Goal: Task Accomplishment & Management: Complete application form

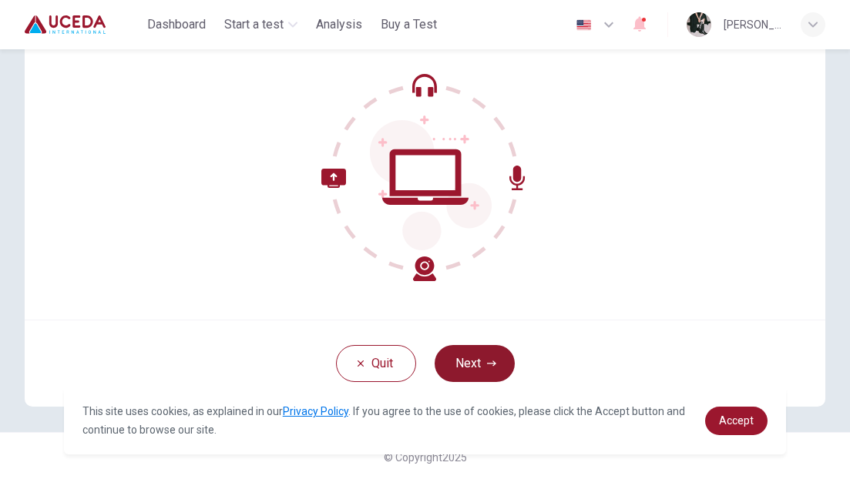
scroll to position [133, 0]
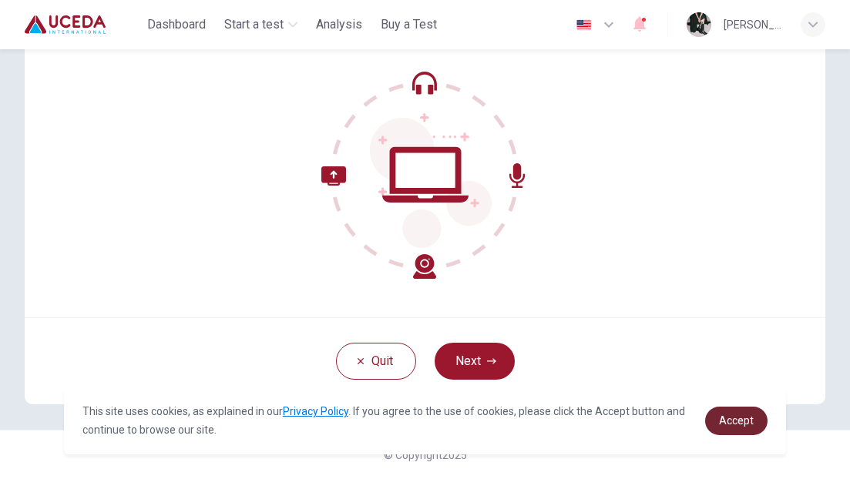
click at [730, 415] on span "Accept" at bounding box center [736, 420] width 35 height 12
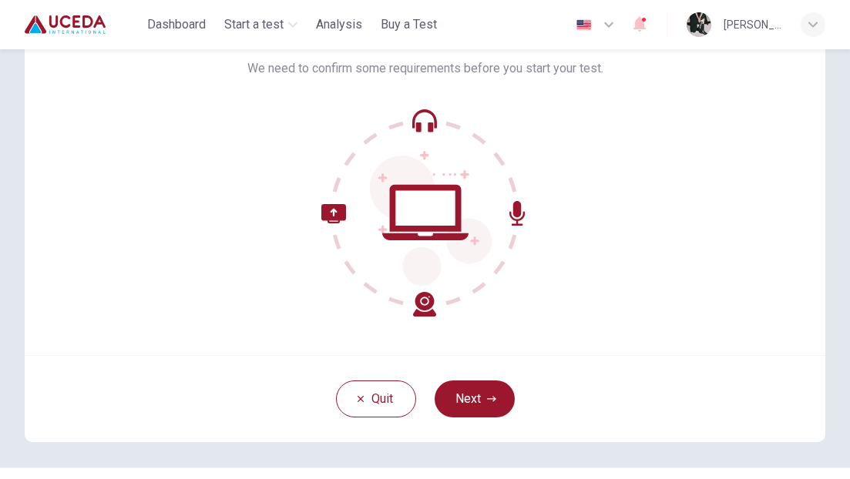
scroll to position [96, 0]
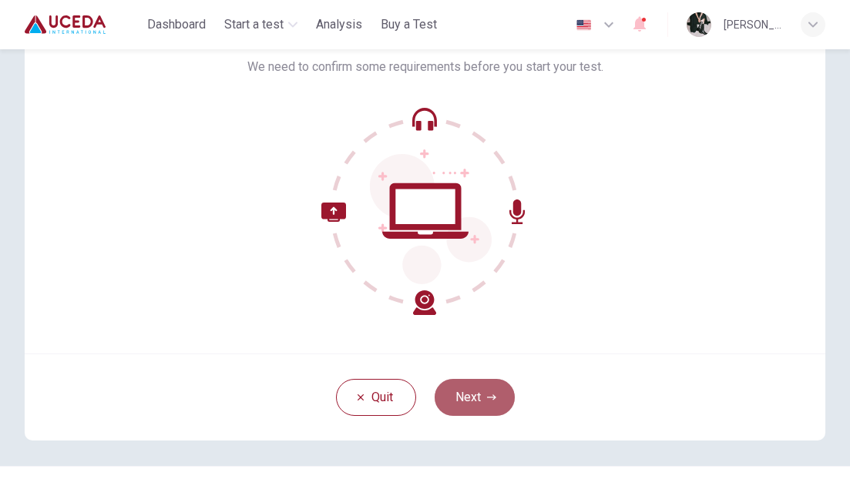
click at [486, 390] on button "Next" at bounding box center [475, 397] width 80 height 37
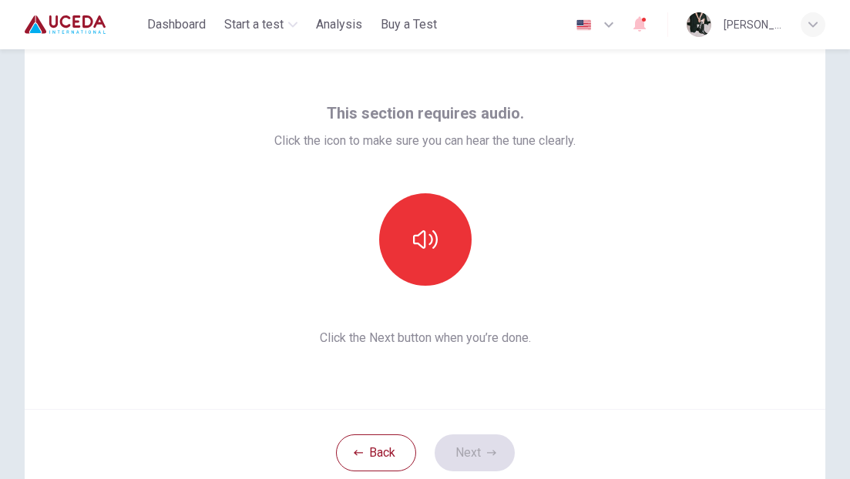
scroll to position [40, 0]
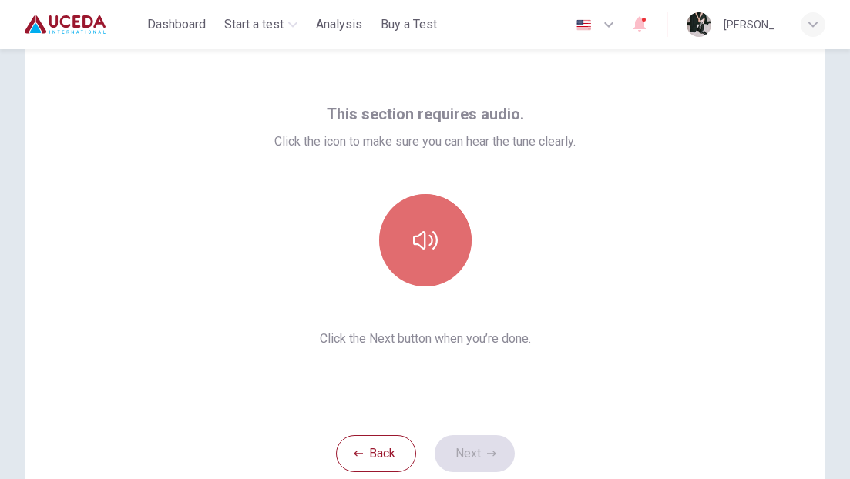
click at [430, 230] on icon "button" at bounding box center [425, 240] width 25 height 25
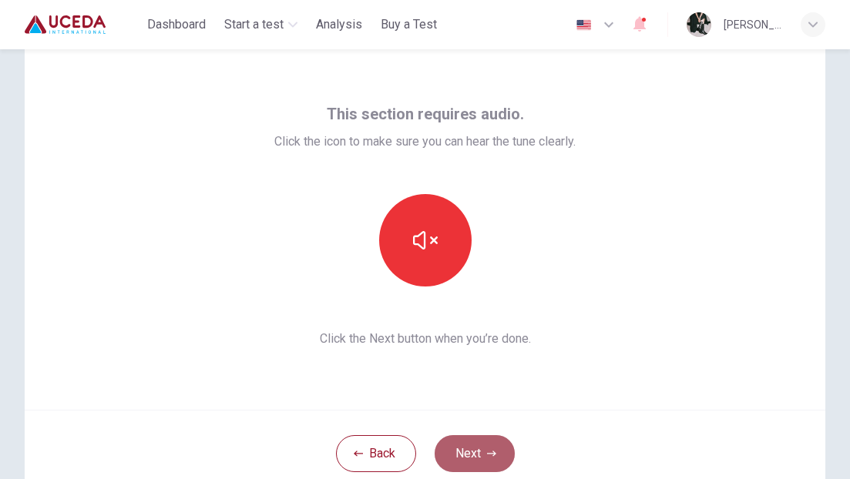
click at [484, 457] on button "Next" at bounding box center [475, 453] width 80 height 37
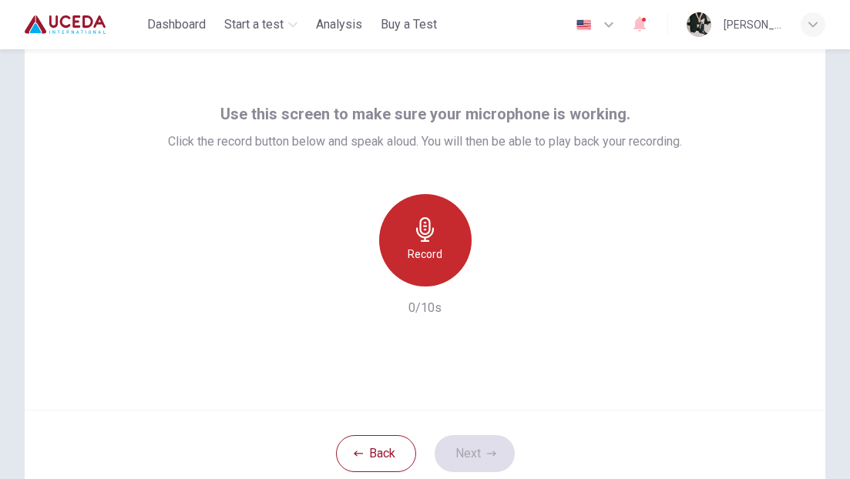
click at [431, 254] on h6 "Record" at bounding box center [425, 254] width 35 height 18
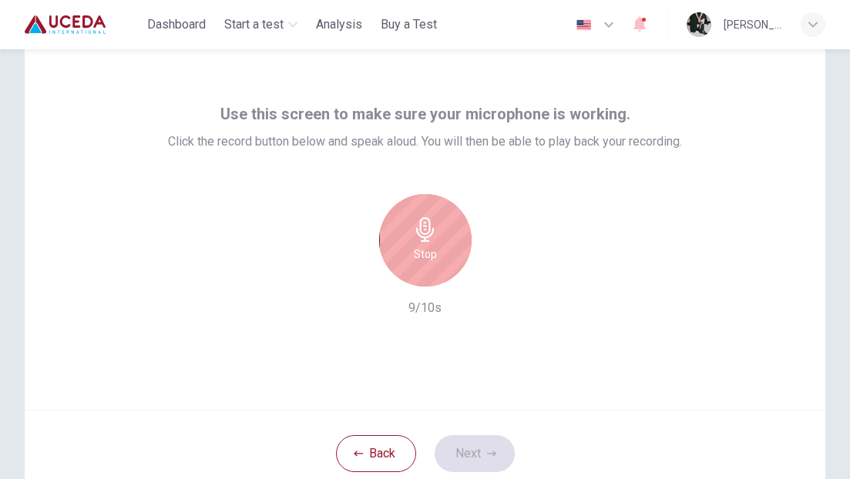
click at [440, 257] on div "Stop" at bounding box center [425, 240] width 92 height 92
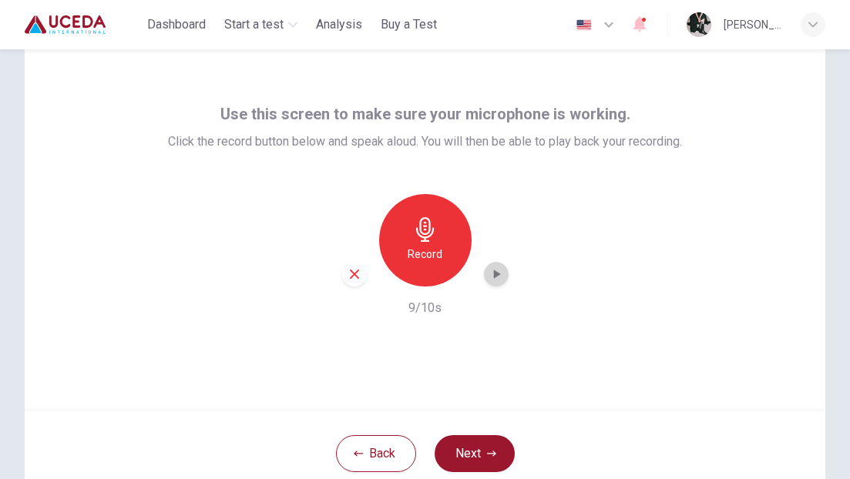
click at [496, 272] on icon "button" at bounding box center [496, 274] width 7 height 9
click at [494, 284] on div "button" at bounding box center [496, 274] width 25 height 25
click at [464, 461] on button "Next" at bounding box center [475, 453] width 80 height 37
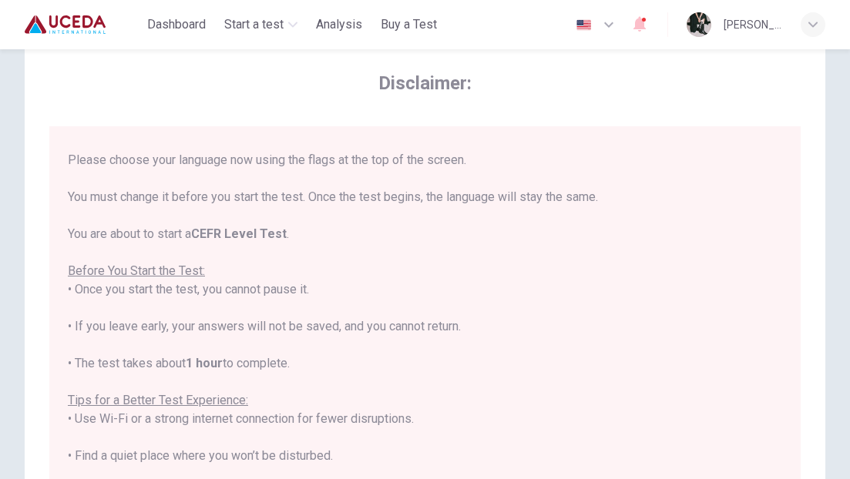
scroll to position [31, 0]
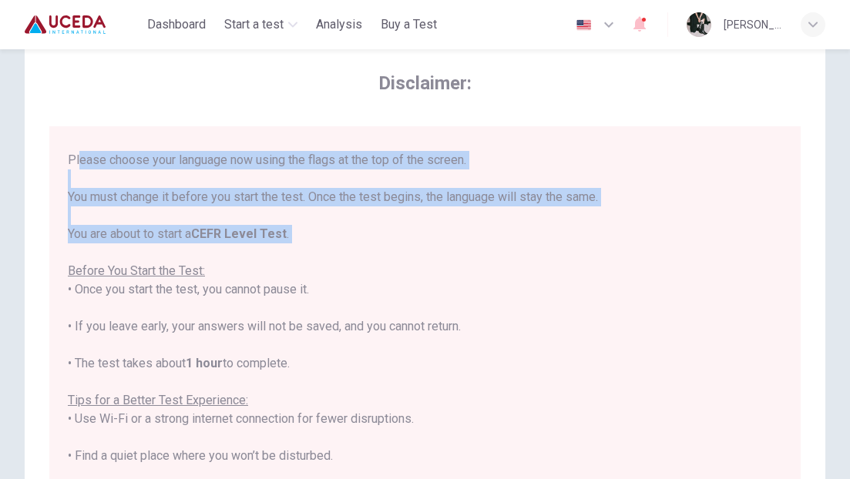
drag, startPoint x: 63, startPoint y: 152, endPoint x: 201, endPoint y: 256, distance: 172.7
click at [201, 256] on div "****IMPORTANT: You cannot change the language during the test.**** Please choos…" at bounding box center [424, 349] width 751 height 446
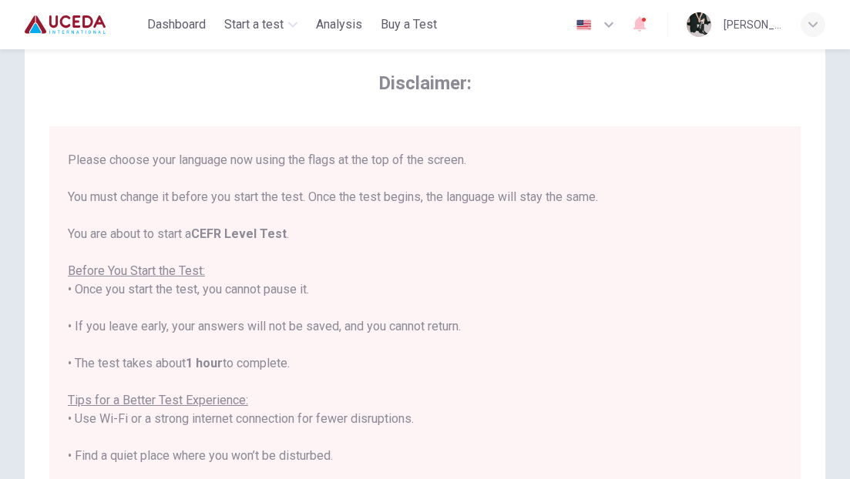
click at [298, 318] on div "****IMPORTANT: You cannot change the language during the test.**** Please choos…" at bounding box center [425, 391] width 714 height 555
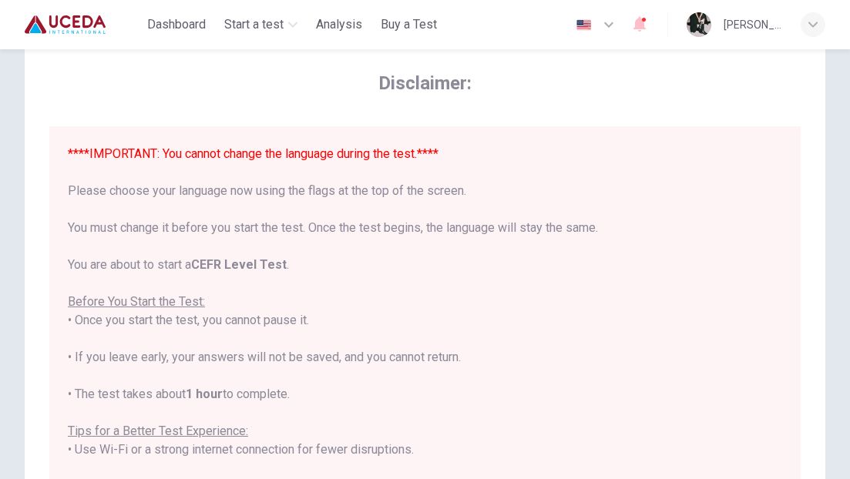
click at [596, 18] on button "button" at bounding box center [596, 24] width 56 height 31
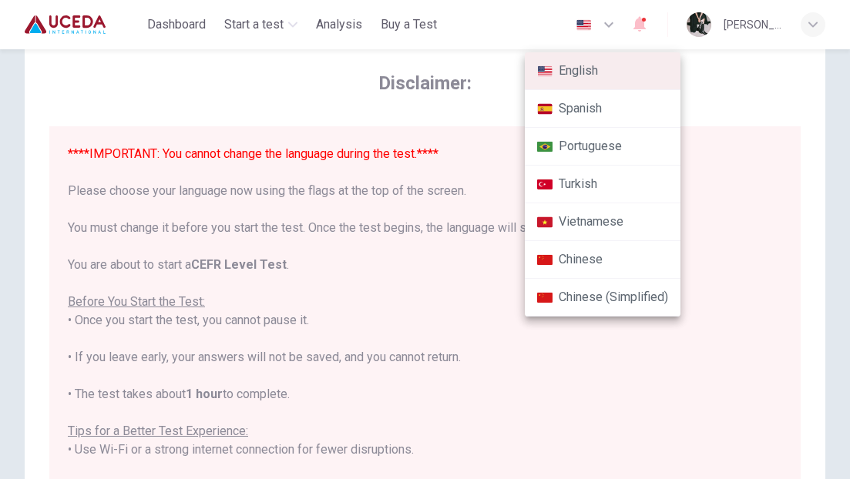
click at [475, 364] on div at bounding box center [425, 239] width 850 height 479
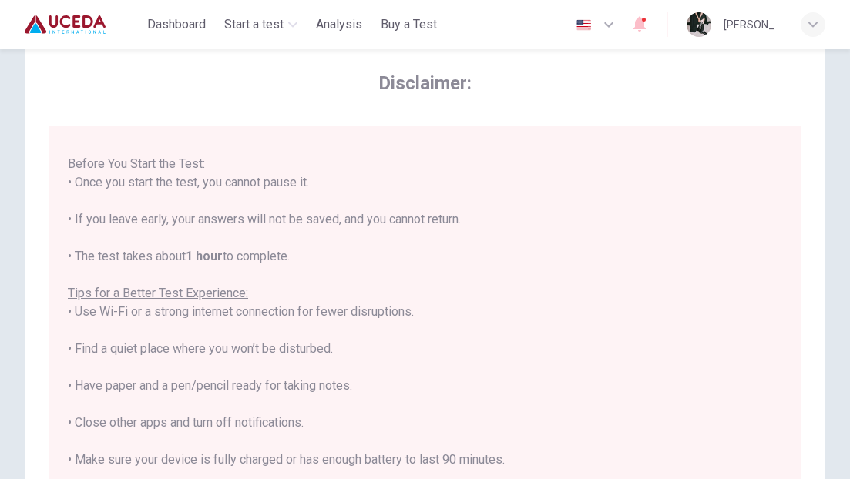
scroll to position [147, 0]
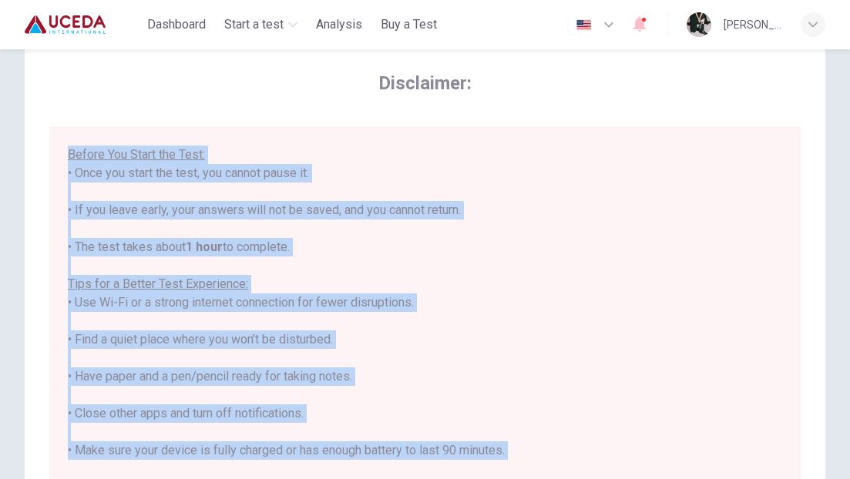
drag, startPoint x: 60, startPoint y: 146, endPoint x: 213, endPoint y: 470, distance: 357.7
click at [213, 470] on div "****IMPORTANT: You cannot change the language during the test.**** Please choos…" at bounding box center [424, 349] width 751 height 446
click at [404, 376] on div "****IMPORTANT: You cannot change the language during the test.**** Please choos…" at bounding box center [425, 275] width 714 height 555
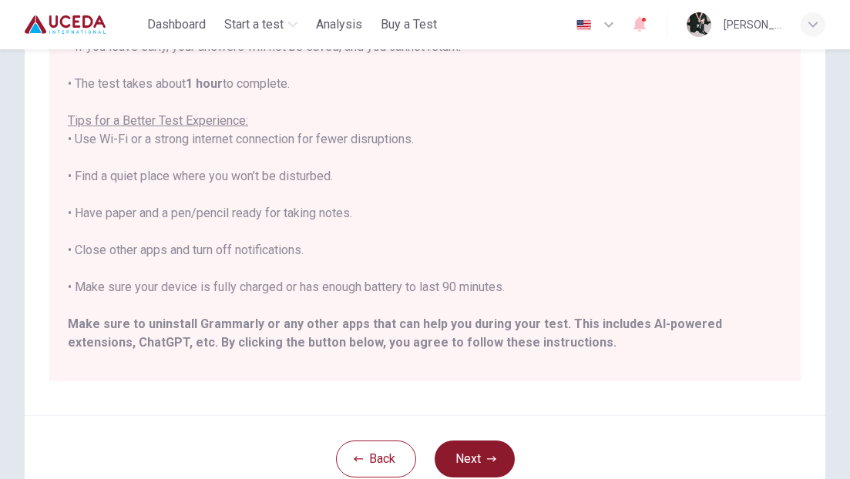
scroll to position [112, 0]
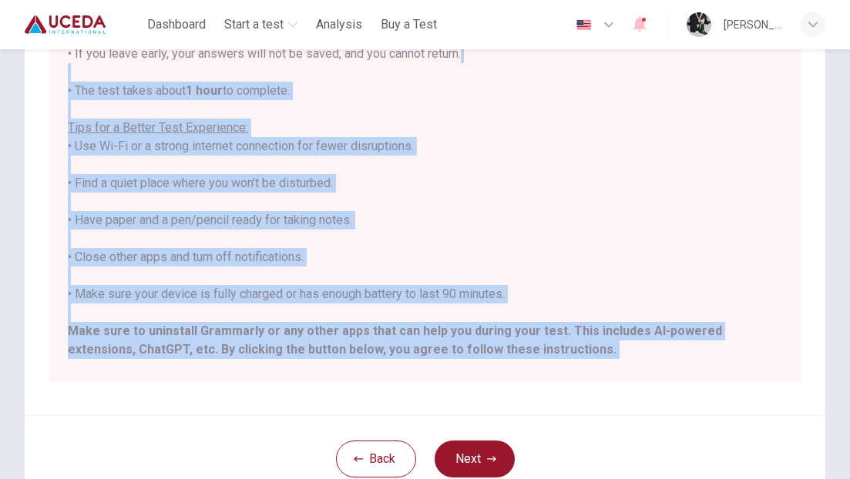
drag, startPoint x: 60, startPoint y: 79, endPoint x: 246, endPoint y: 362, distance: 338.9
click at [246, 362] on div "****IMPORTANT: You cannot change the language during the test.**** Please choos…" at bounding box center [424, 158] width 751 height 446
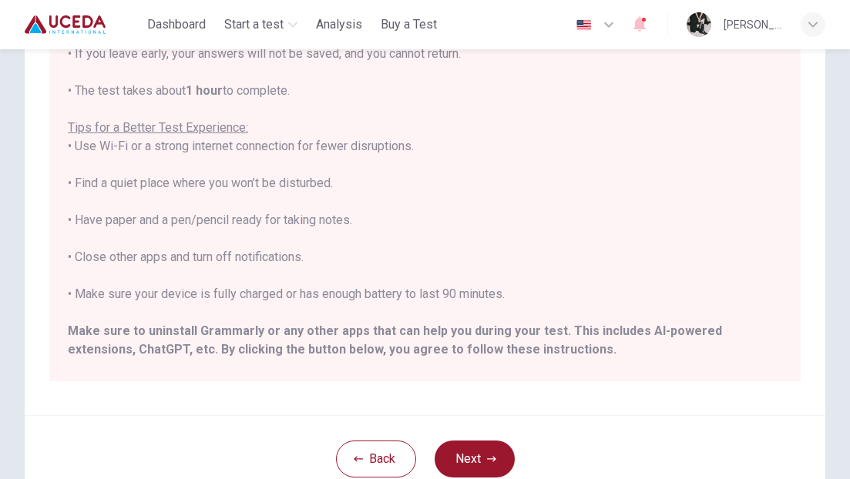
click at [492, 150] on div "****IMPORTANT: You cannot change the language during the test.**** Please choos…" at bounding box center [425, 118] width 714 height 555
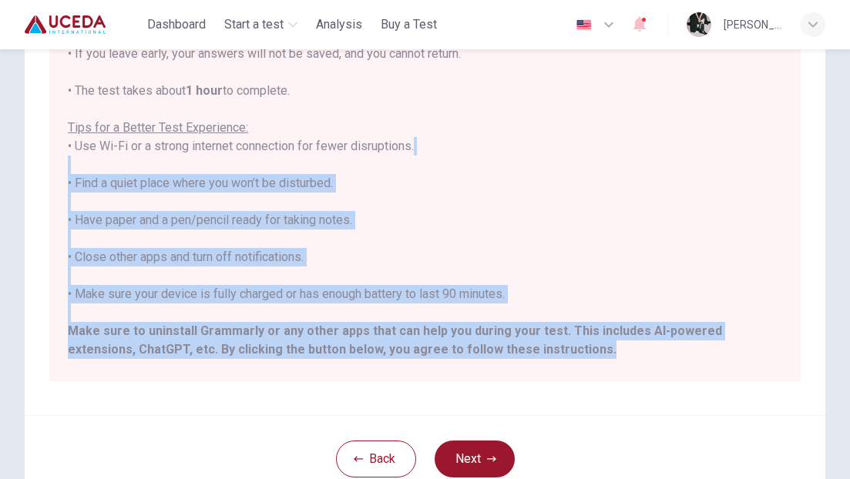
drag, startPoint x: 526, startPoint y: 352, endPoint x: 104, endPoint y: 164, distance: 462.2
click at [104, 164] on div "****IMPORTANT: You cannot change the language during the test.**** Please choos…" at bounding box center [425, 118] width 714 height 555
click at [358, 240] on div "****IMPORTANT: You cannot change the language during the test.**** Please choos…" at bounding box center [425, 118] width 714 height 555
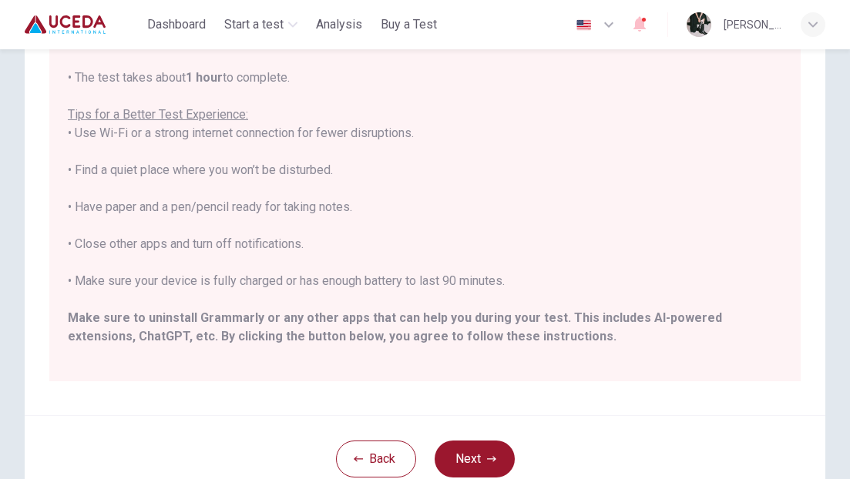
scroll to position [147, 0]
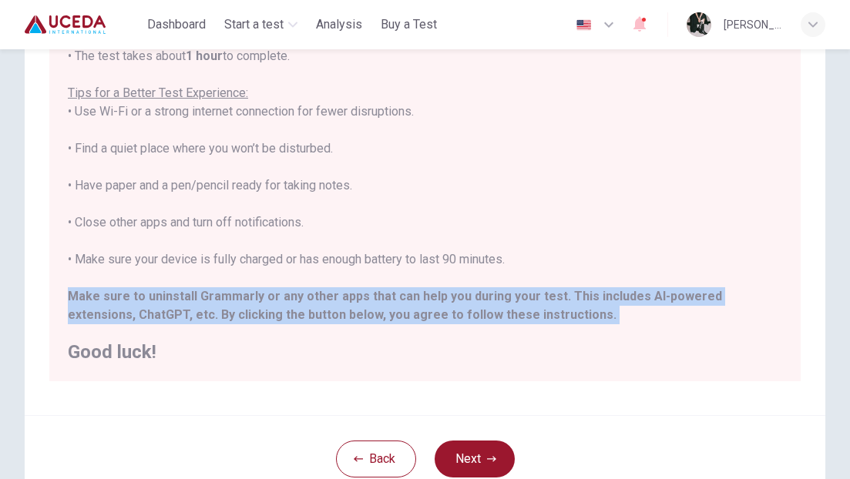
drag, startPoint x: 59, startPoint y: 289, endPoint x: 77, endPoint y: 327, distance: 41.7
click at [77, 327] on div "****IMPORTANT: You cannot change the language during the test.**** Please choos…" at bounding box center [424, 158] width 751 height 446
copy div "Make sure to uninstall Grammarly or any other apps that can help you during you…"
click at [472, 445] on button "Next" at bounding box center [475, 459] width 80 height 37
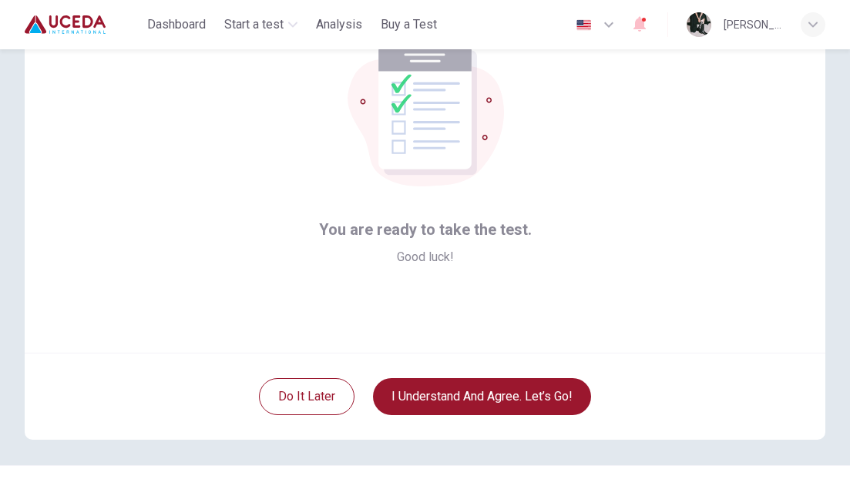
scroll to position [103, 0]
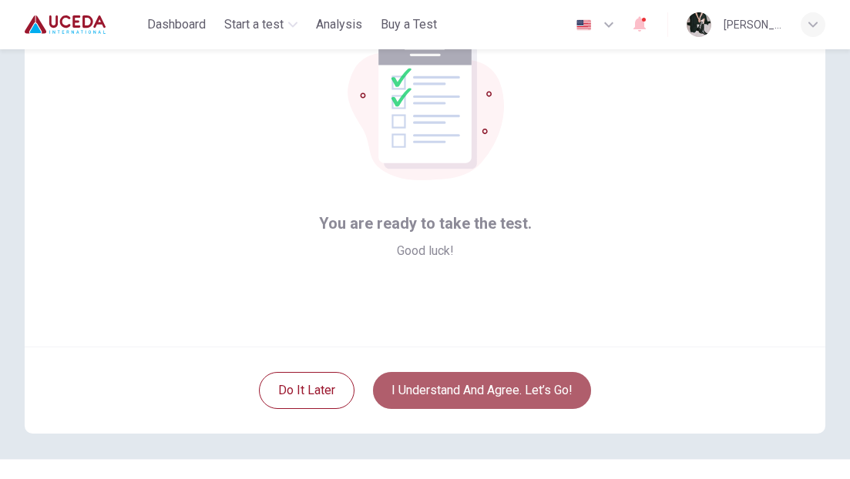
click at [519, 384] on button "I understand and agree. Let’s go!" at bounding box center [482, 390] width 218 height 37
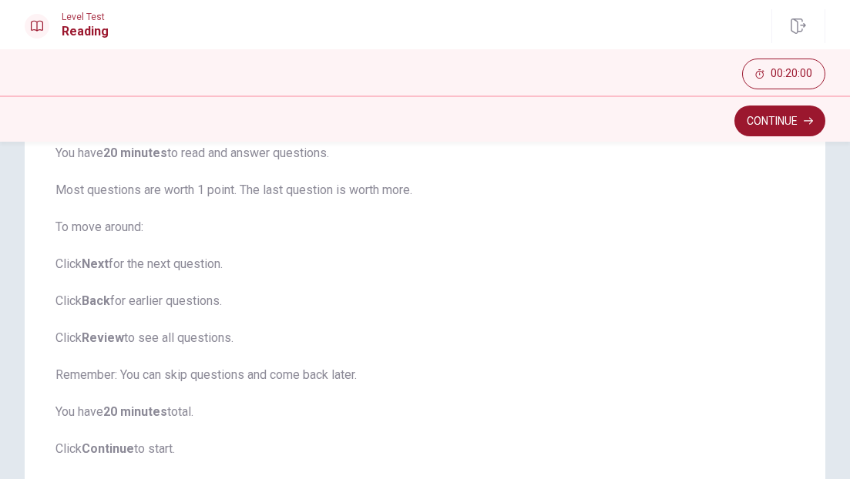
scroll to position [267, 0]
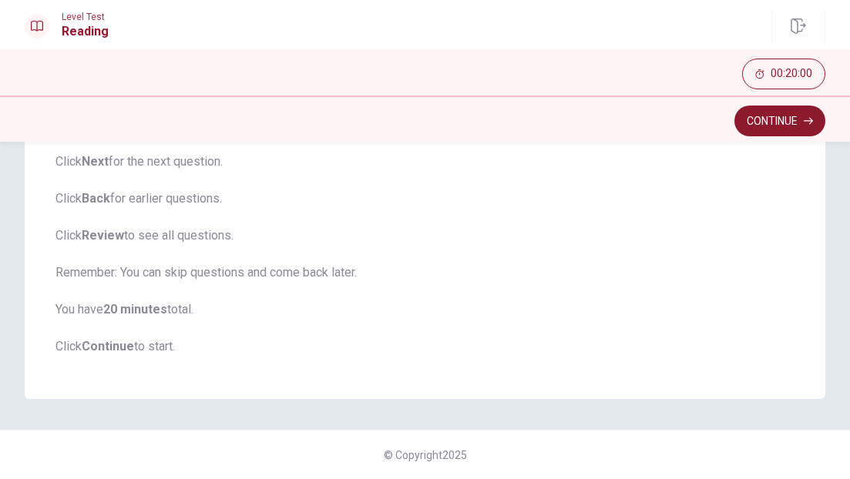
click at [757, 125] on button "Continue" at bounding box center [779, 121] width 91 height 31
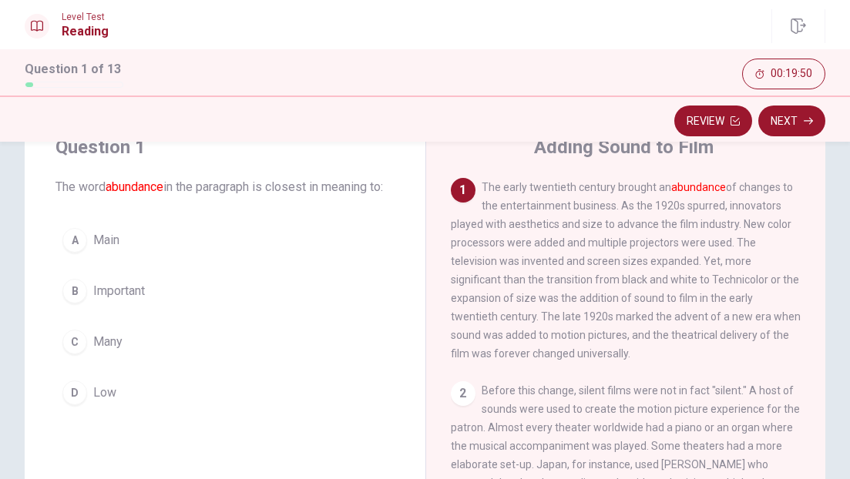
scroll to position [61, 0]
drag, startPoint x: 110, startPoint y: 190, endPoint x: 168, endPoint y: 188, distance: 57.8
click at [163, 188] on font "abundance" at bounding box center [135, 188] width 58 height 15
drag, startPoint x: 168, startPoint y: 188, endPoint x: 111, endPoint y: 188, distance: 57.0
click at [111, 188] on font "abundance" at bounding box center [135, 188] width 58 height 15
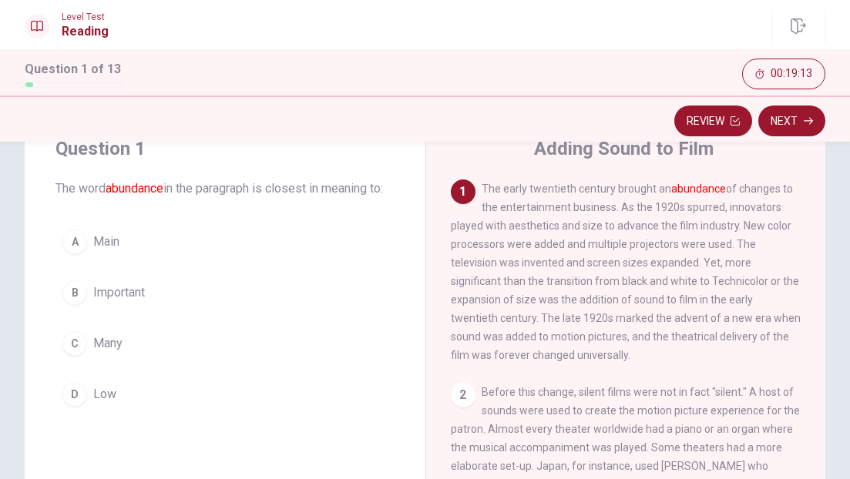
click at [79, 356] on div "C" at bounding box center [74, 343] width 25 height 25
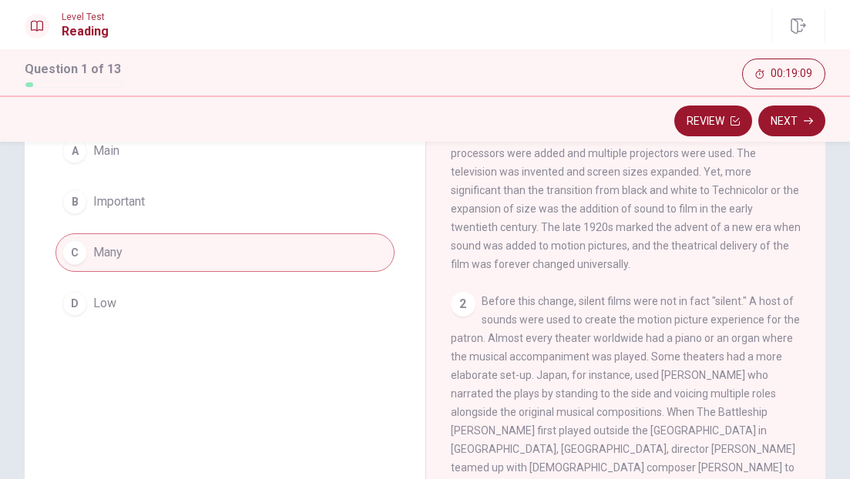
scroll to position [309, 0]
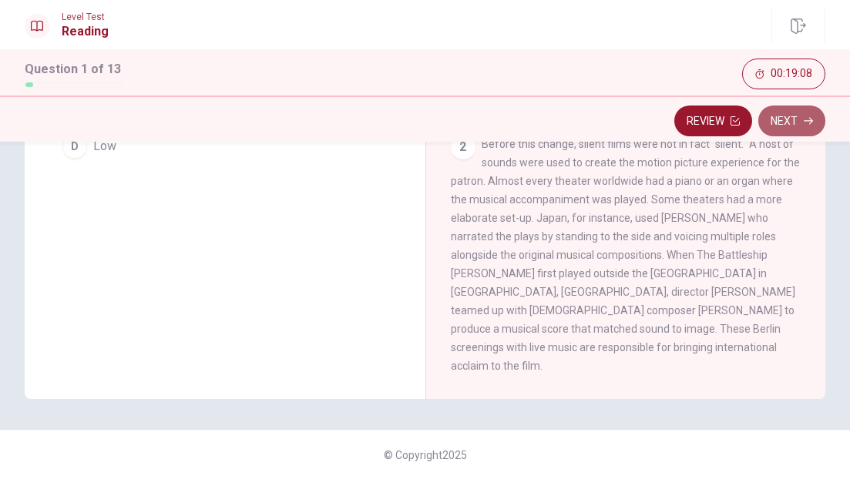
click at [787, 121] on button "Next" at bounding box center [791, 121] width 67 height 31
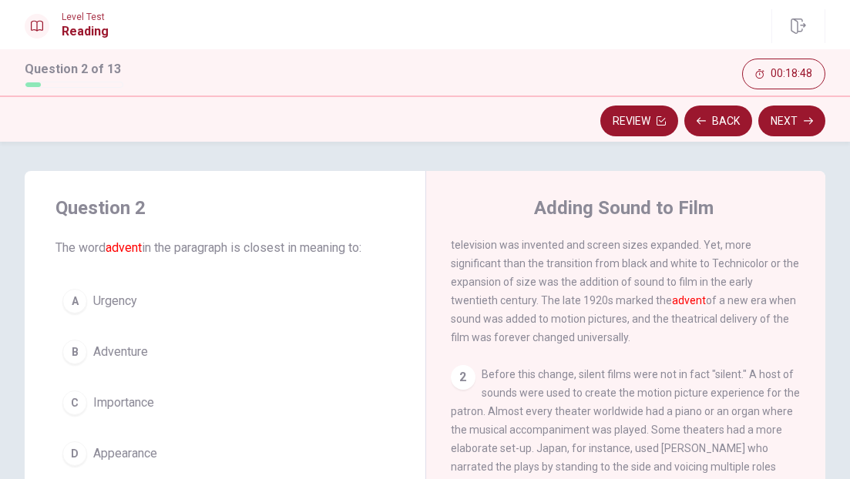
scroll to position [59, 0]
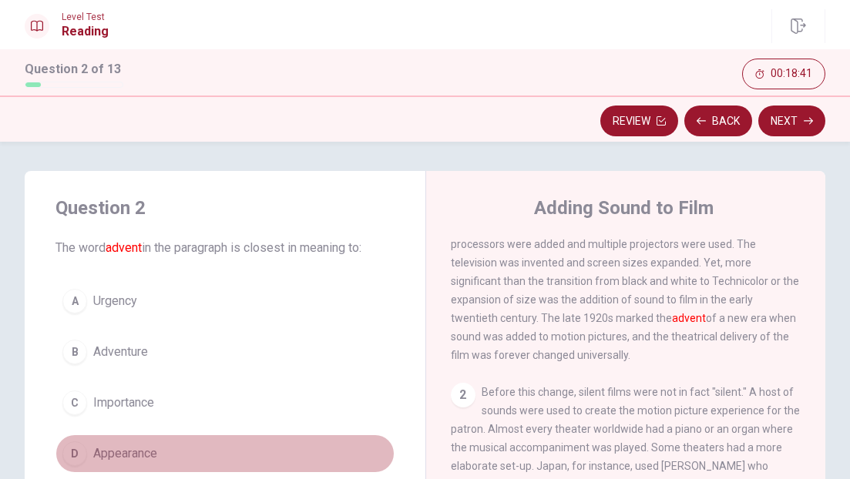
click at [78, 457] on div "D" at bounding box center [74, 453] width 25 height 25
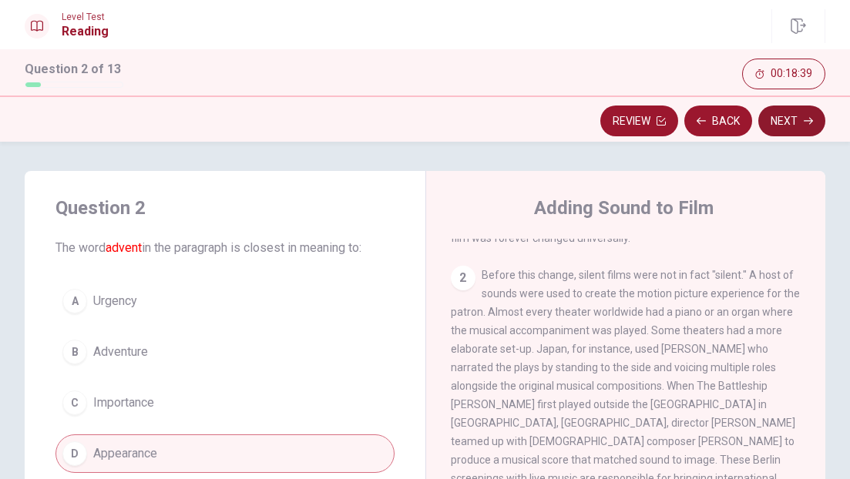
click at [806, 123] on icon "button" at bounding box center [808, 120] width 9 height 9
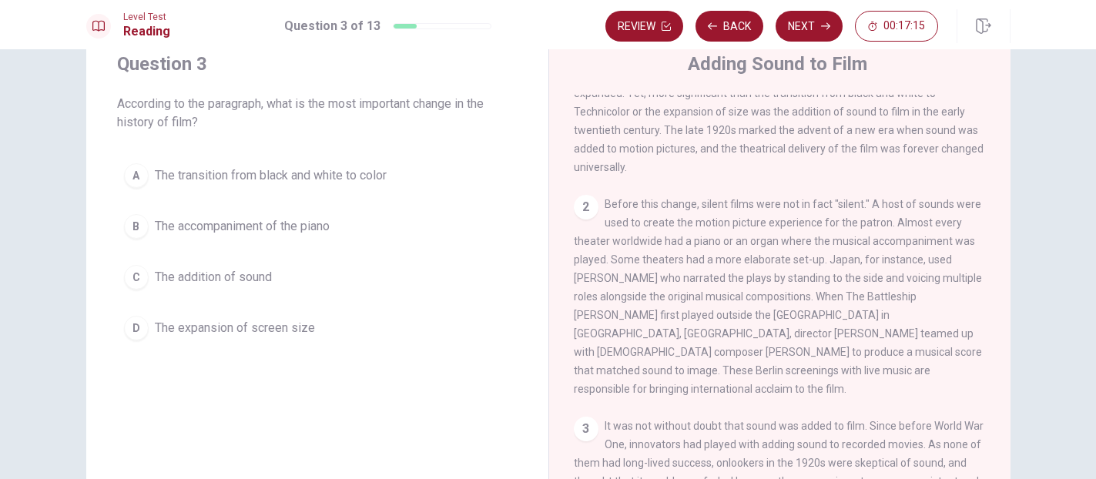
scroll to position [0, 0]
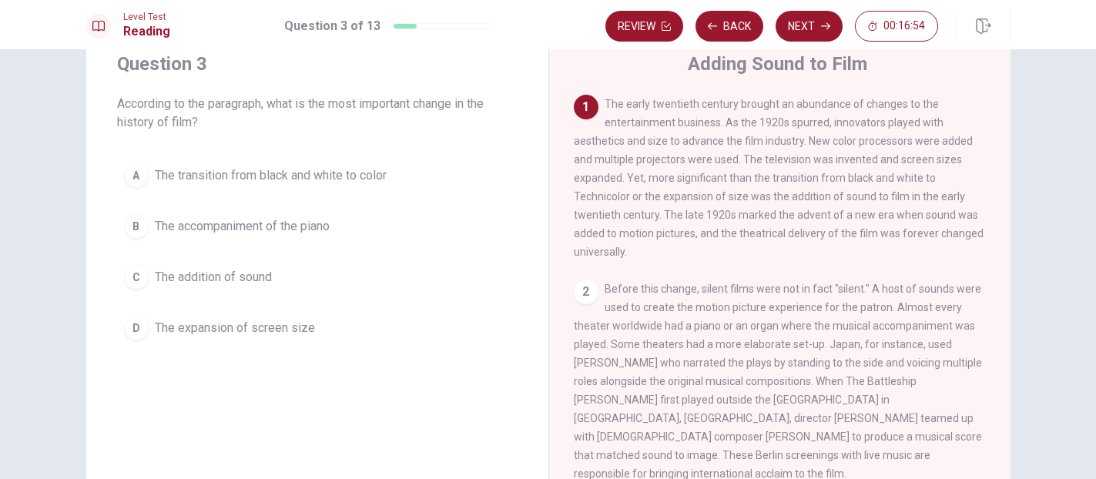
drag, startPoint x: 601, startPoint y: 100, endPoint x: 675, endPoint y: 316, distance: 228.0
click at [675, 316] on div "1 The early twentieth century brought an abundance of changes to the entertainm…" at bounding box center [790, 316] width 433 height 443
click at [139, 173] on div "A" at bounding box center [136, 175] width 25 height 25
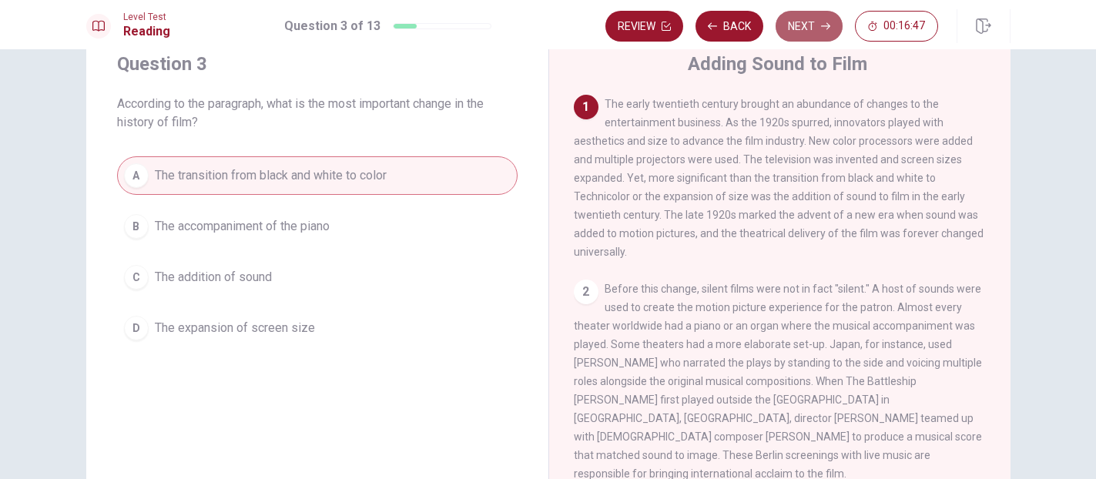
click at [814, 29] on button "Next" at bounding box center [809, 26] width 67 height 31
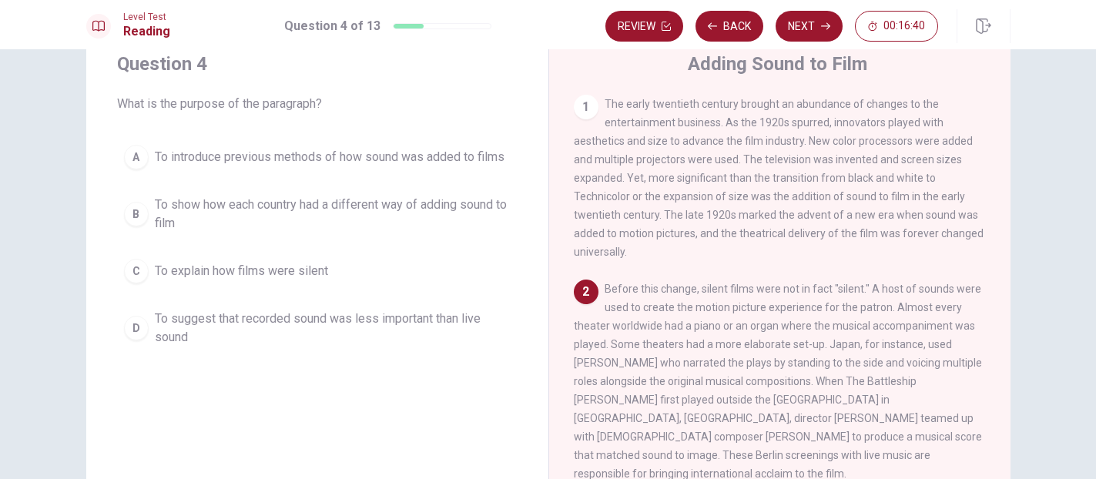
scroll to position [6, 0]
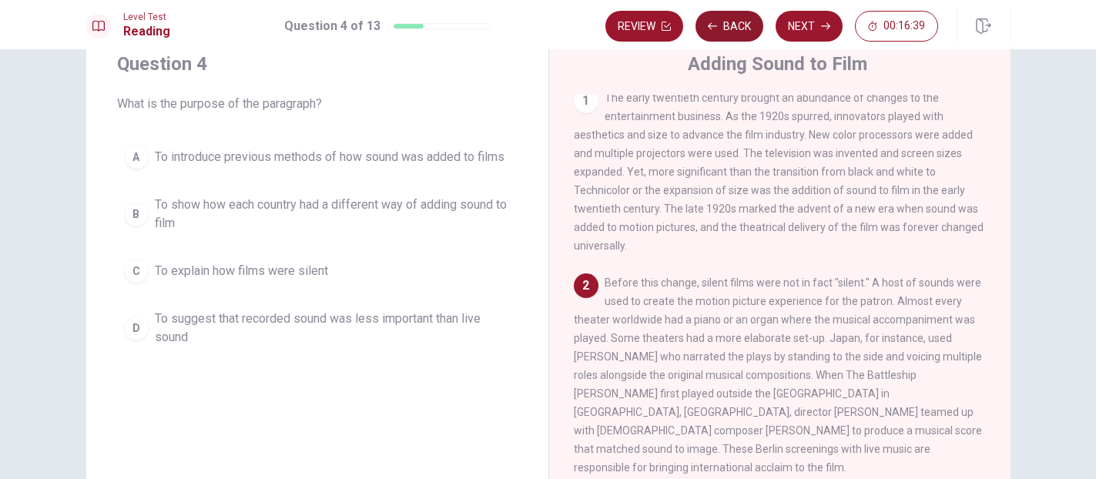
click at [734, 23] on button "Back" at bounding box center [730, 26] width 68 height 31
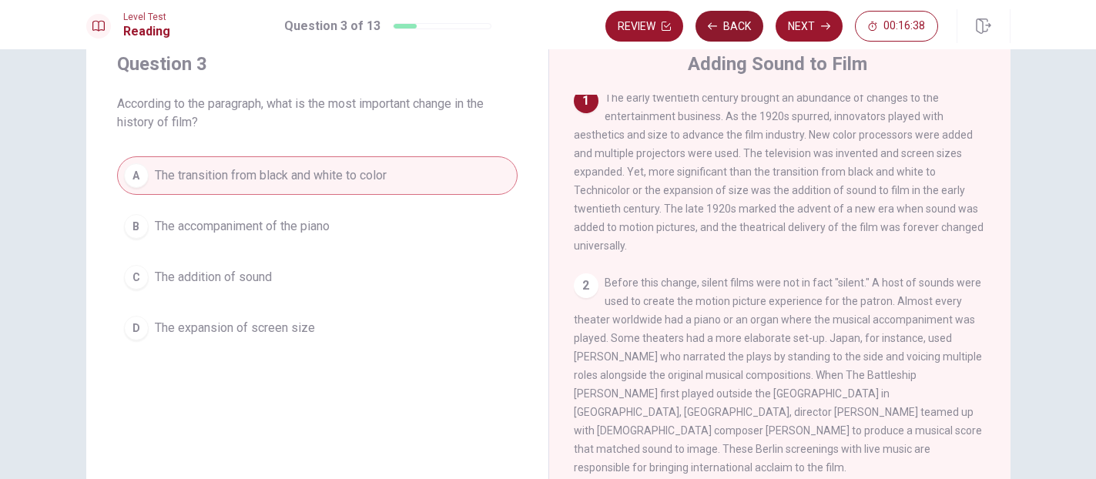
scroll to position [0, 0]
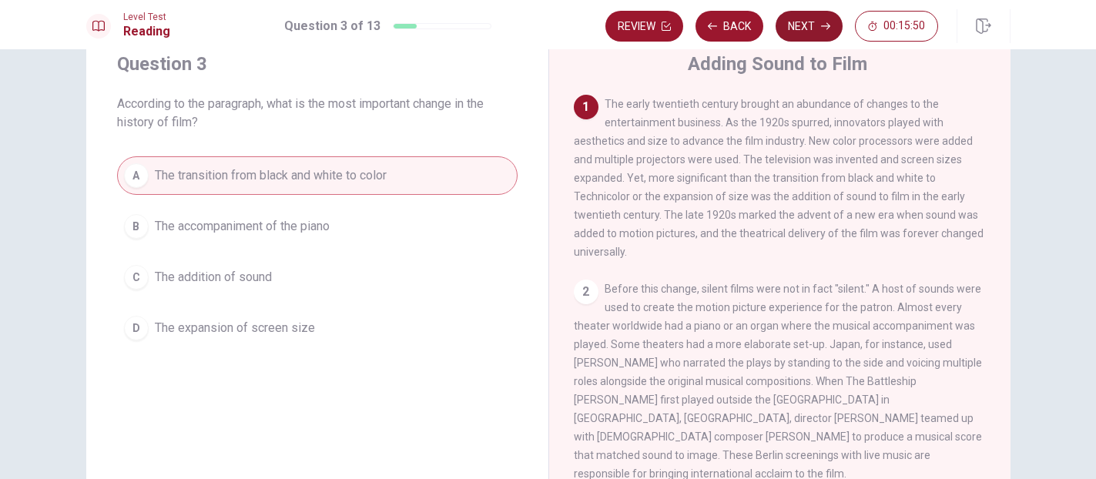
click at [817, 27] on button "Next" at bounding box center [809, 26] width 67 height 31
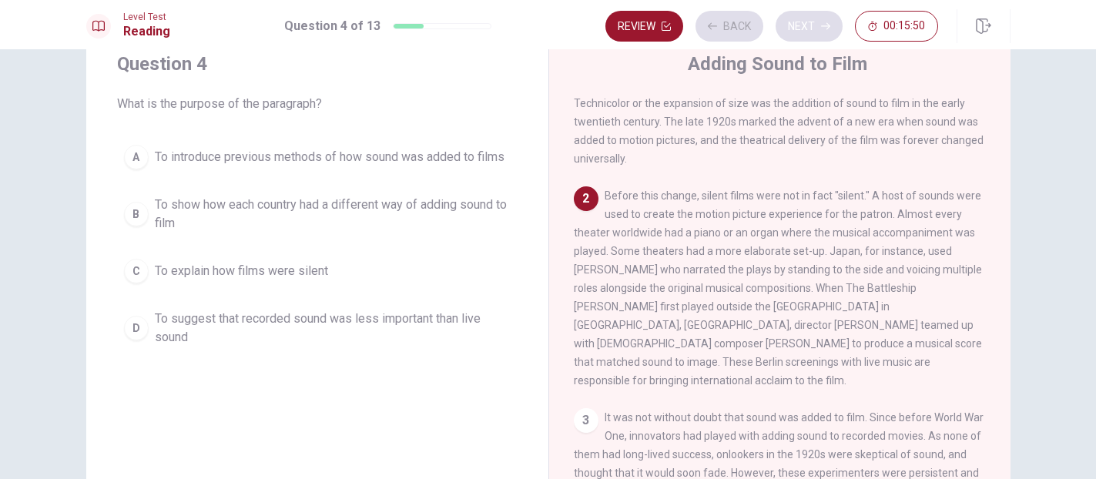
scroll to position [96, 0]
click at [140, 208] on div "B" at bounding box center [136, 214] width 25 height 25
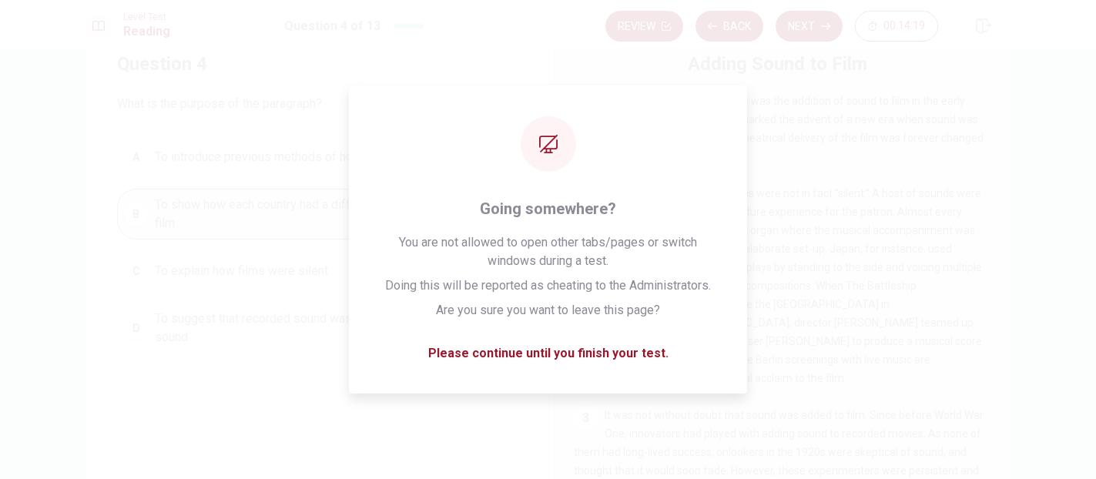
click at [810, 29] on button "Next" at bounding box center [809, 26] width 67 height 31
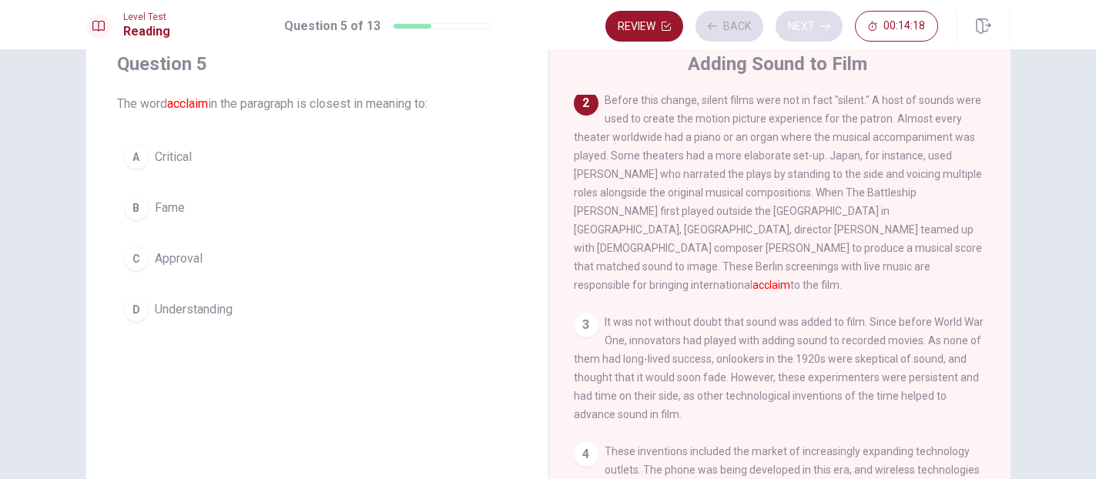
scroll to position [192, 0]
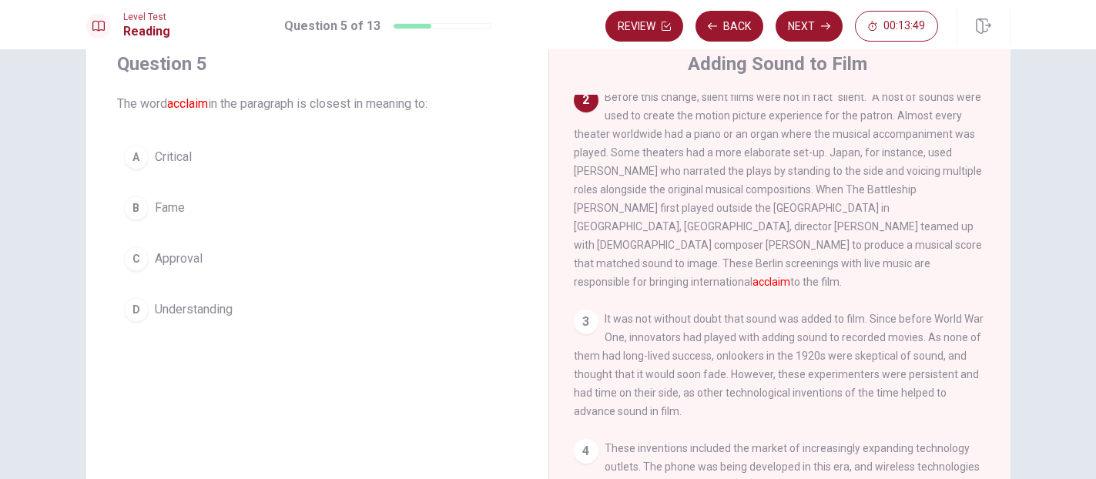
click at [133, 254] on div "C" at bounding box center [136, 259] width 25 height 25
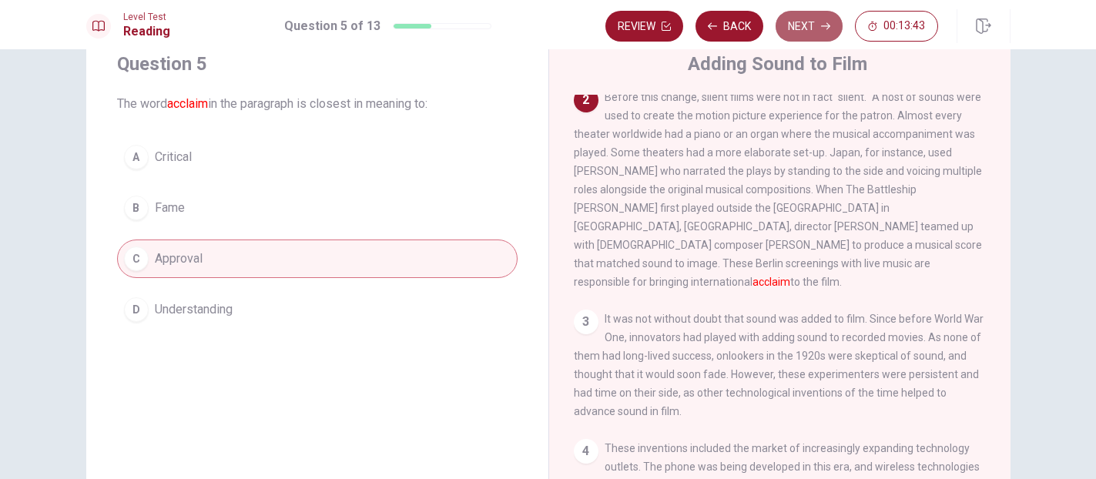
click at [823, 34] on button "Next" at bounding box center [809, 26] width 67 height 31
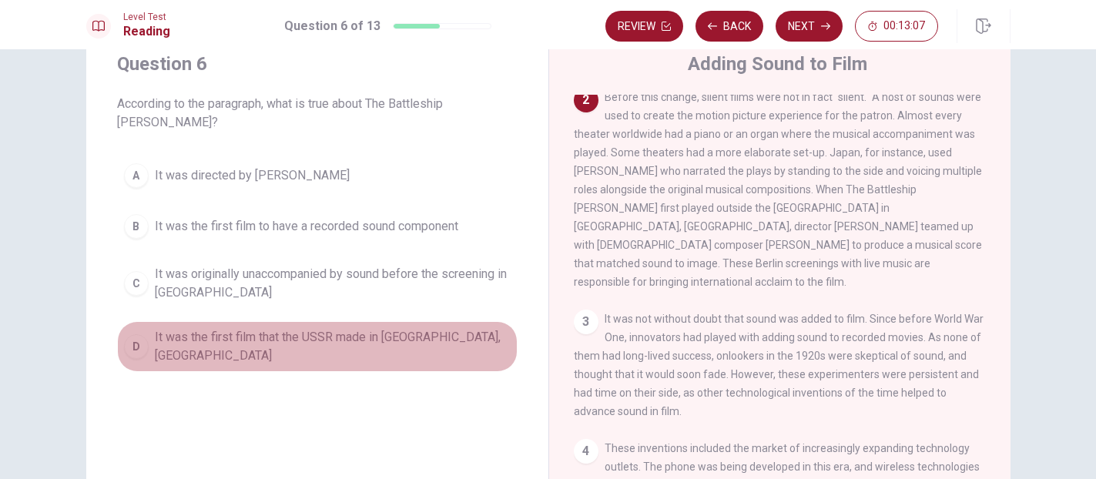
click at [140, 334] on div "D" at bounding box center [136, 346] width 25 height 25
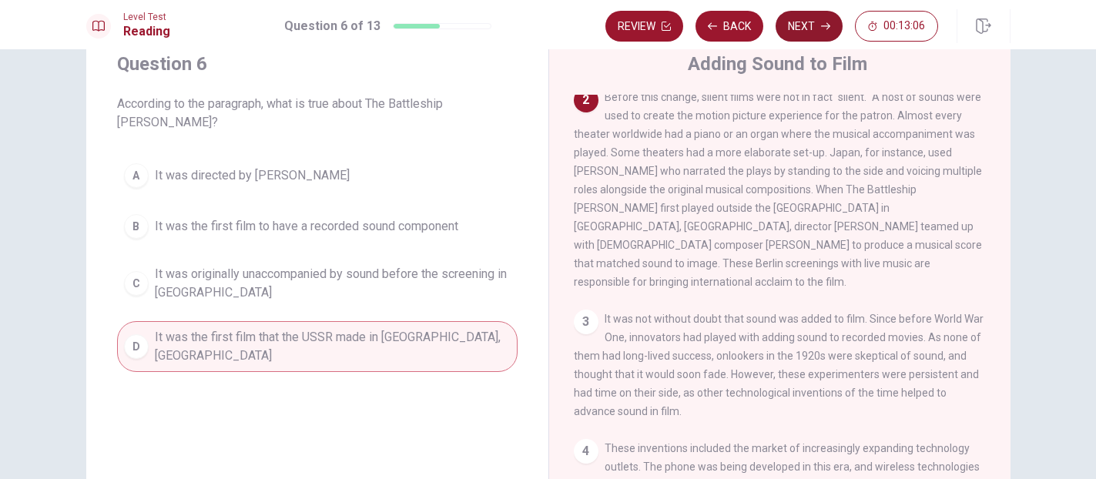
click at [820, 29] on button "Next" at bounding box center [809, 26] width 67 height 31
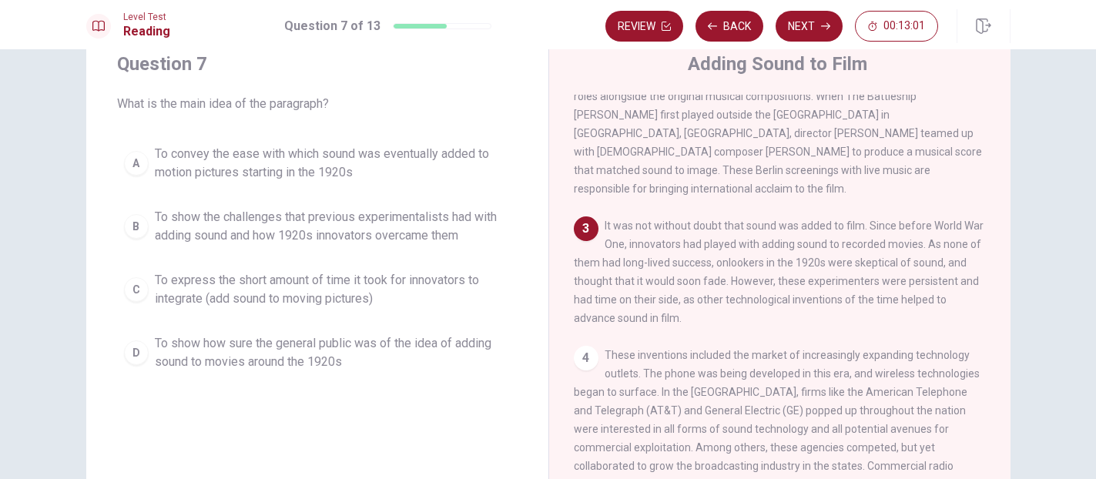
scroll to position [294, 0]
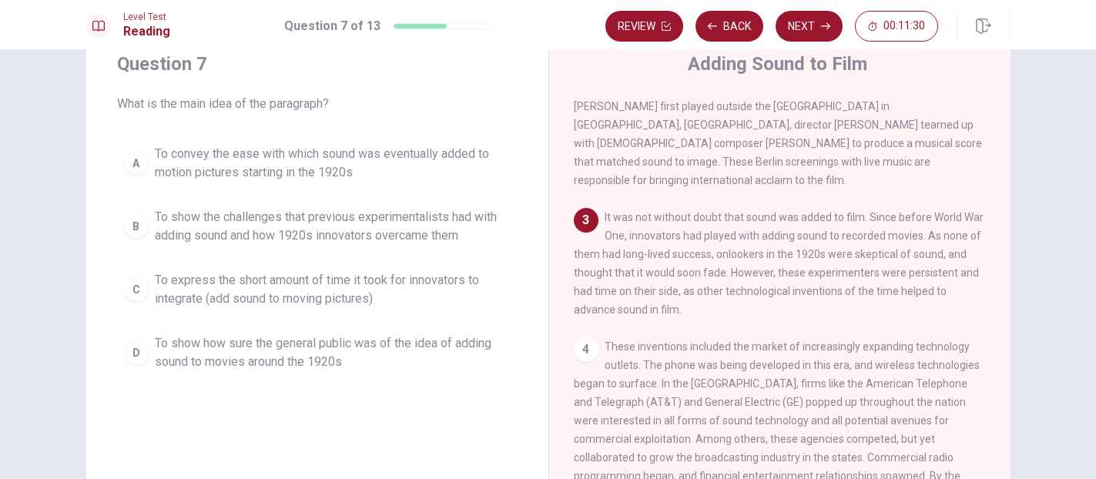
click at [139, 222] on div "B" at bounding box center [136, 226] width 25 height 25
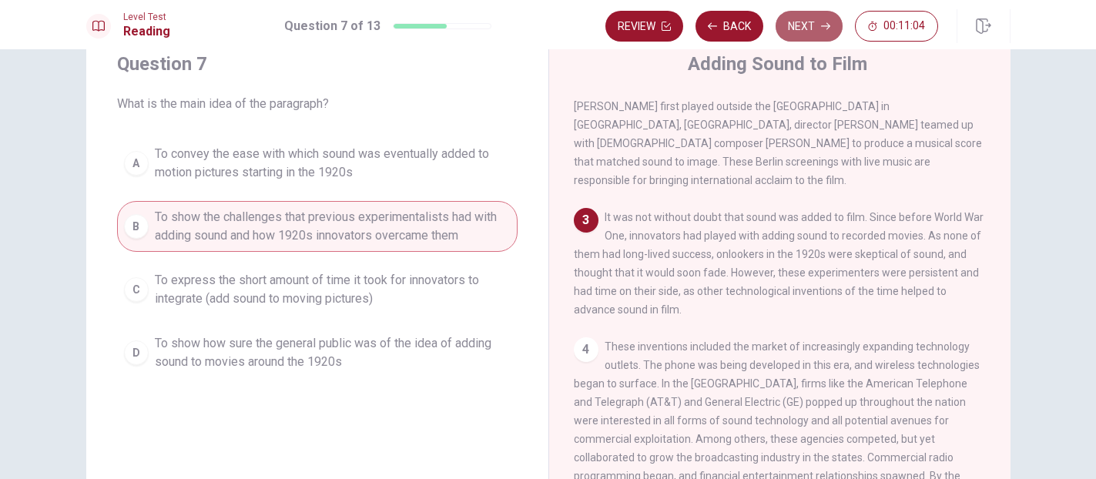
click at [813, 32] on button "Next" at bounding box center [809, 26] width 67 height 31
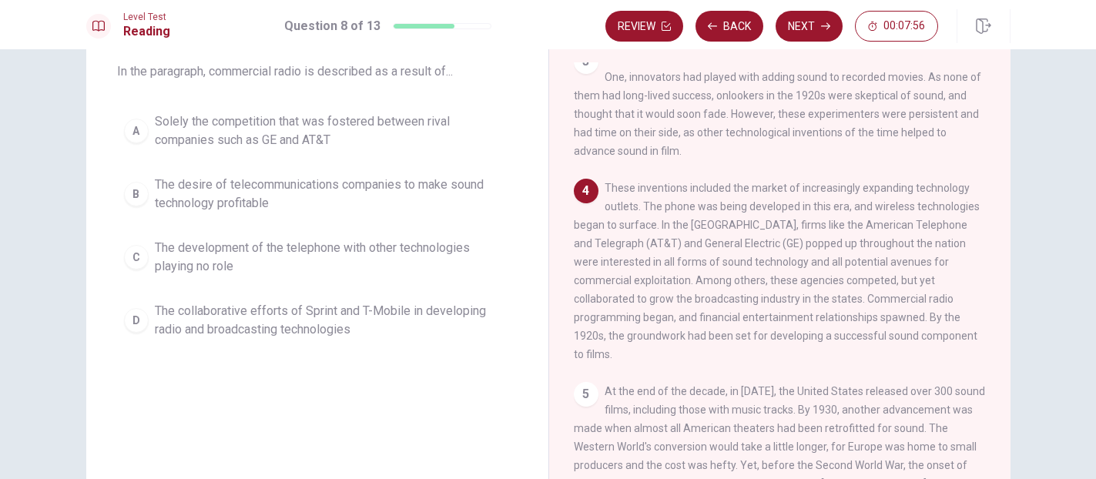
scroll to position [87, 0]
click at [133, 316] on div "D" at bounding box center [136, 319] width 25 height 25
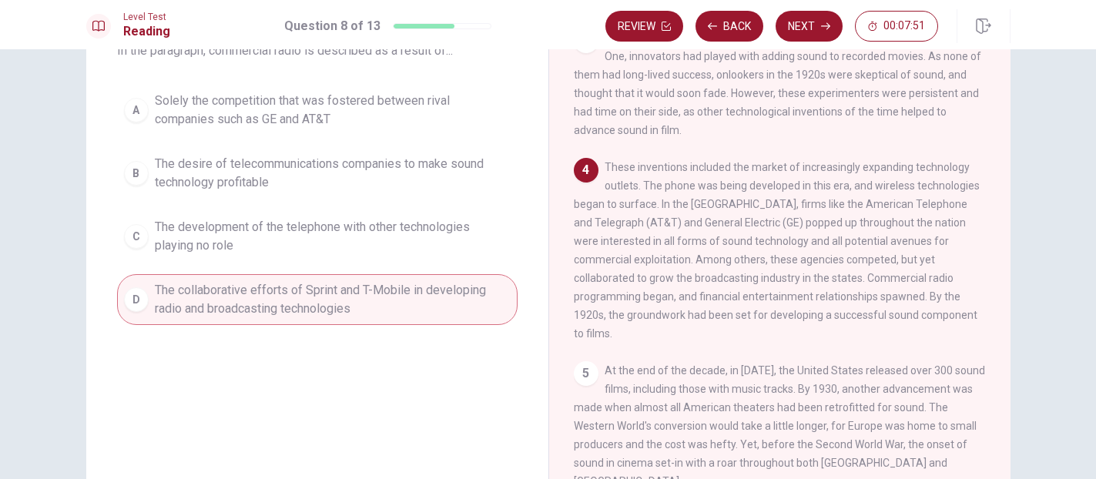
scroll to position [109, 0]
click at [817, 22] on button "Next" at bounding box center [809, 26] width 67 height 31
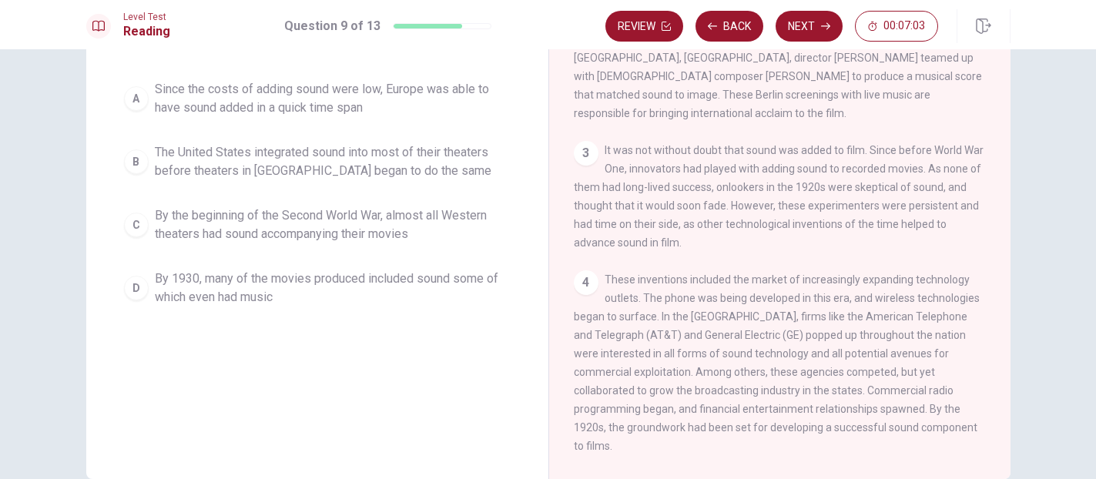
scroll to position [136, 0]
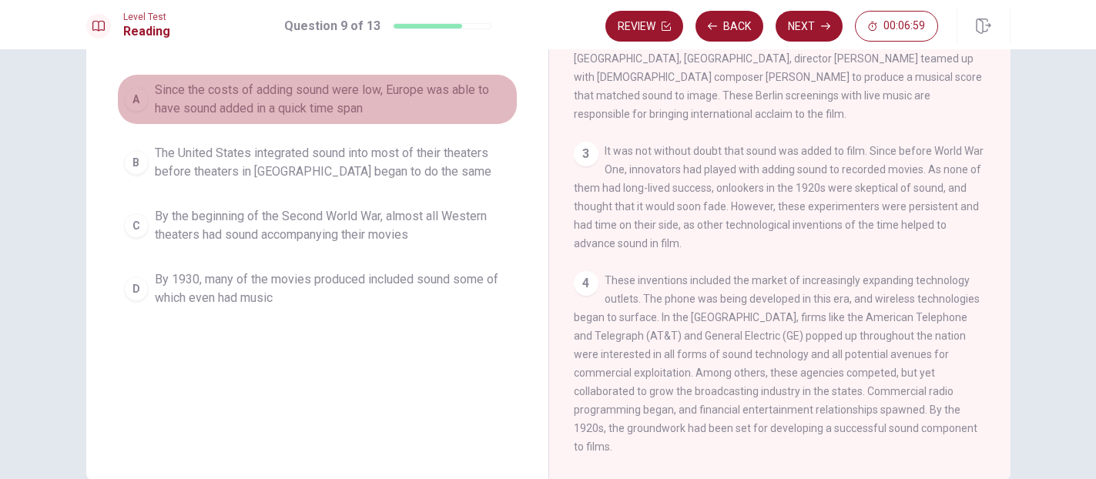
click at [138, 102] on div "A" at bounding box center [136, 99] width 25 height 25
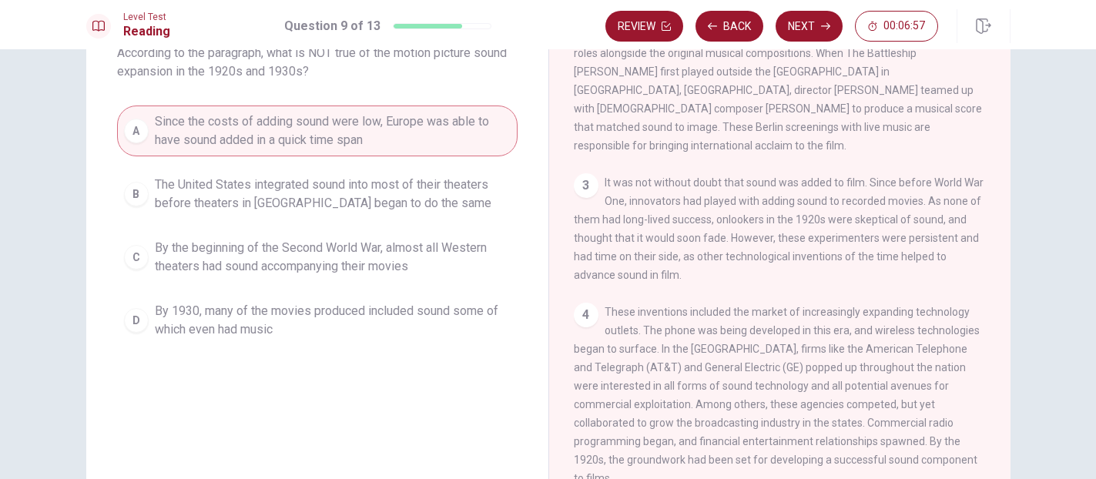
scroll to position [96, 0]
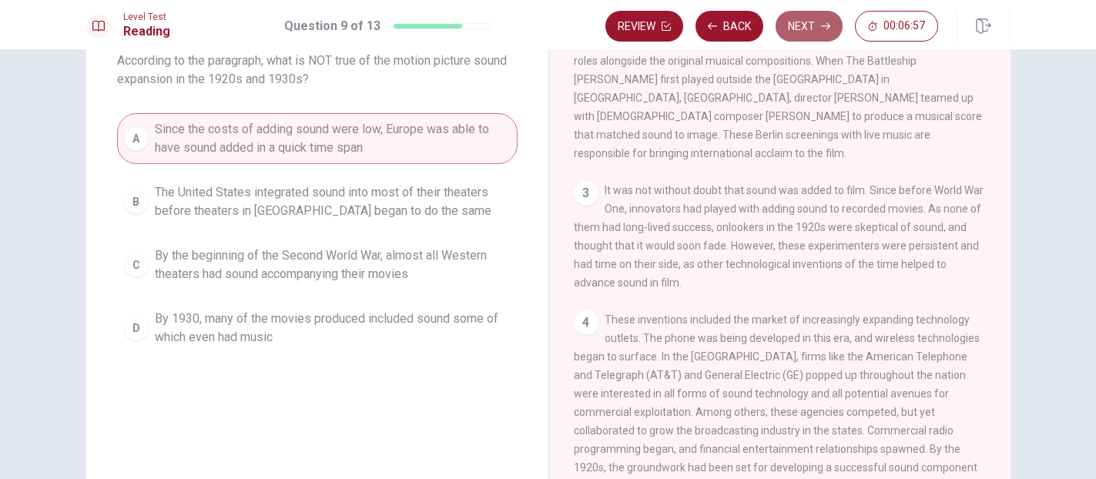
click at [814, 18] on button "Next" at bounding box center [809, 26] width 67 height 31
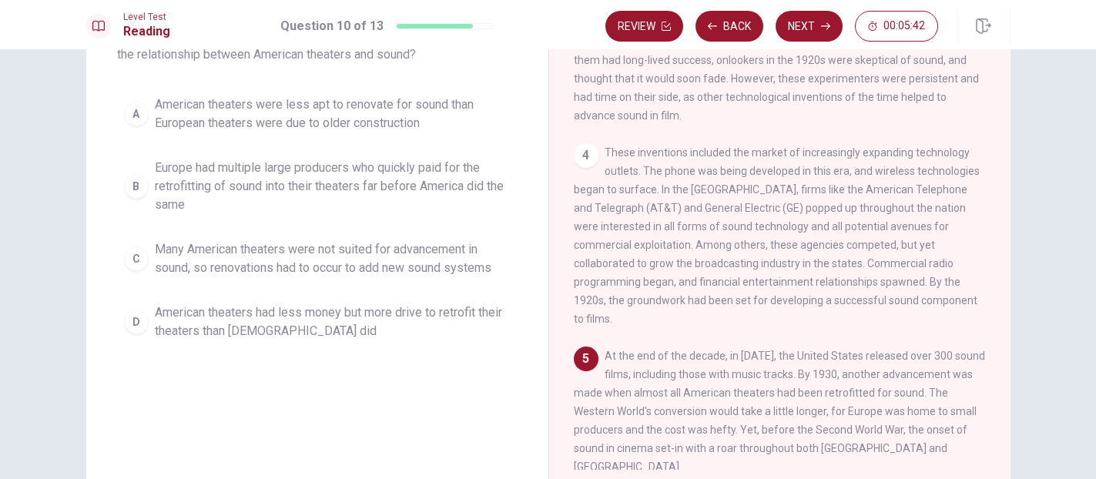
scroll to position [112, 0]
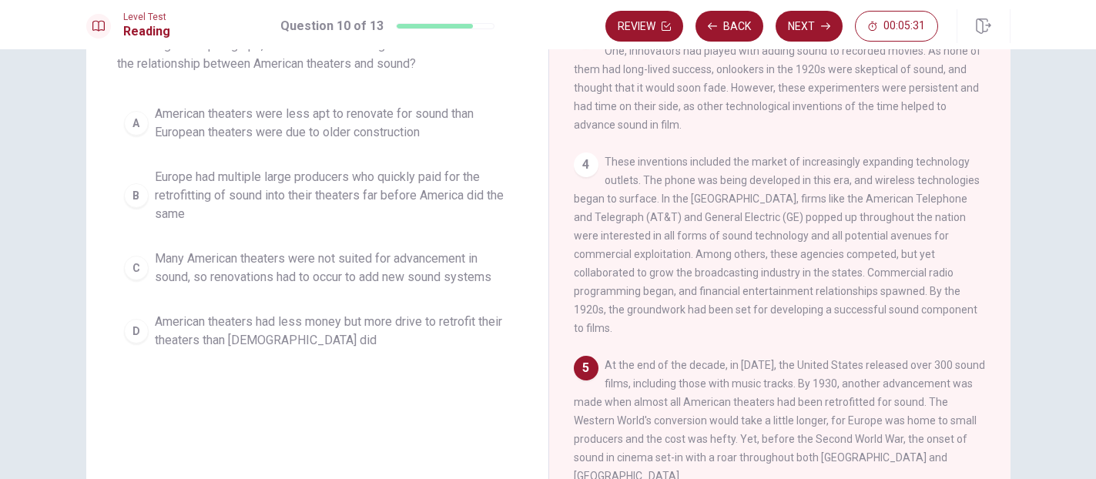
click at [153, 331] on button "D American theaters had less money but more drive to retrofit their theaters th…" at bounding box center [317, 331] width 401 height 51
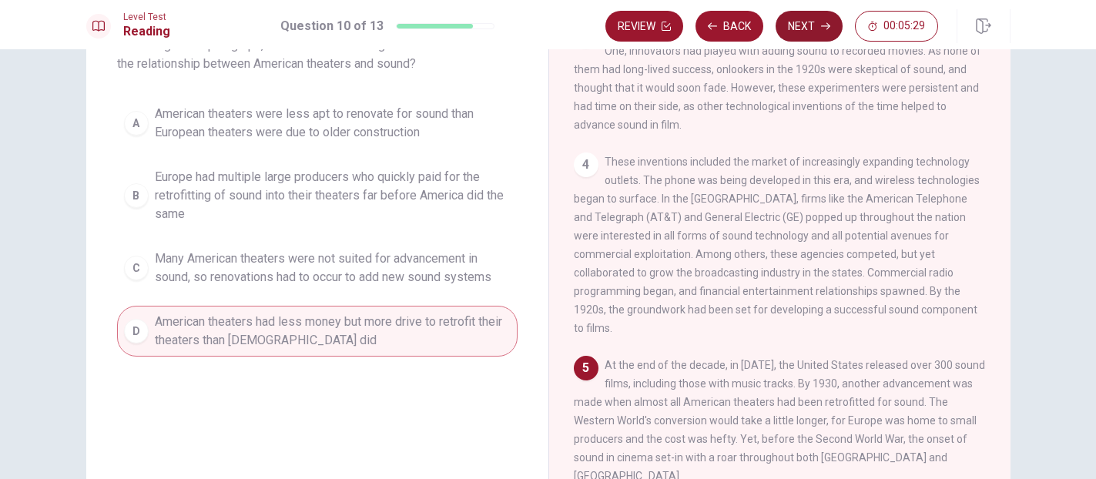
click at [797, 26] on button "Next" at bounding box center [809, 26] width 67 height 31
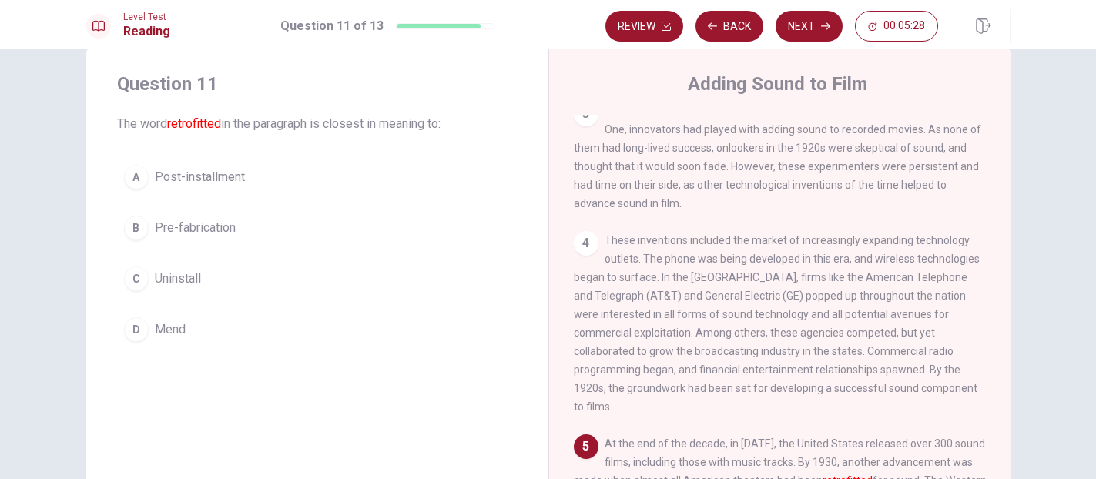
scroll to position [32, 0]
click at [145, 334] on div "D" at bounding box center [136, 330] width 25 height 25
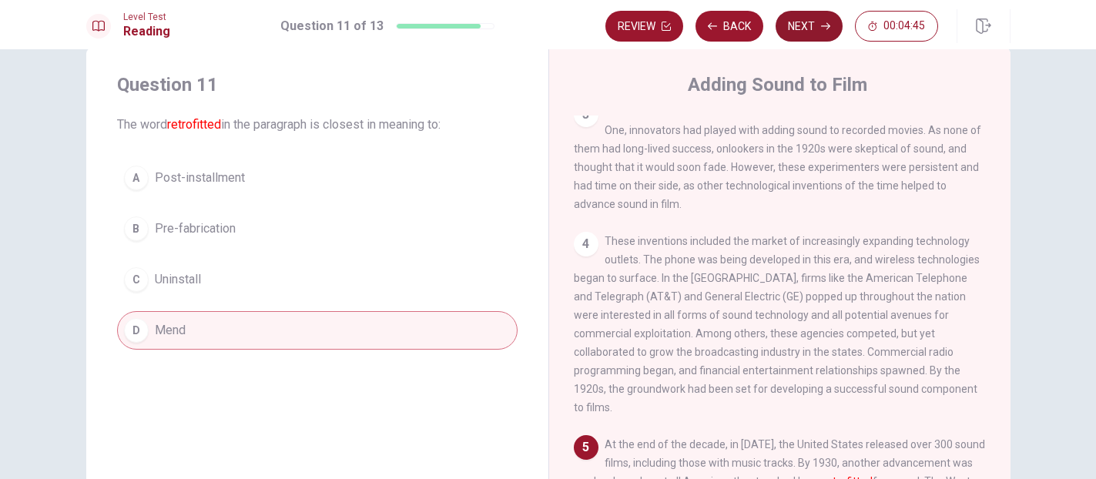
click at [803, 35] on button "Next" at bounding box center [809, 26] width 67 height 31
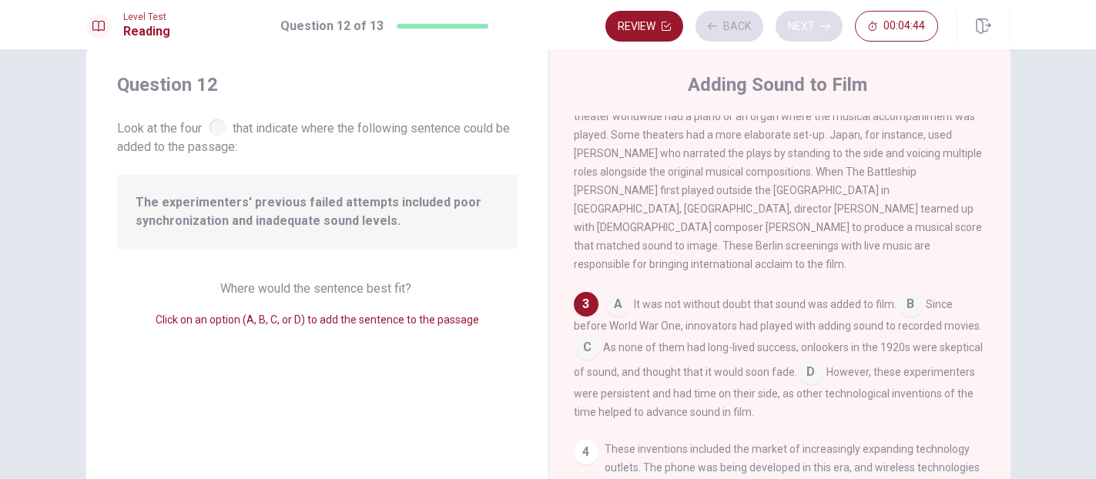
scroll to position [243, 0]
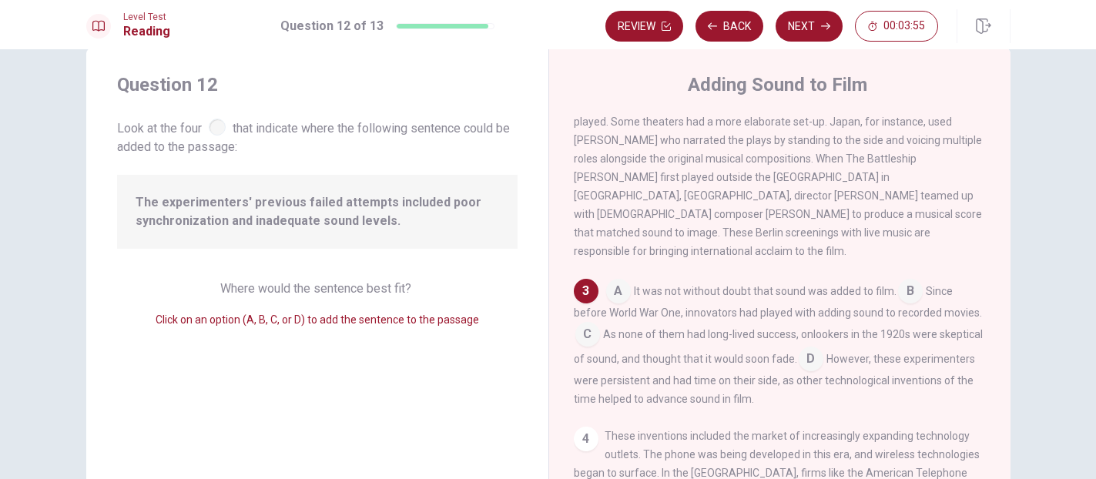
click at [814, 356] on input at bounding box center [811, 360] width 25 height 25
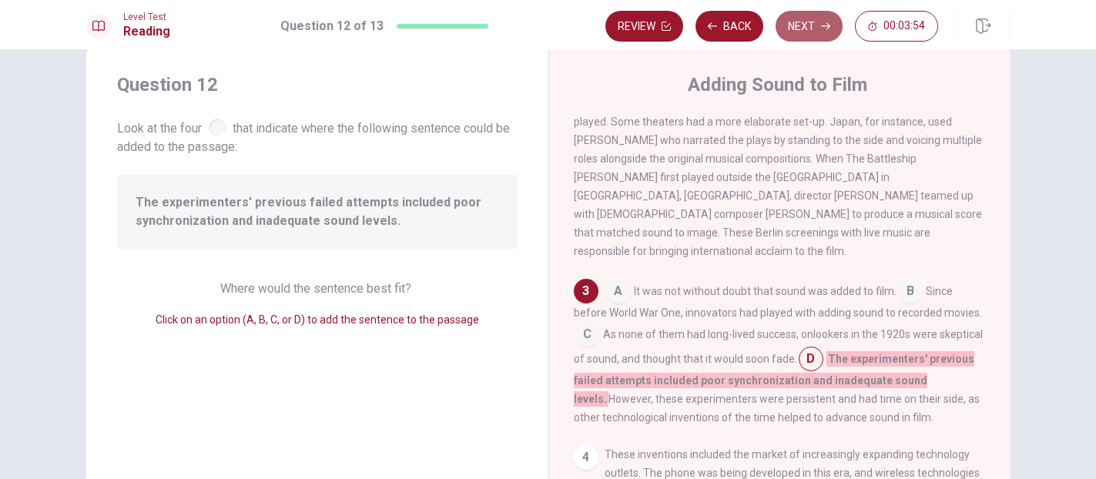
click at [810, 27] on button "Next" at bounding box center [809, 26] width 67 height 31
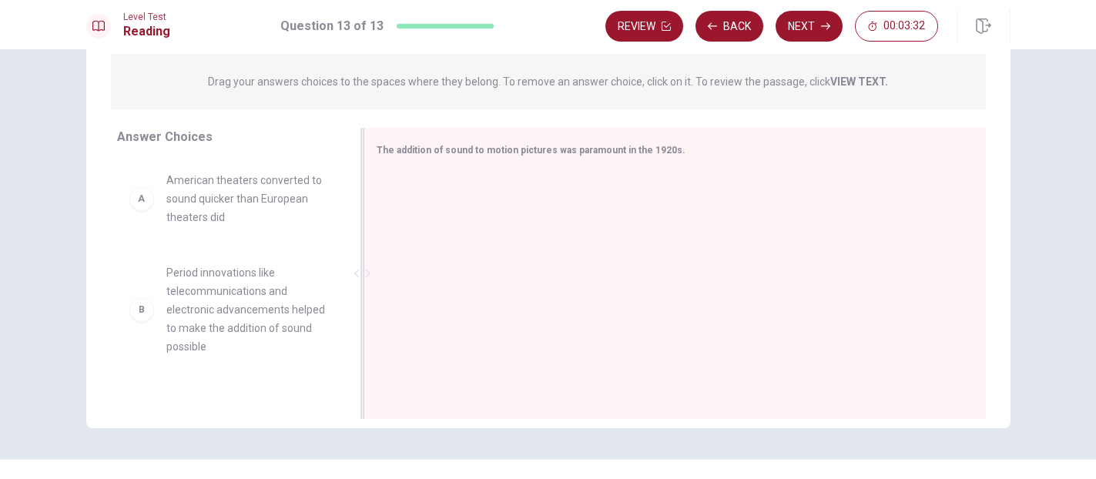
scroll to position [185, 0]
click at [568, 193] on div at bounding box center [669, 277] width 585 height 206
click at [569, 166] on div "The addition of sound to motion pictures was paramount in the 1920s." at bounding box center [675, 275] width 623 height 291
click at [580, 159] on div "The addition of sound to motion pictures was paramount in the 1920s." at bounding box center [666, 152] width 579 height 19
click at [421, 347] on div at bounding box center [669, 277] width 585 height 206
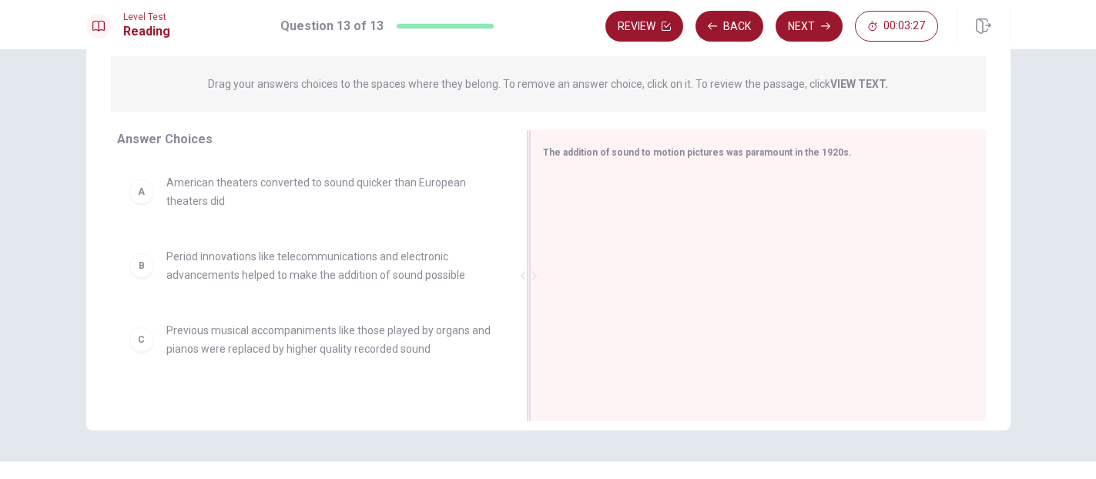
drag, startPoint x: 362, startPoint y: 277, endPoint x: 536, endPoint y: 302, distance: 175.9
click at [536, 302] on div at bounding box center [528, 275] width 19 height 291
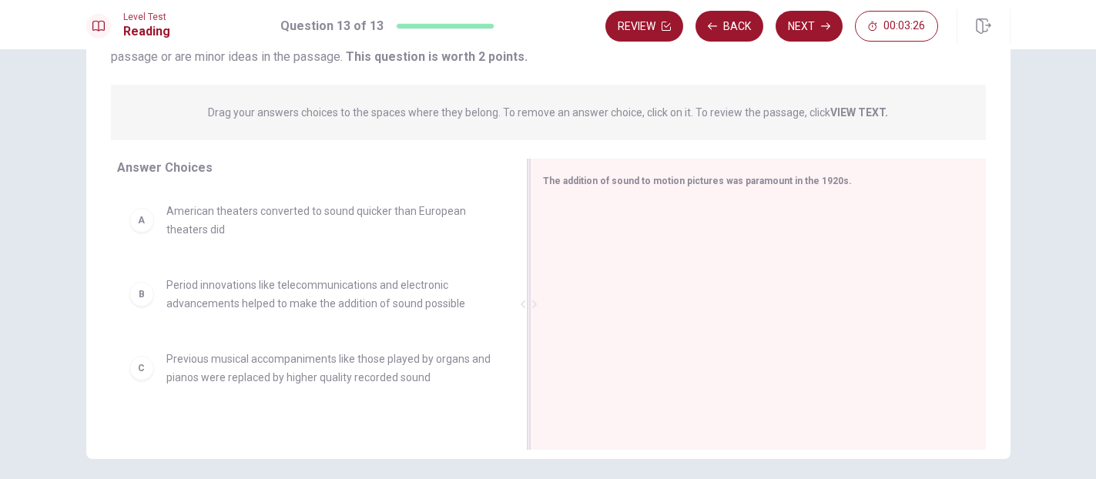
scroll to position [133, 0]
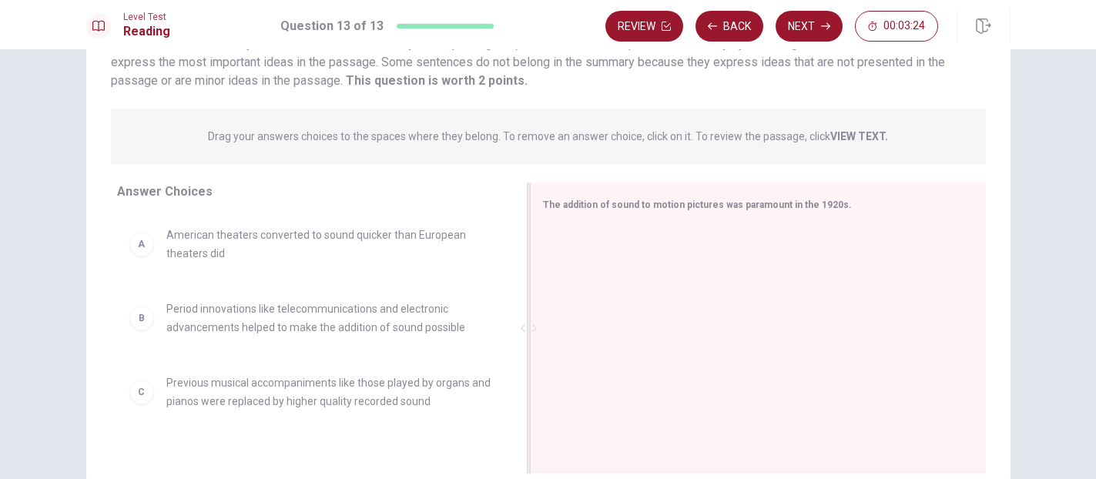
click at [609, 224] on div "The addition of sound to motion pictures was paramount in the 1920s." at bounding box center [758, 328] width 456 height 291
click at [602, 212] on div "The addition of sound to motion pictures was paramount in the 1920s." at bounding box center [749, 204] width 412 height 19
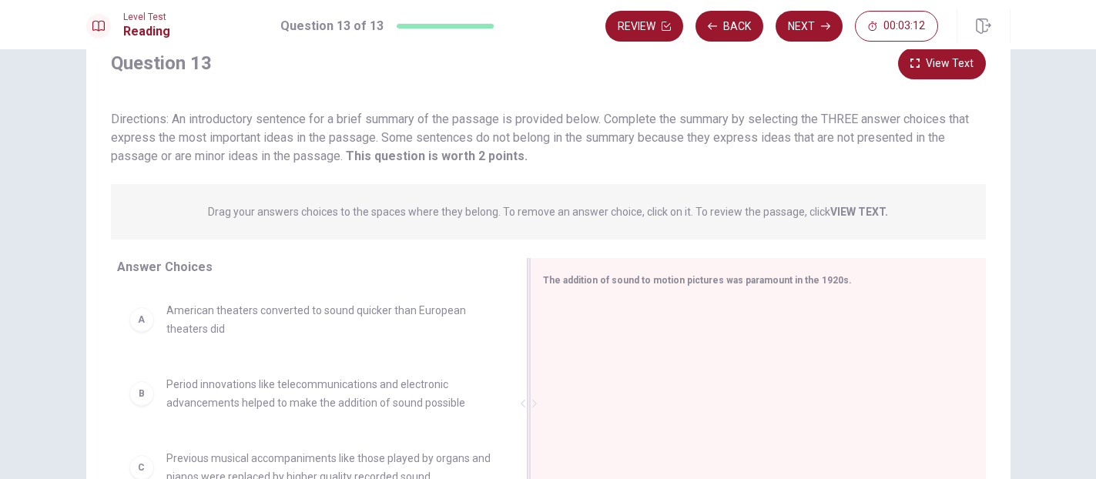
scroll to position [60, 0]
click at [141, 330] on div "A American theaters converted to sound quicker than European theaters did" at bounding box center [311, 316] width 364 height 37
click at [141, 326] on div "A" at bounding box center [141, 316] width 25 height 25
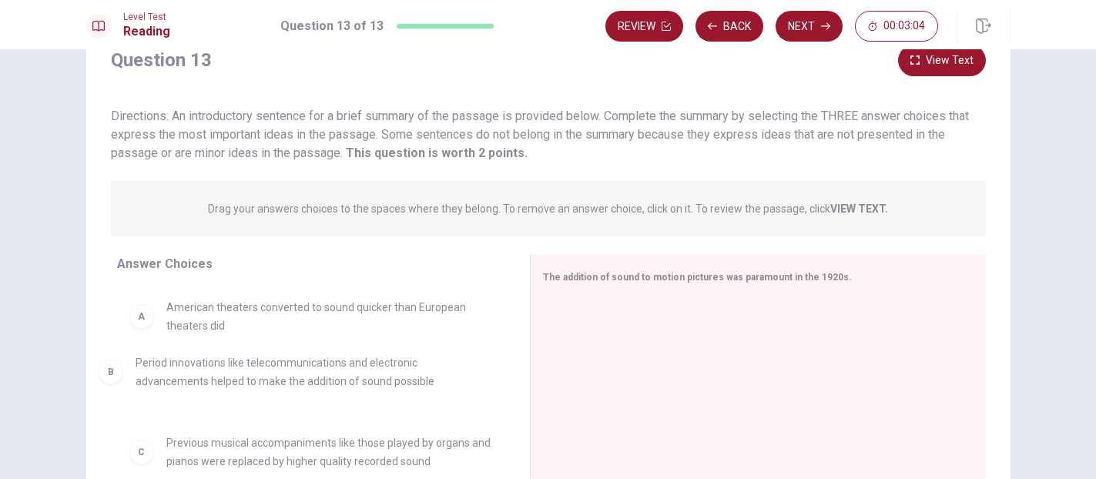
drag, startPoint x: 143, startPoint y: 393, endPoint x: 142, endPoint y: 365, distance: 27.7
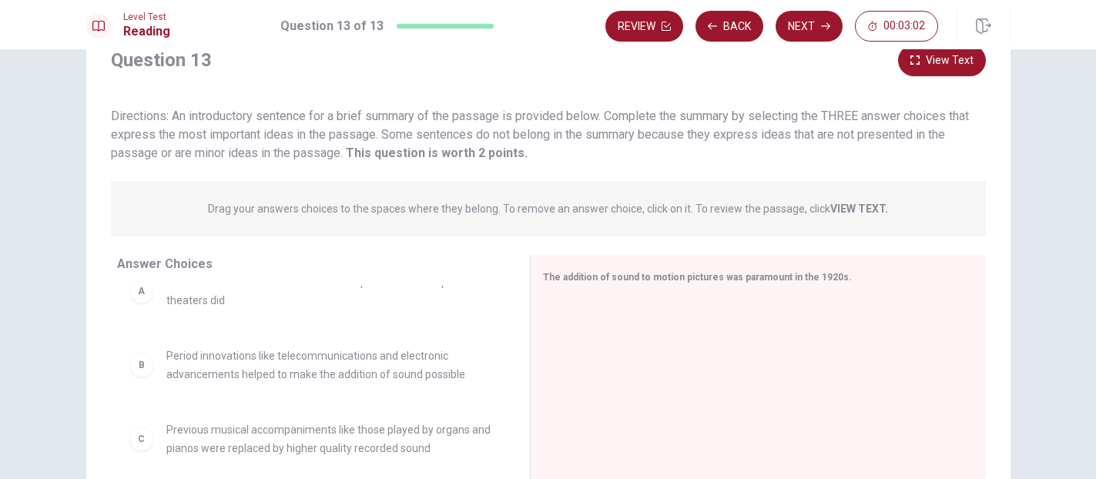
scroll to position [0, 0]
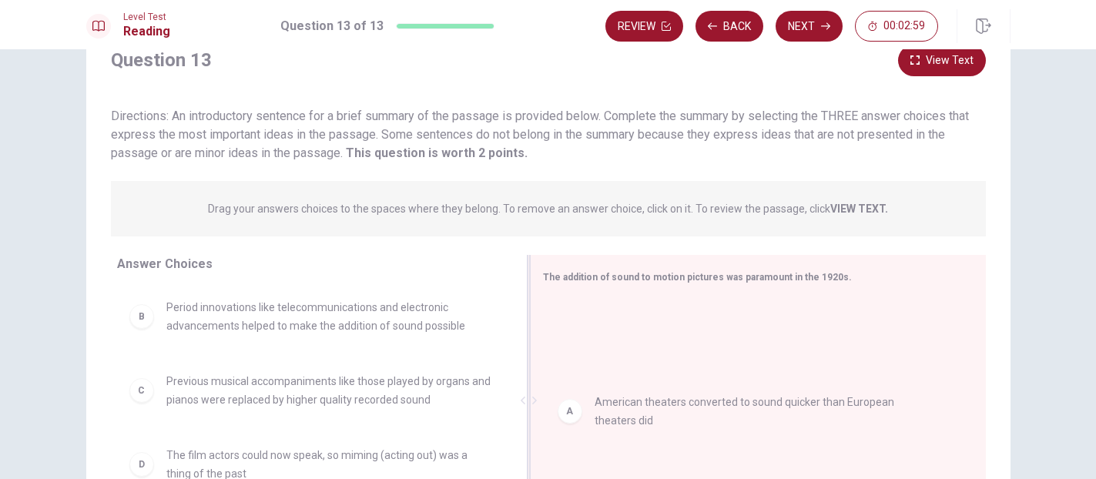
drag, startPoint x: 146, startPoint y: 310, endPoint x: 580, endPoint y: 406, distance: 445.1
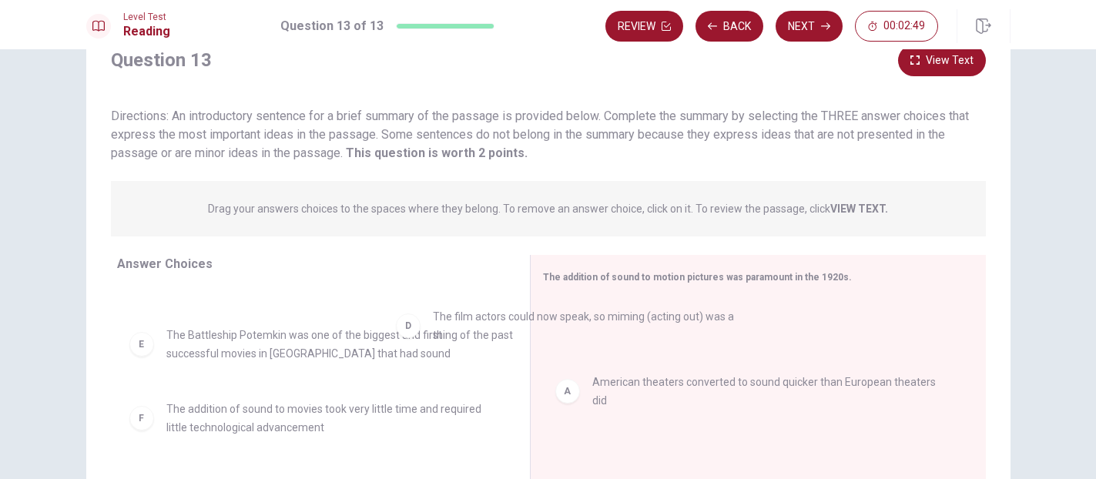
scroll to position [116, 0]
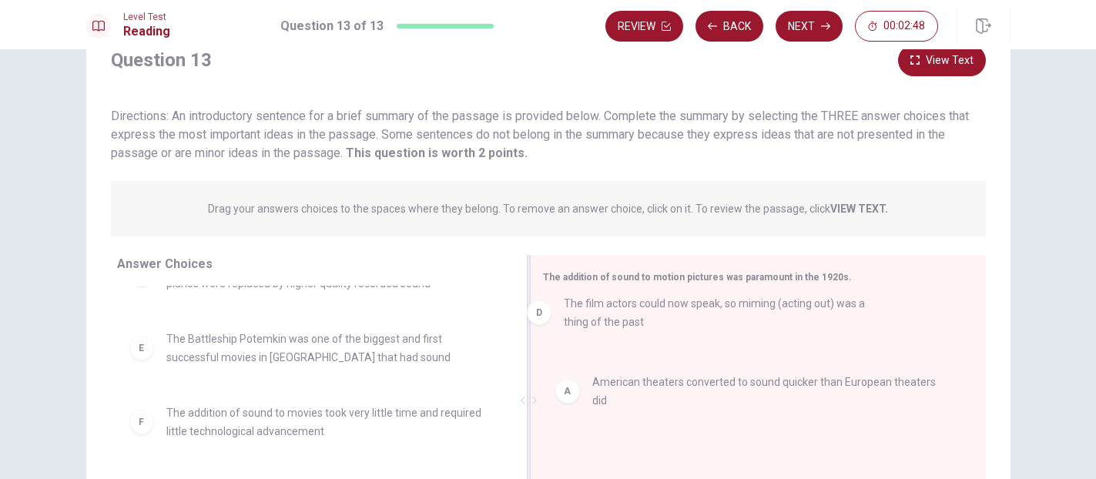
drag, startPoint x: 142, startPoint y: 347, endPoint x: 549, endPoint y: 317, distance: 408.7
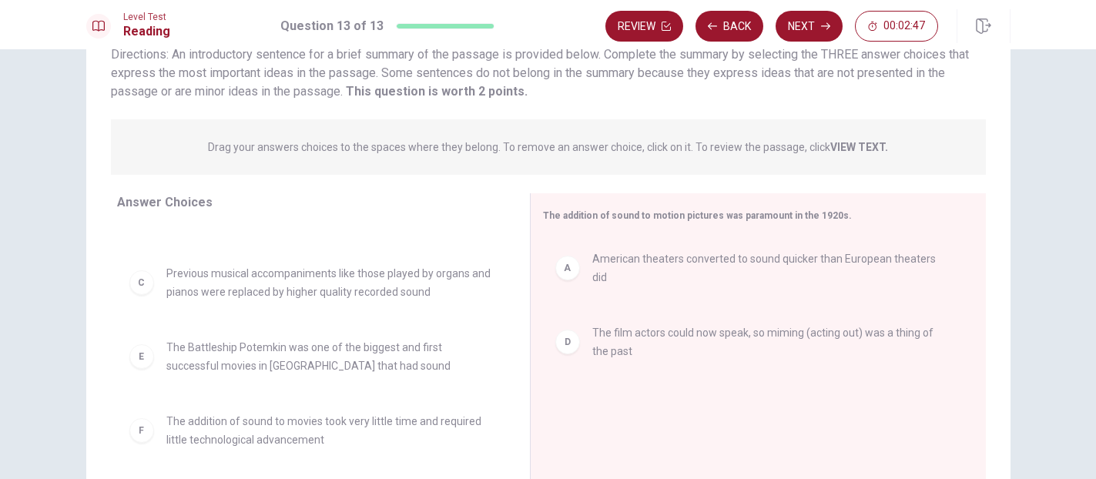
scroll to position [128, 0]
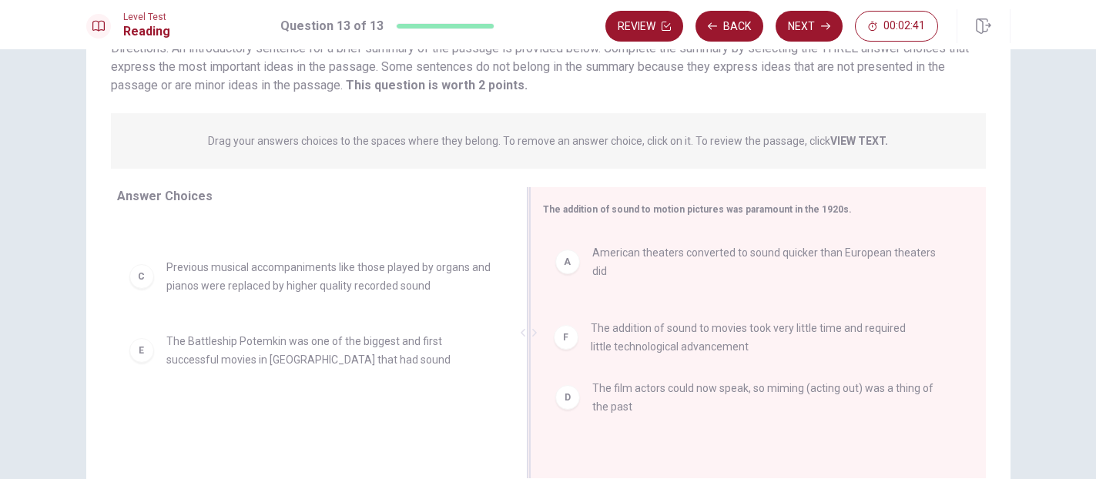
drag, startPoint x: 150, startPoint y: 430, endPoint x: 586, endPoint y: 340, distance: 445.3
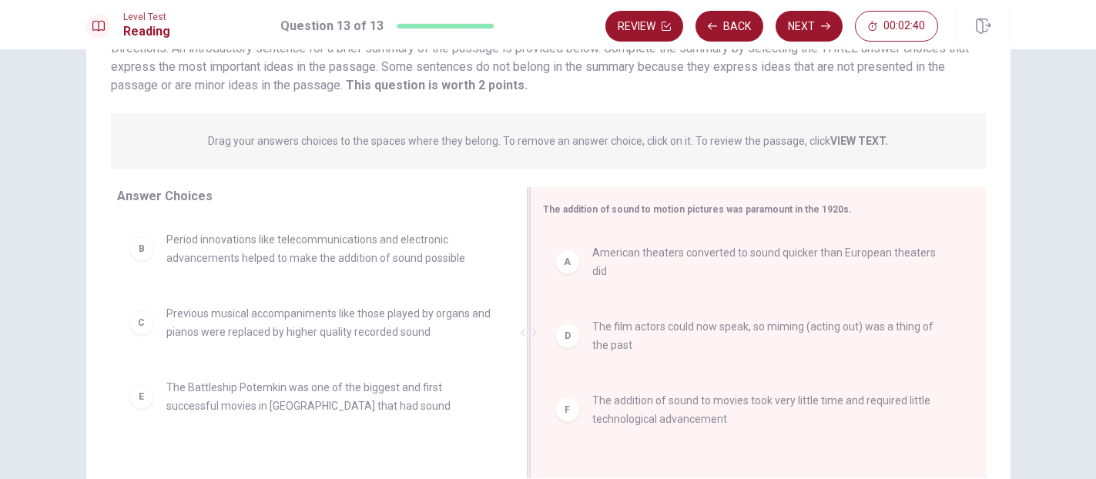
scroll to position [0, 0]
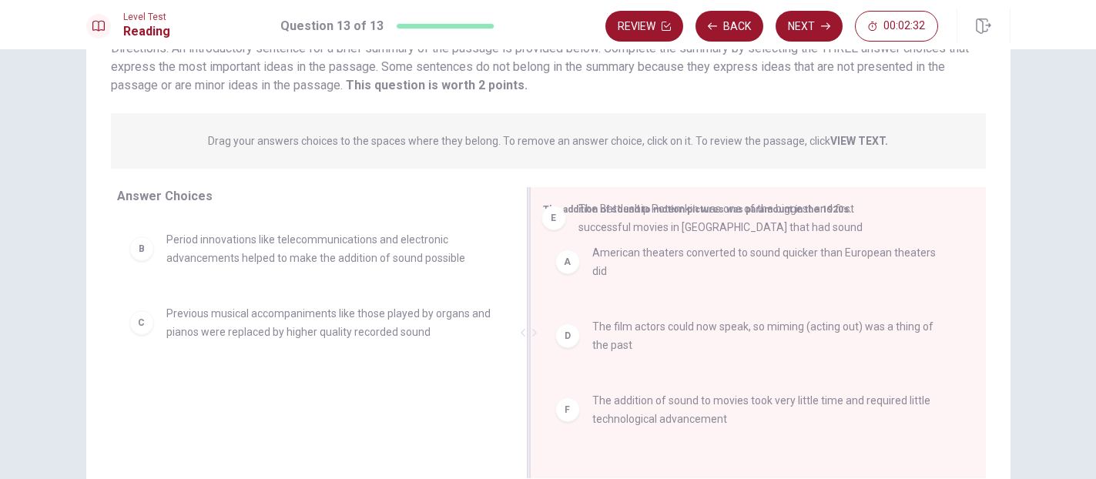
drag, startPoint x: 155, startPoint y: 398, endPoint x: 579, endPoint y: 218, distance: 460.9
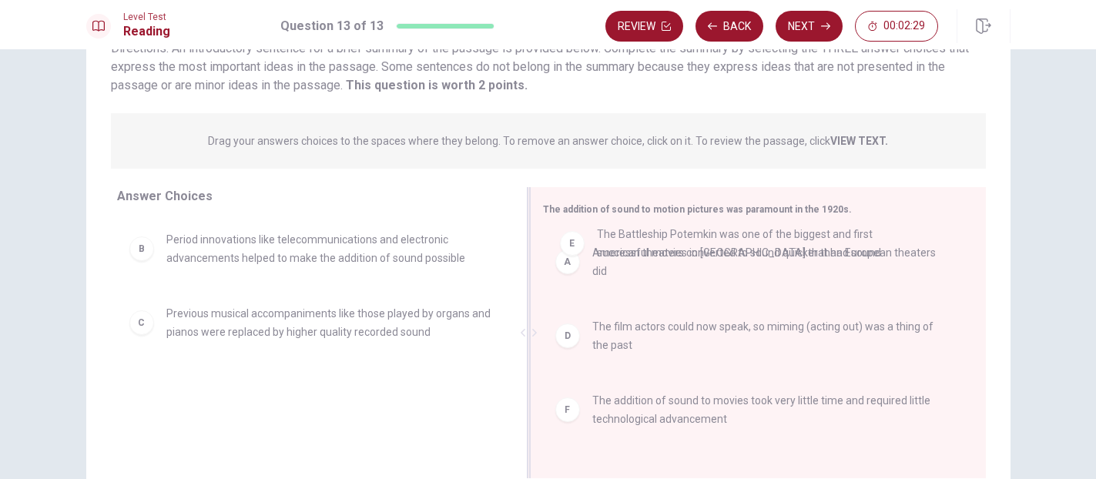
drag, startPoint x: 141, startPoint y: 391, endPoint x: 575, endPoint y: 237, distance: 460.3
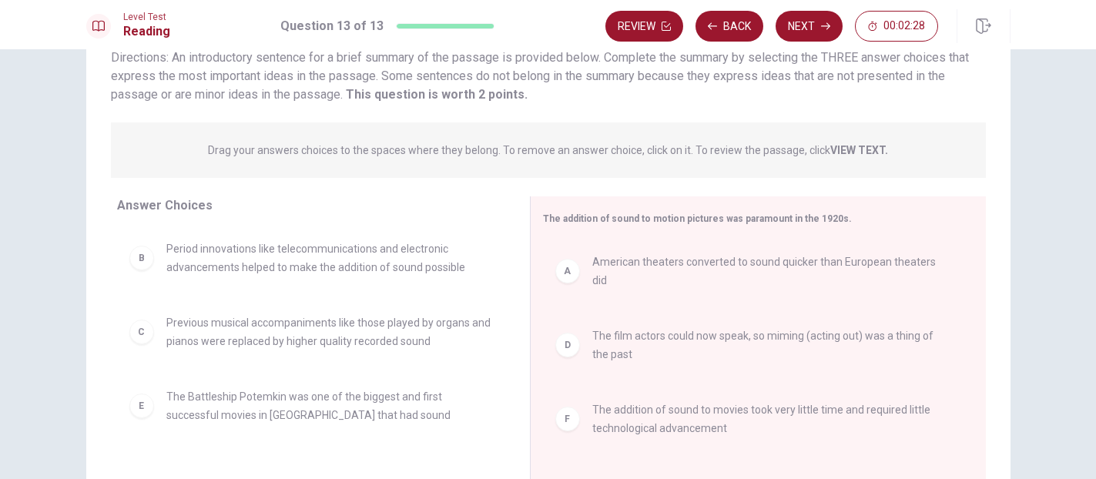
scroll to position [117, 0]
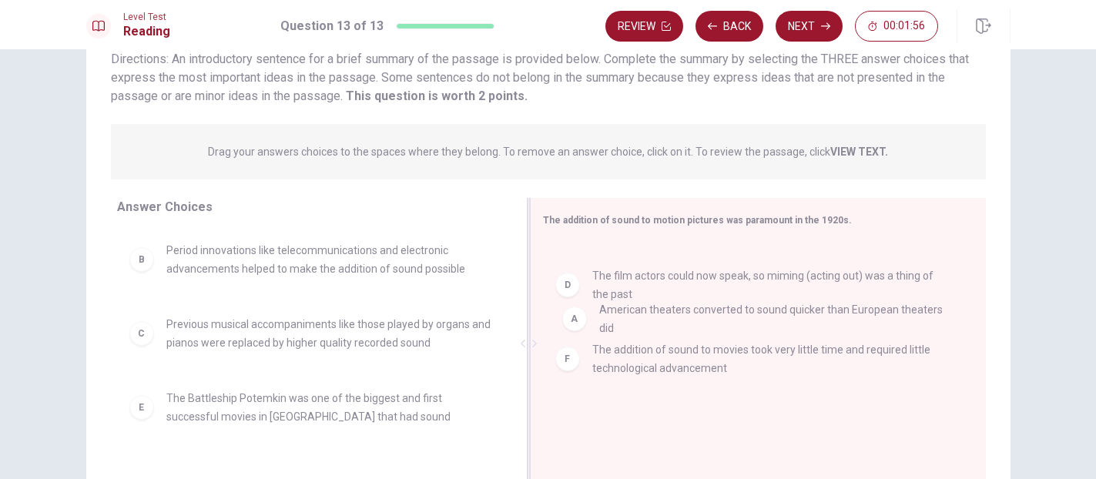
drag, startPoint x: 562, startPoint y: 268, endPoint x: 569, endPoint y: 325, distance: 57.4
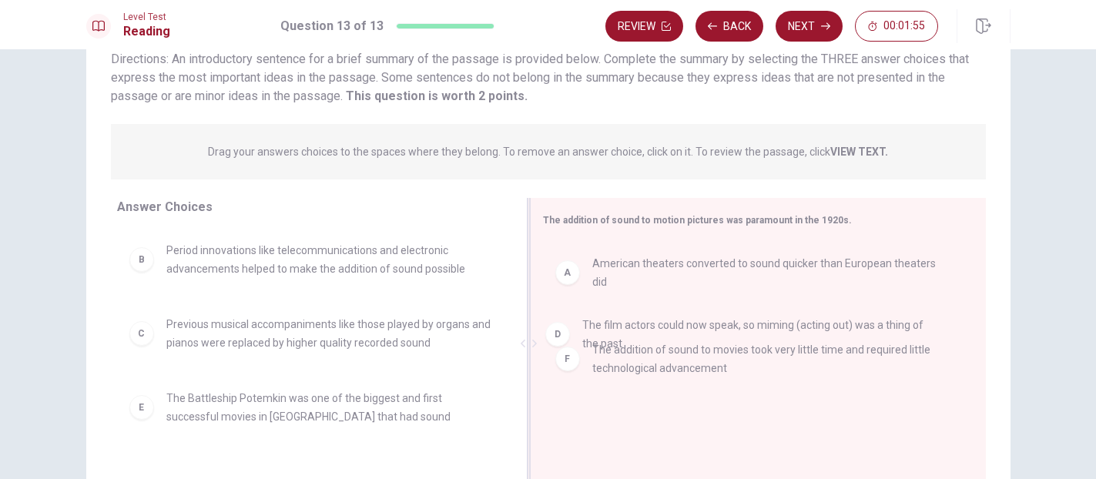
drag, startPoint x: 566, startPoint y: 344, endPoint x: 552, endPoint y: 344, distance: 13.9
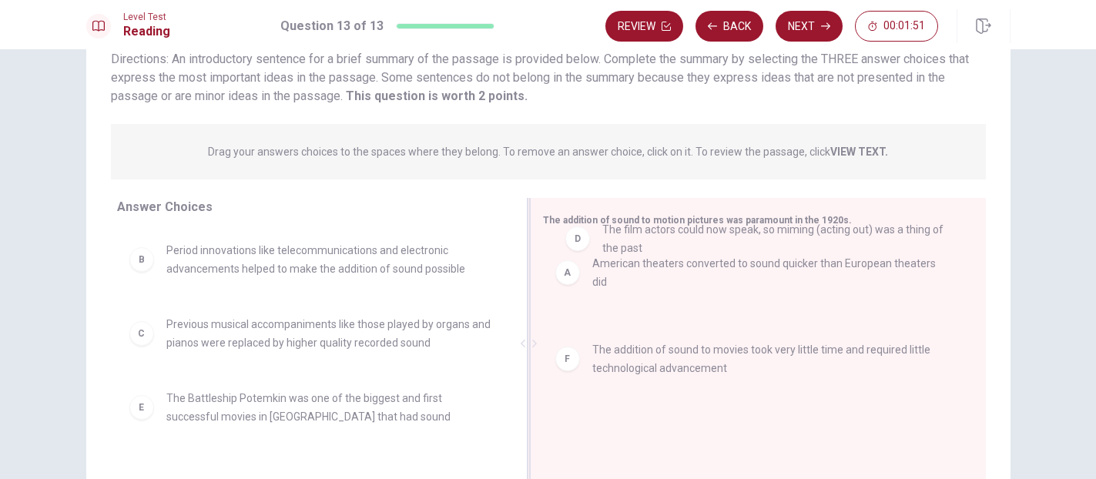
drag, startPoint x: 572, startPoint y: 343, endPoint x: 569, endPoint y: 239, distance: 104.1
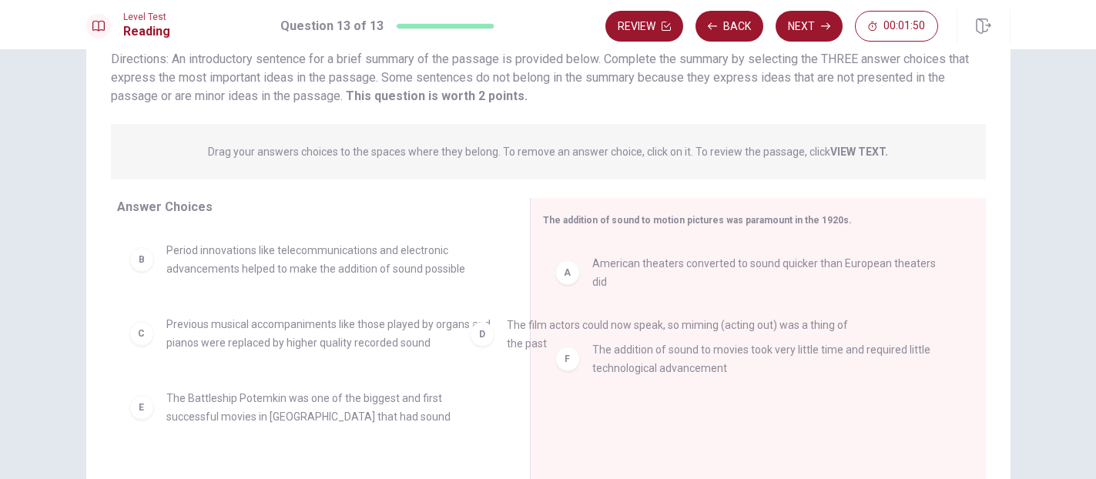
drag, startPoint x: 572, startPoint y: 334, endPoint x: 328, endPoint y: 323, distance: 243.7
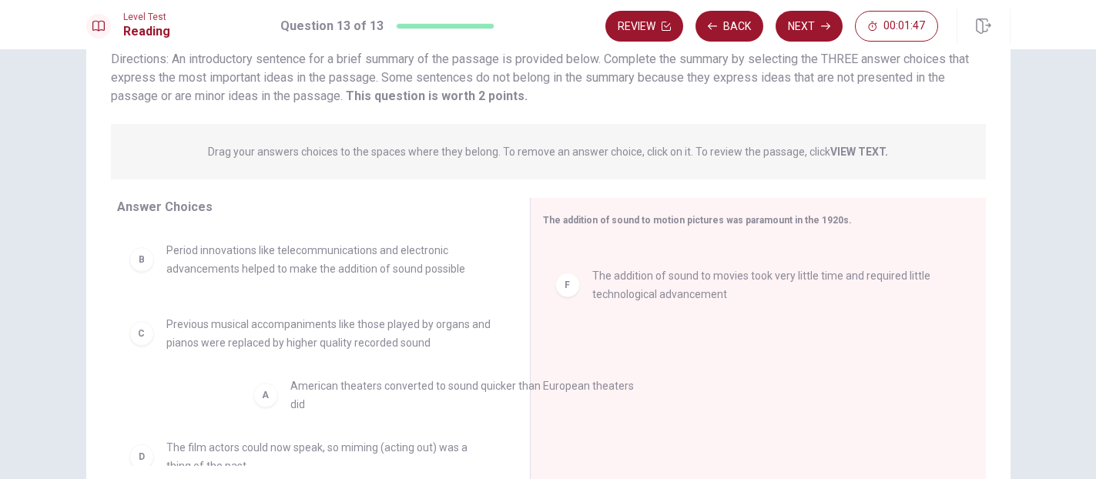
drag, startPoint x: 572, startPoint y: 270, endPoint x: 240, endPoint y: 388, distance: 353.3
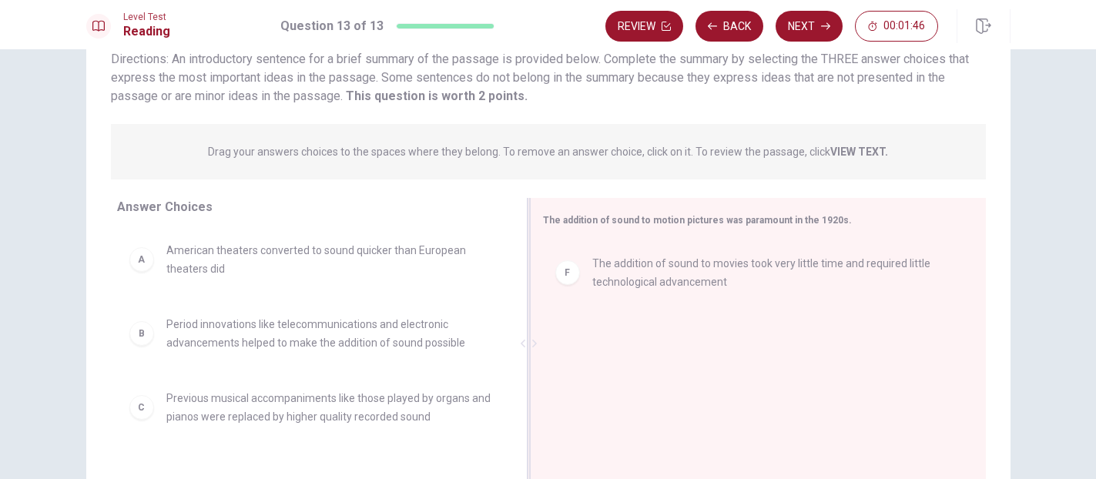
click at [544, 286] on div "F The addition of sound to movies took very little time and required little tec…" at bounding box center [752, 273] width 418 height 62
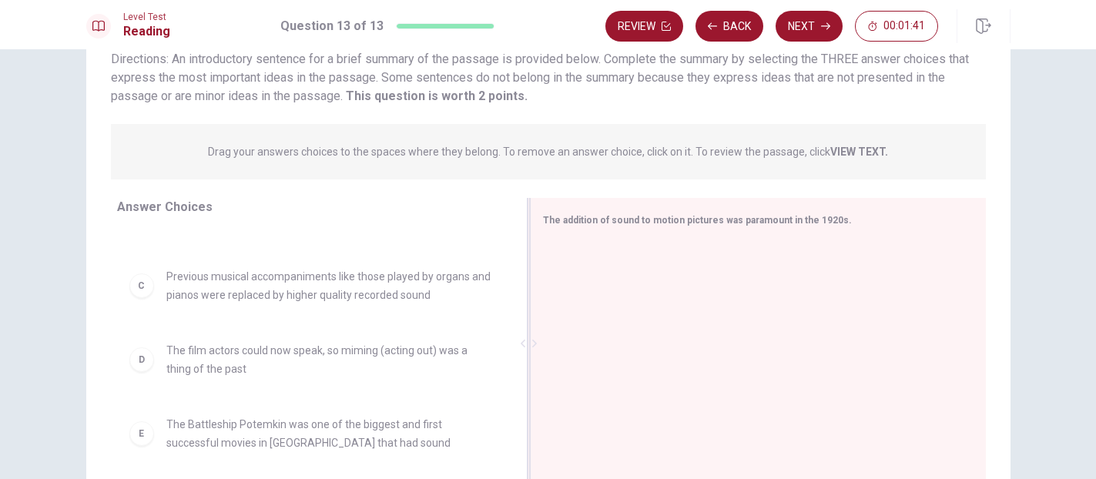
scroll to position [128, 0]
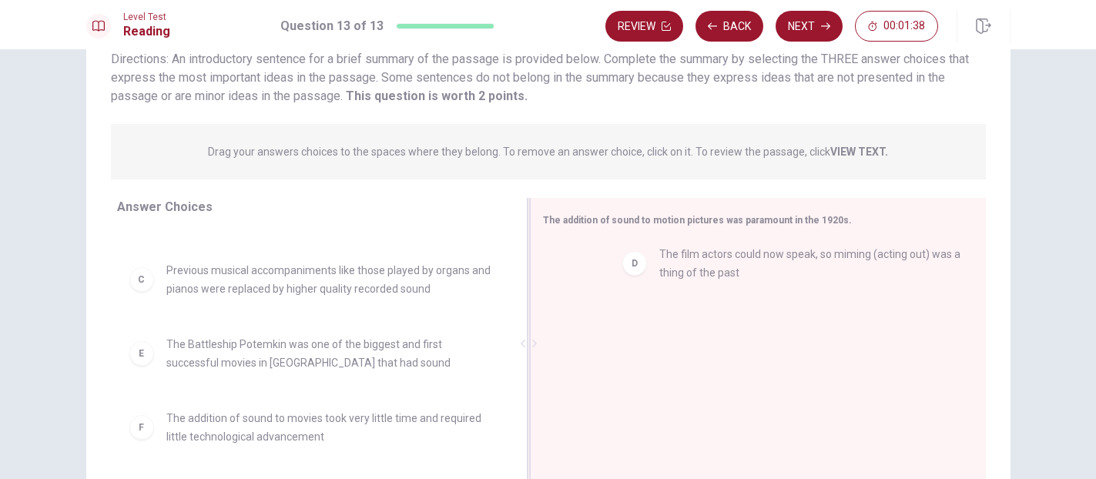
drag, startPoint x: 153, startPoint y: 351, endPoint x: 653, endPoint y: 260, distance: 508.3
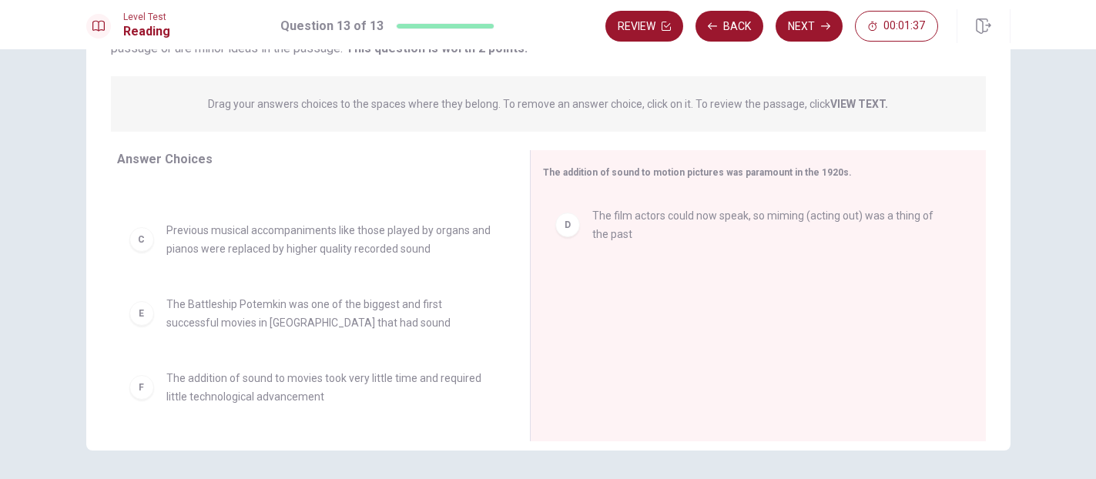
scroll to position [169, 0]
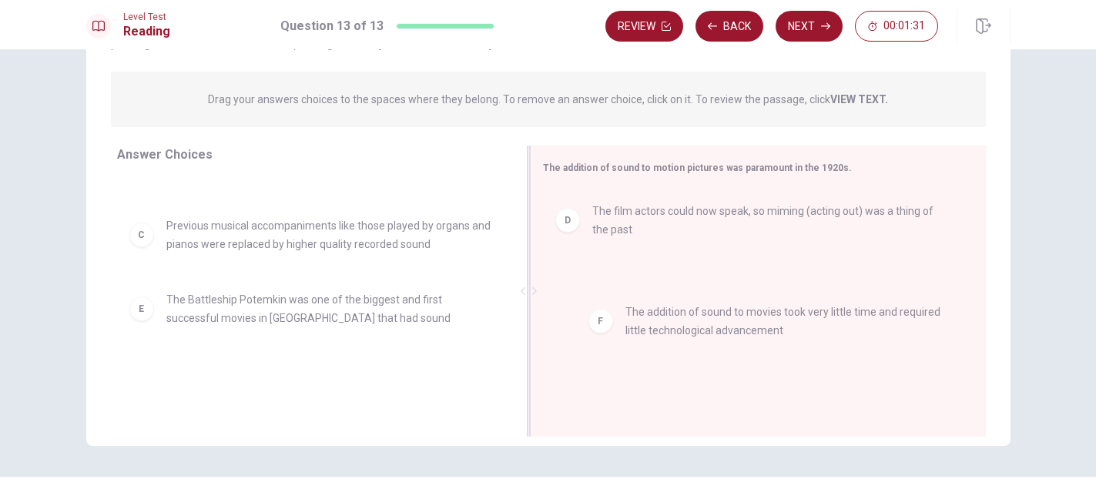
drag, startPoint x: 146, startPoint y: 392, endPoint x: 609, endPoint y: 331, distance: 467.1
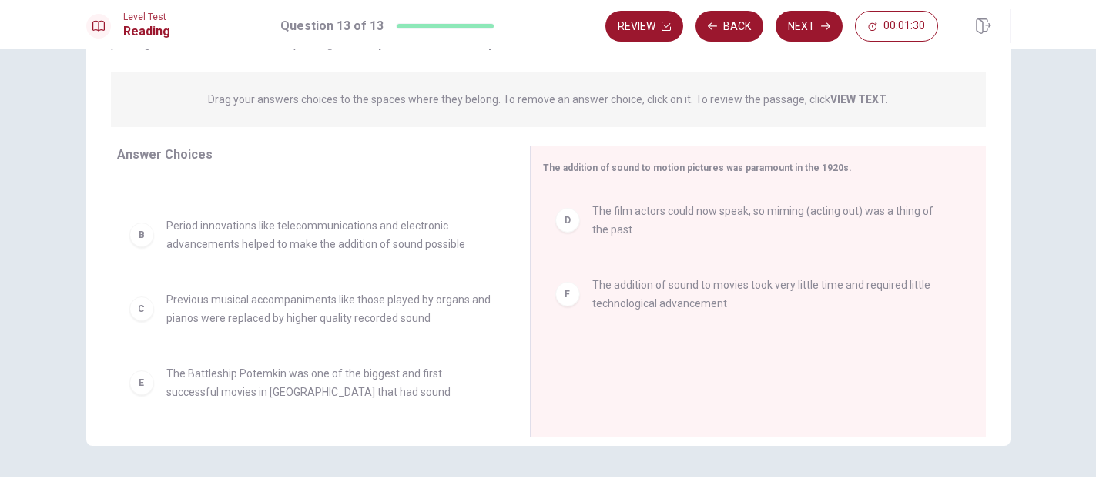
scroll to position [0, 0]
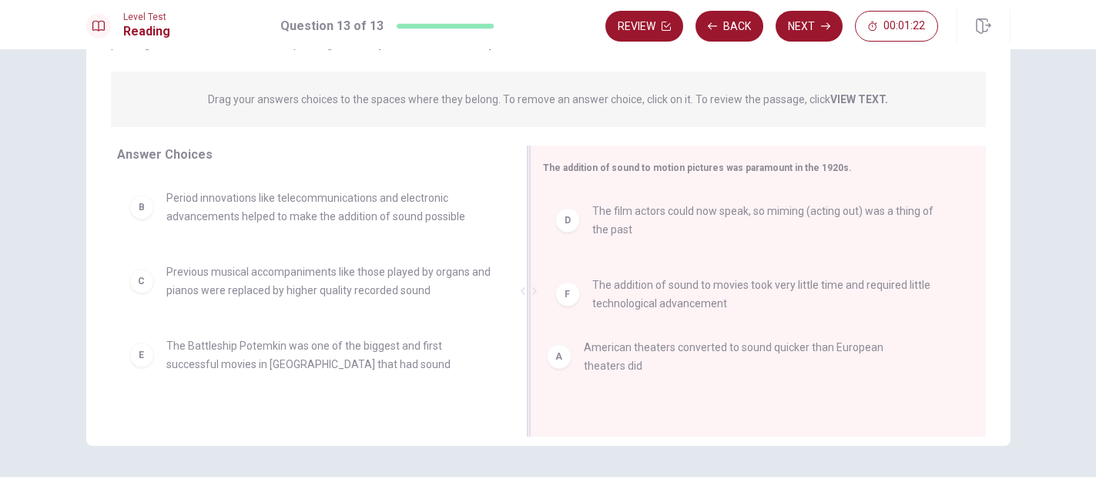
drag, startPoint x: 133, startPoint y: 212, endPoint x: 555, endPoint y: 361, distance: 447.6
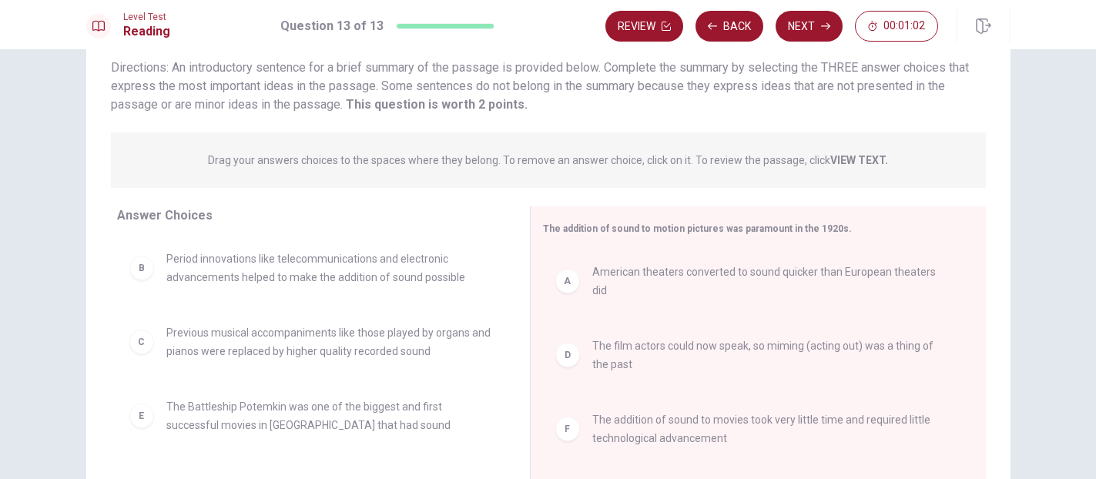
scroll to position [122, 0]
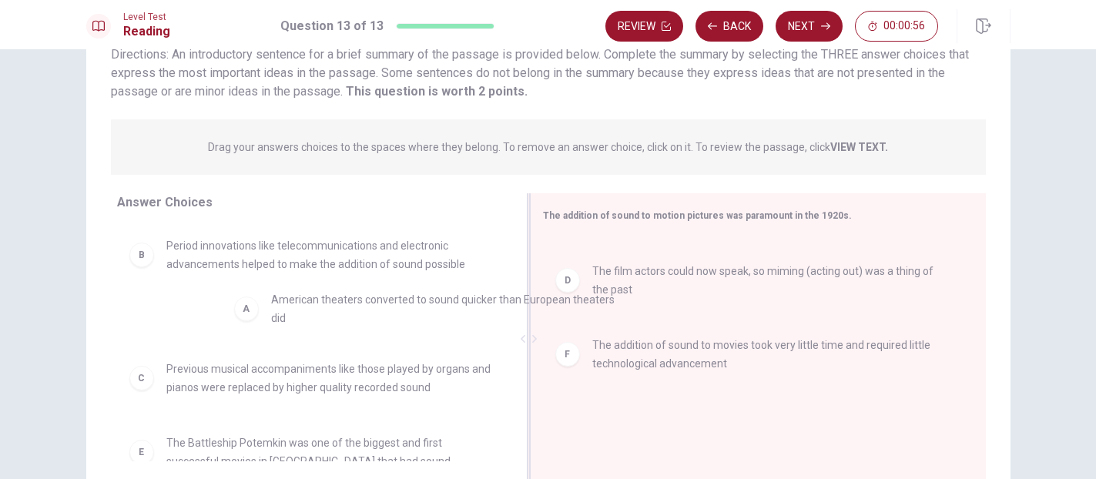
drag, startPoint x: 572, startPoint y: 266, endPoint x: 235, endPoint y: 304, distance: 338.8
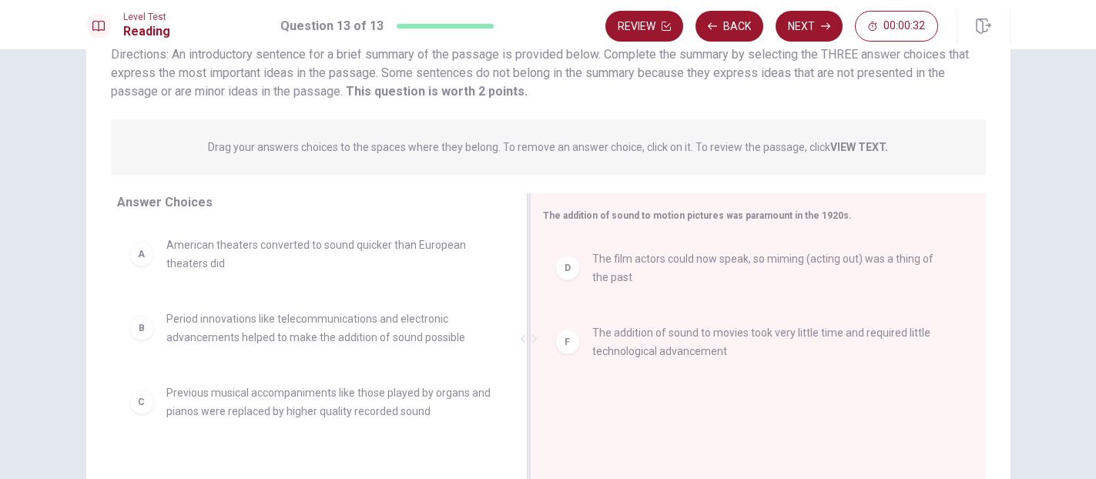
scroll to position [4, 0]
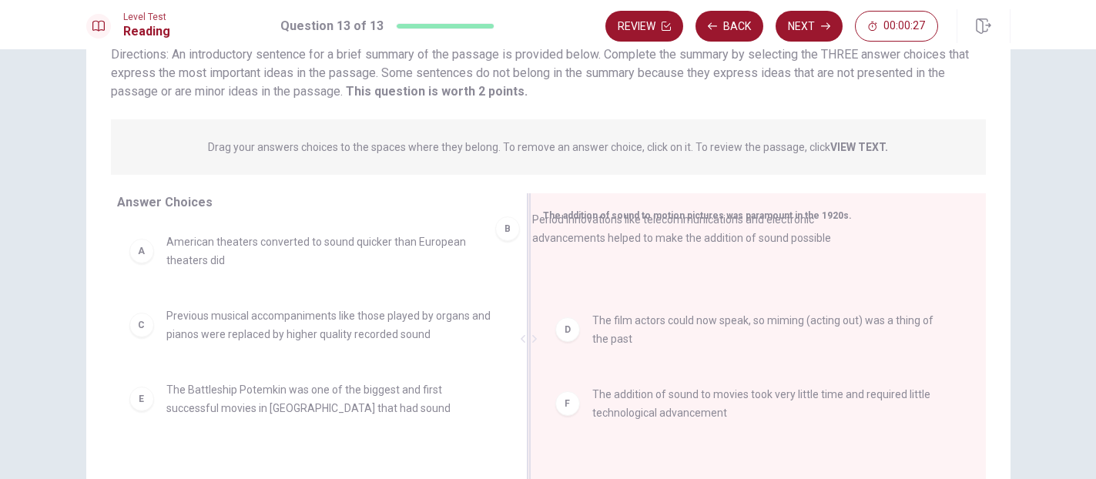
drag, startPoint x: 146, startPoint y: 334, endPoint x: 521, endPoint y: 238, distance: 386.6
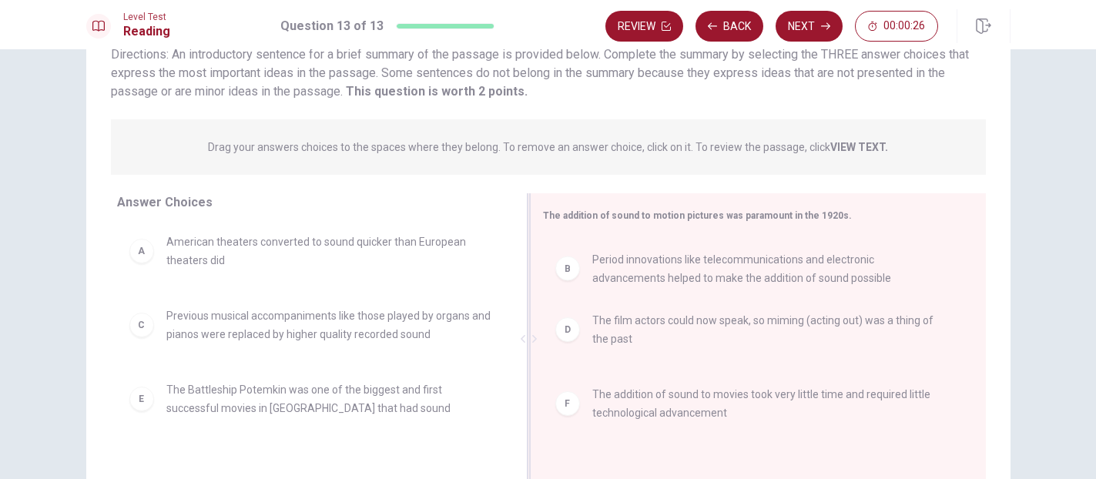
scroll to position [0, 0]
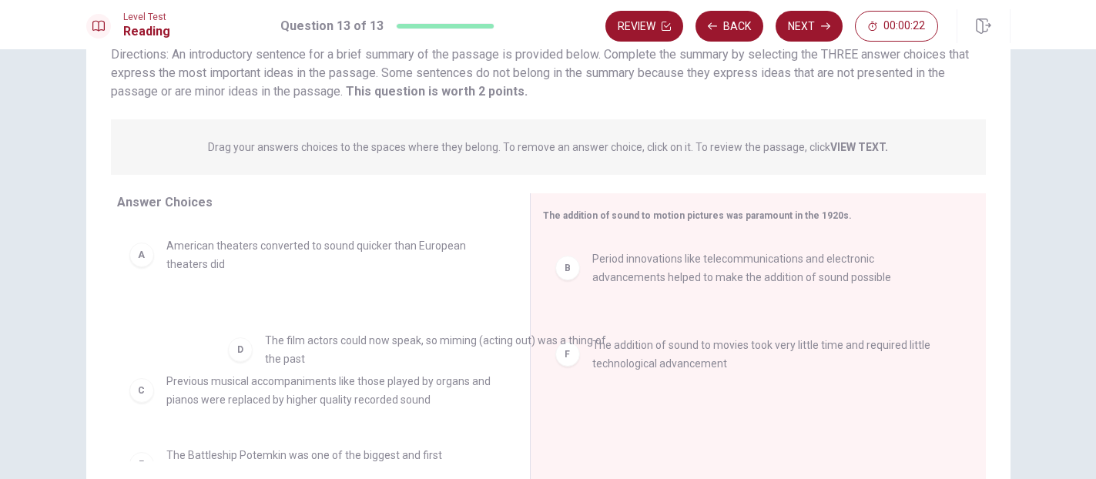
drag, startPoint x: 575, startPoint y: 345, endPoint x: 237, endPoint y: 351, distance: 337.5
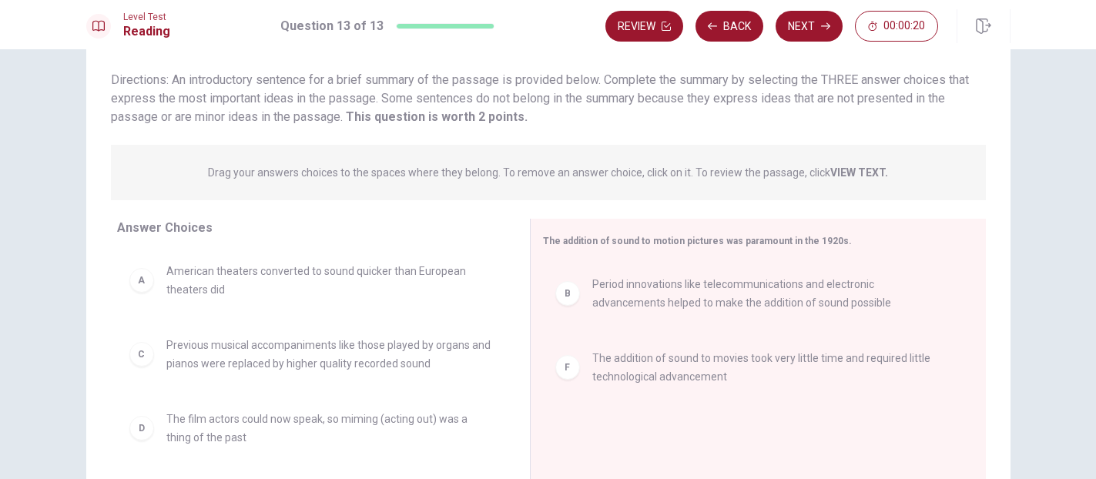
scroll to position [96, 0]
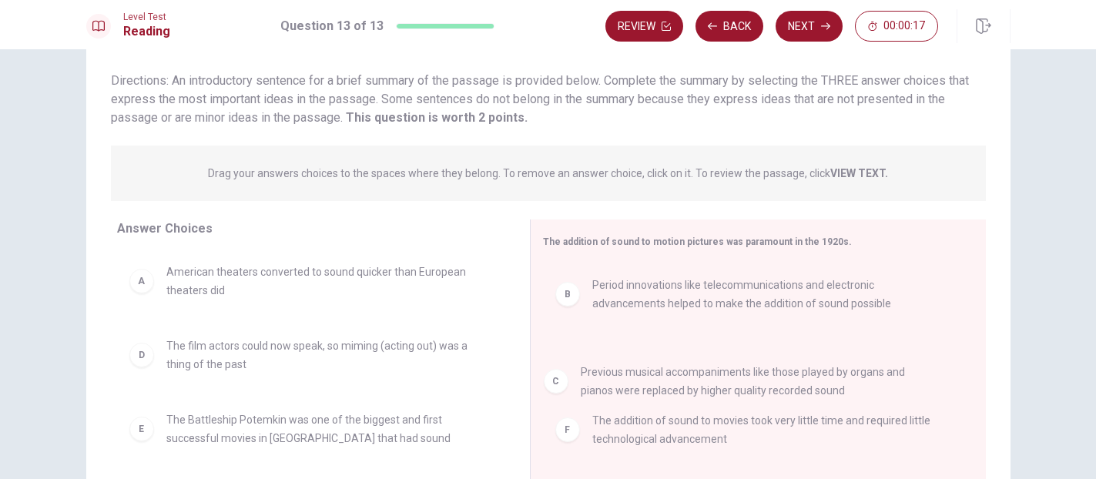
drag, startPoint x: 143, startPoint y: 365, endPoint x: 570, endPoint y: 380, distance: 427.1
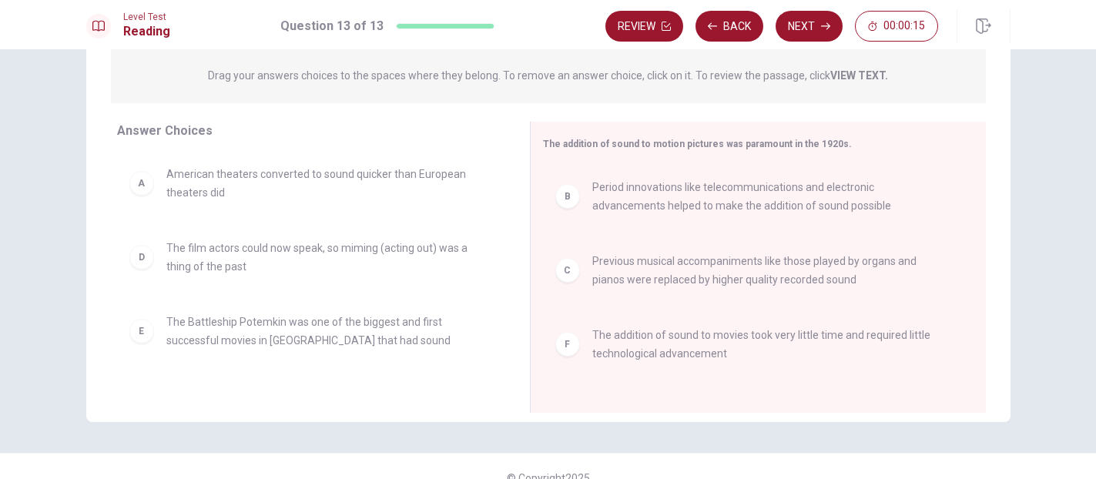
scroll to position [173, 0]
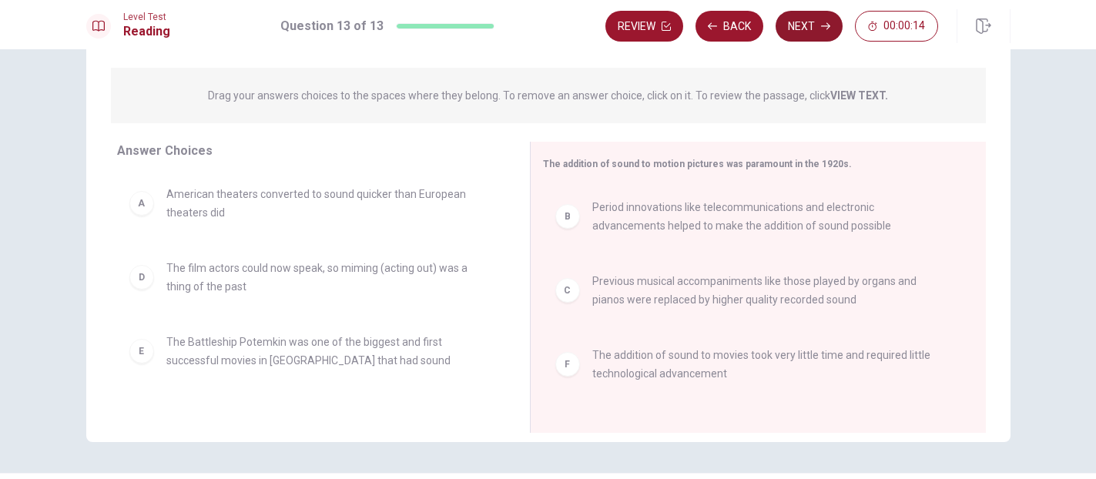
click at [815, 34] on button "Next" at bounding box center [809, 26] width 67 height 31
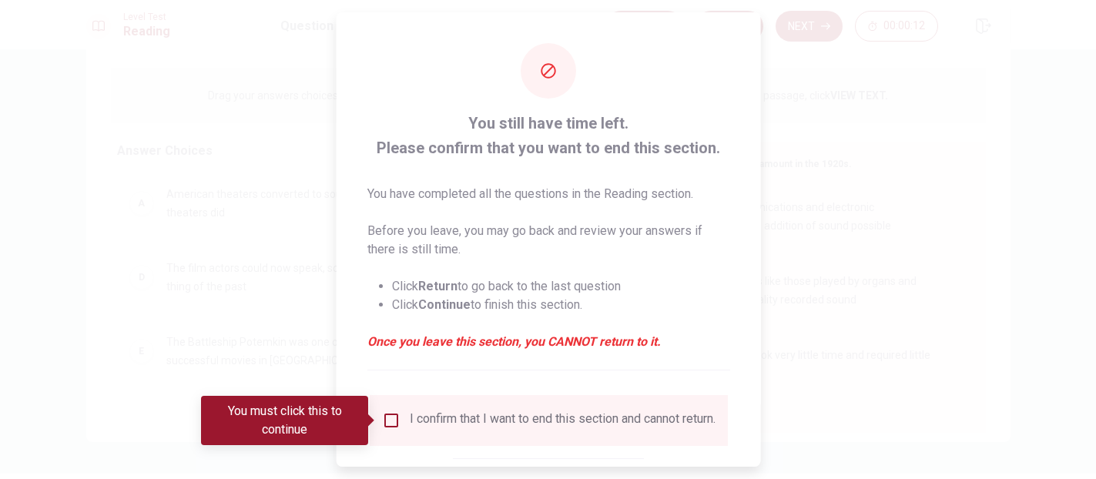
click at [826, 210] on div at bounding box center [548, 239] width 1096 height 479
click at [255, 235] on div at bounding box center [548, 239] width 1096 height 479
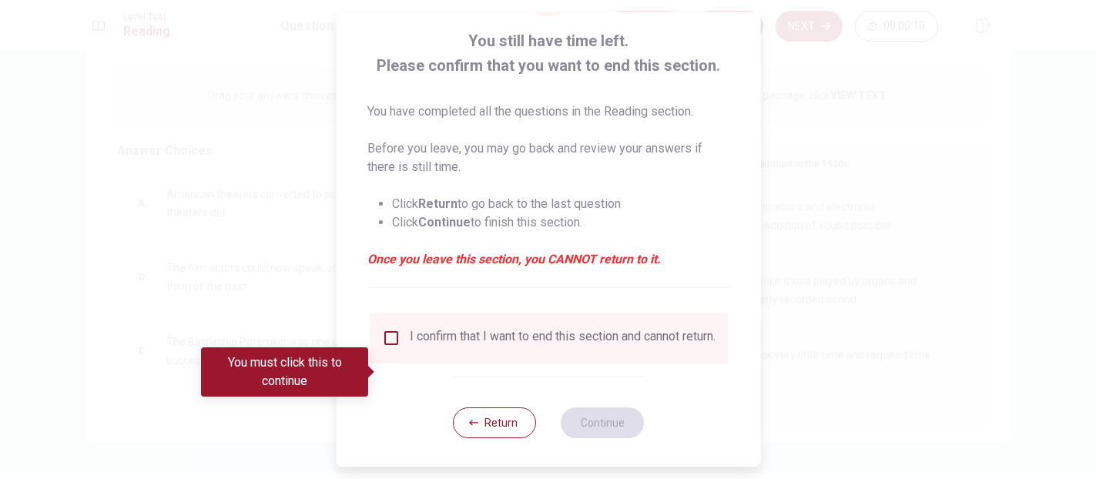
scroll to position [96, 0]
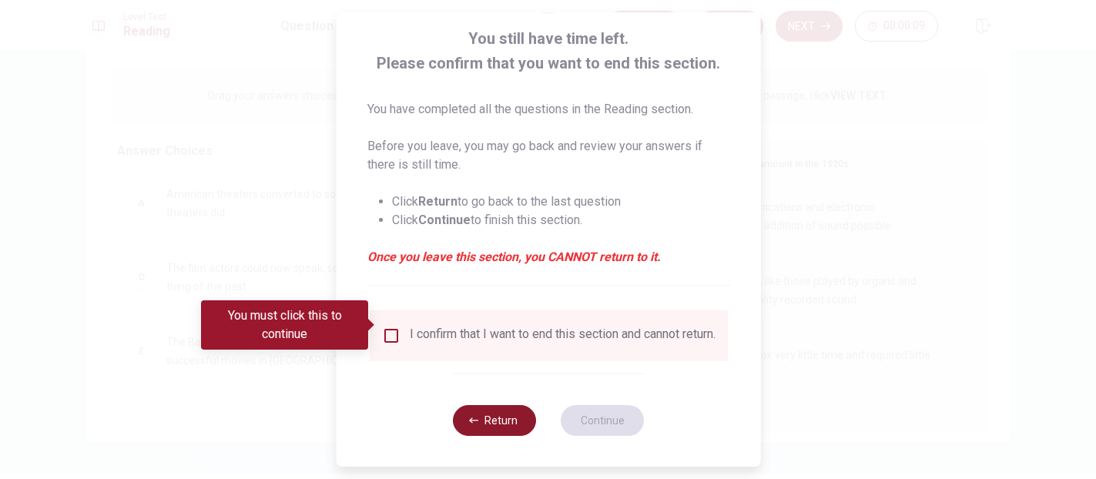
click at [505, 421] on button "Return" at bounding box center [494, 420] width 83 height 31
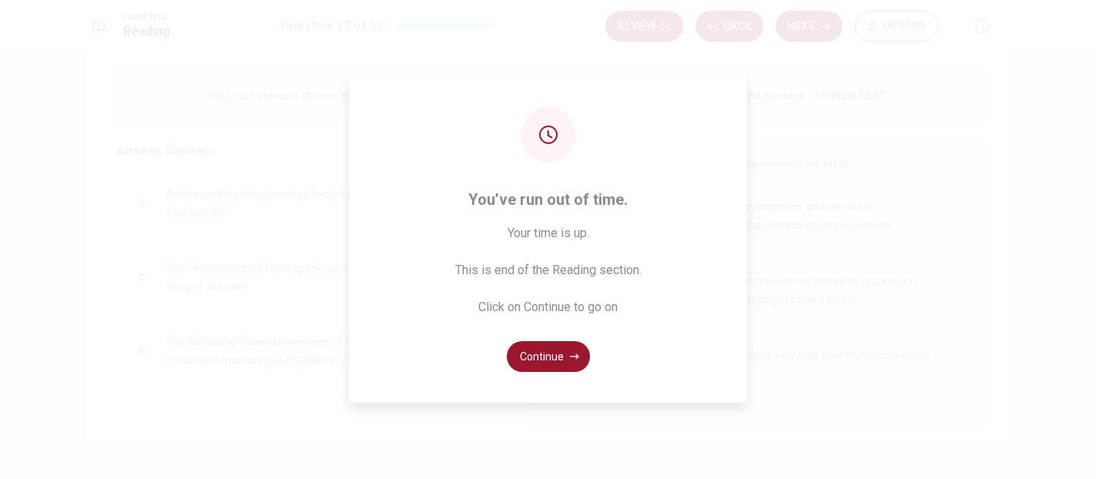
drag, startPoint x: 295, startPoint y: 268, endPoint x: 688, endPoint y: 342, distance: 399.8
click at [693, 342] on div "You’ve run out of time. Your time is up. This is end of the Reading section. Cl…" at bounding box center [548, 239] width 1096 height 479
click at [571, 349] on button "Continue" at bounding box center [548, 356] width 83 height 31
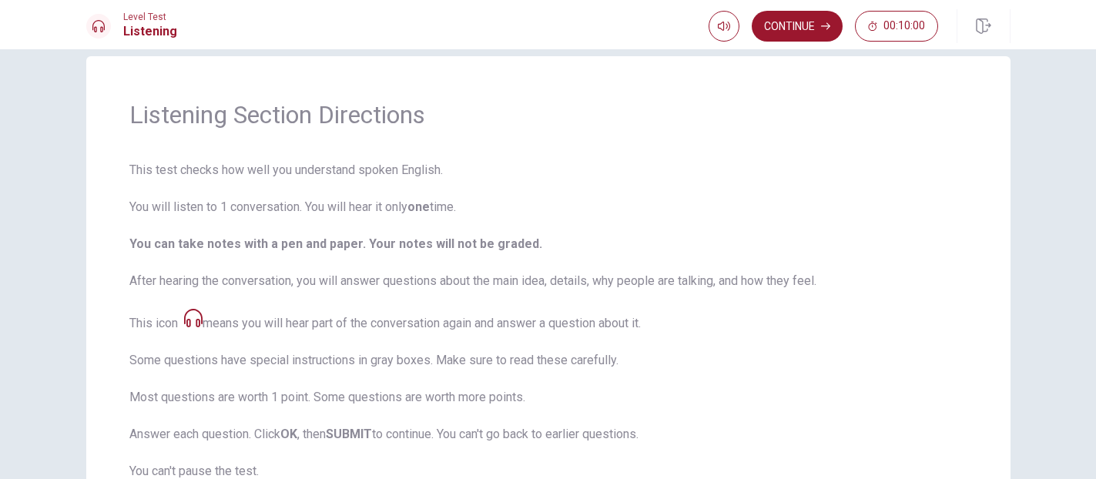
scroll to position [0, 0]
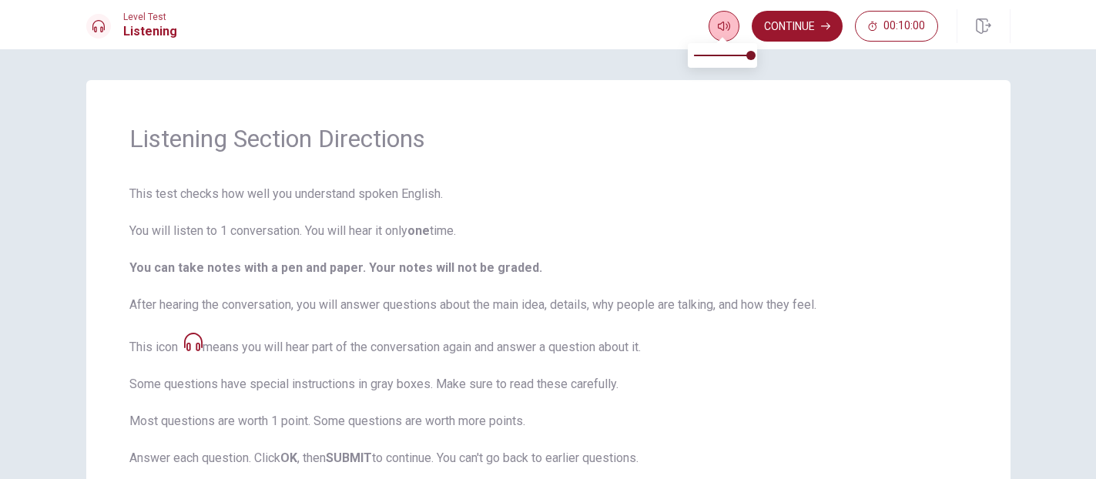
click at [722, 26] on icon "button" at bounding box center [724, 26] width 12 height 9
click at [797, 23] on button "Continue" at bounding box center [797, 26] width 91 height 31
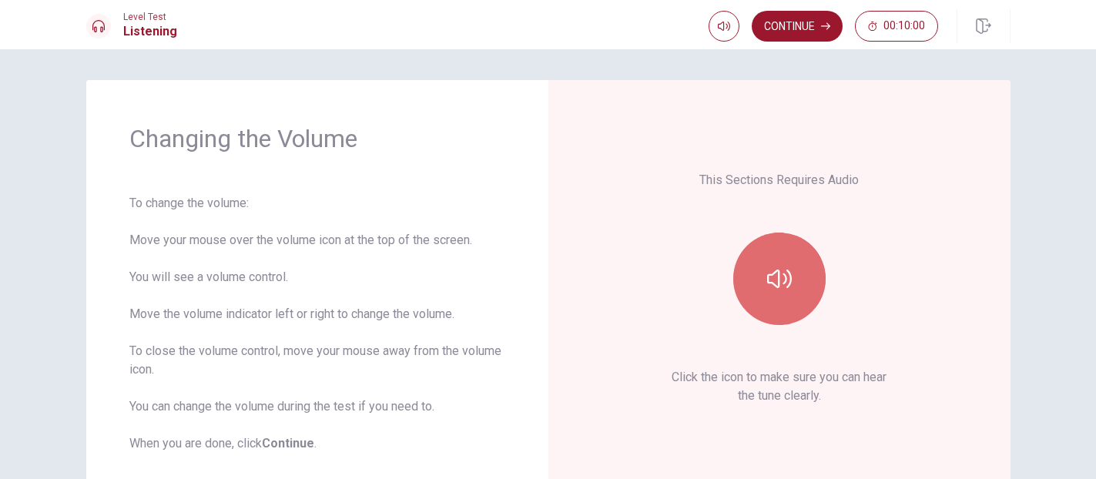
click at [800, 256] on button "button" at bounding box center [779, 279] width 92 height 92
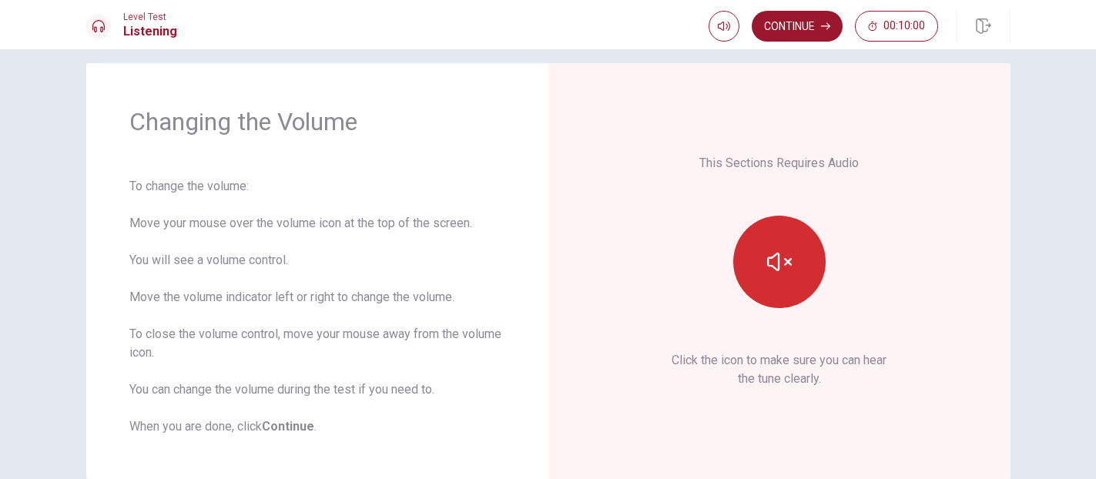
scroll to position [8, 0]
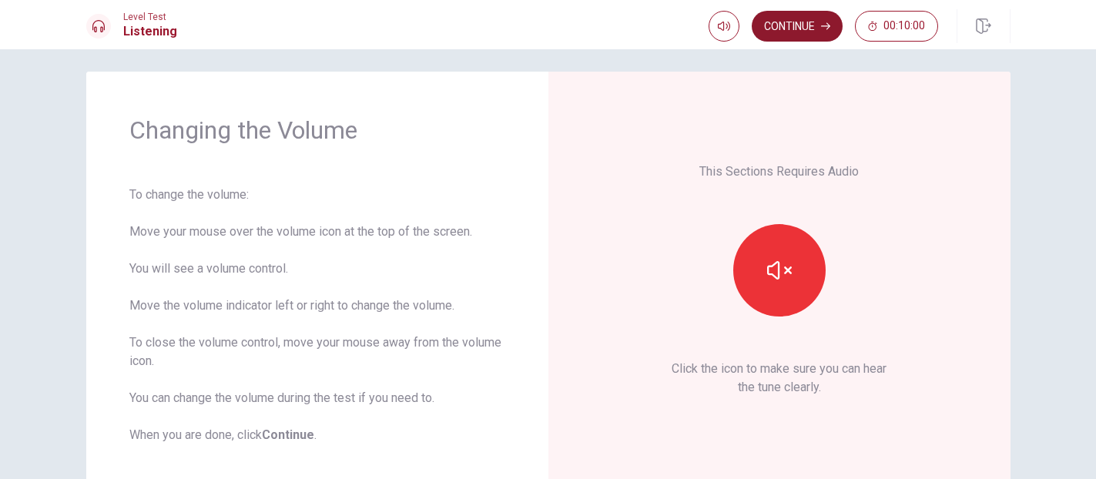
click at [804, 30] on button "Continue" at bounding box center [797, 26] width 91 height 31
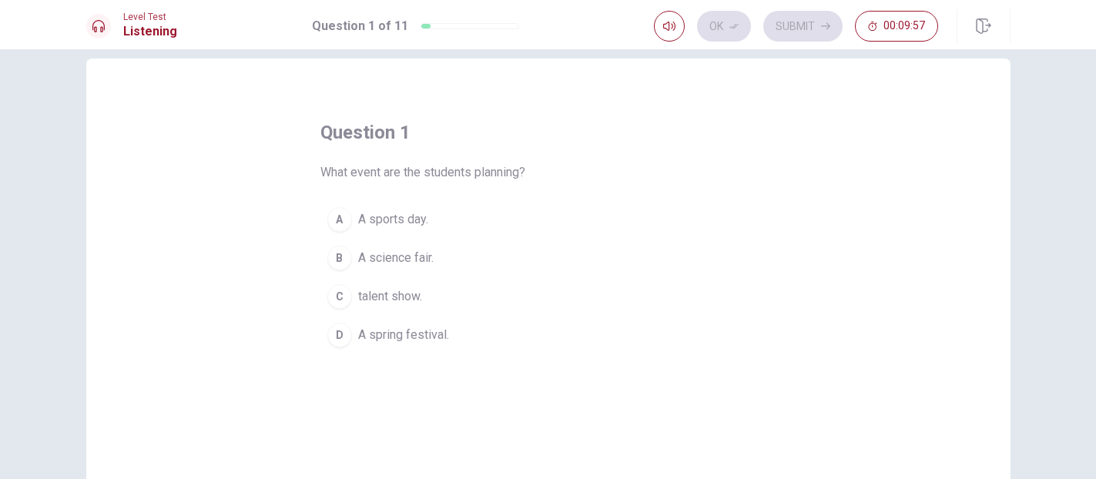
scroll to position [23, 0]
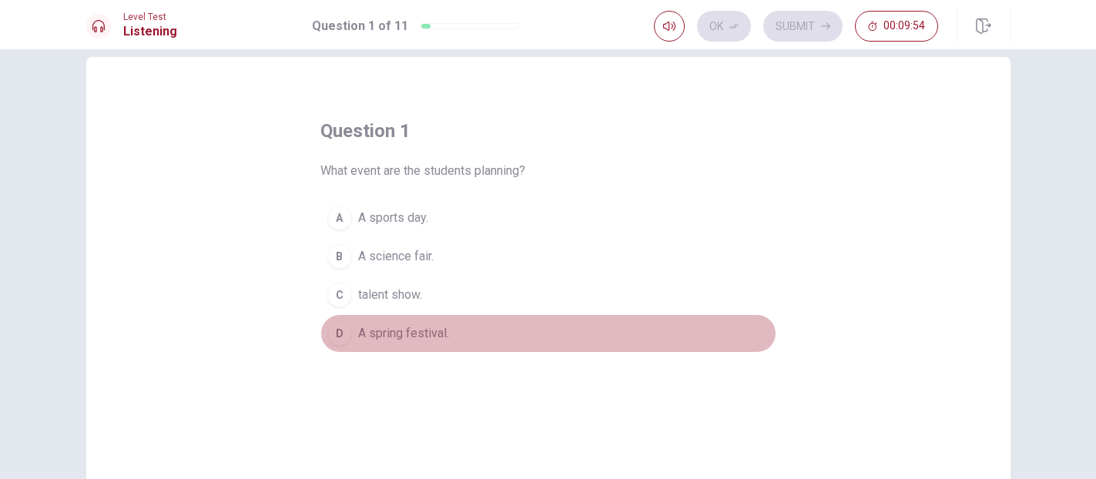
click at [338, 341] on div "D" at bounding box center [339, 333] width 25 height 25
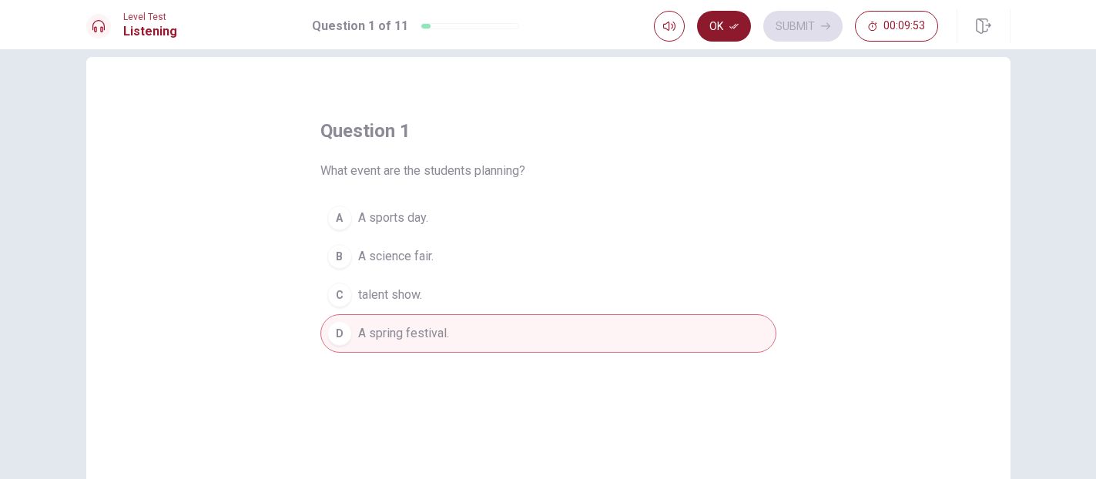
click at [728, 20] on button "Ok" at bounding box center [724, 26] width 54 height 31
click at [822, 28] on icon "button" at bounding box center [825, 26] width 9 height 9
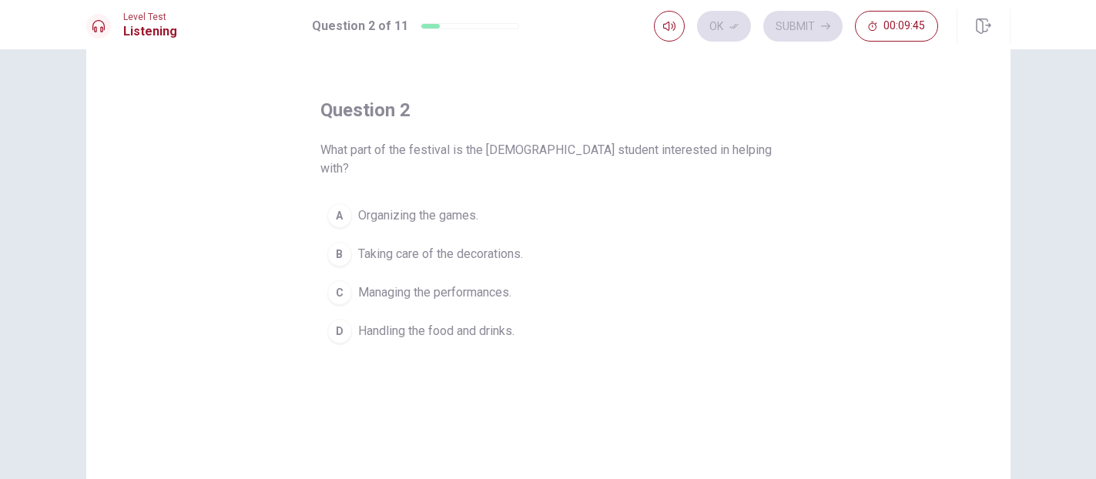
scroll to position [49, 0]
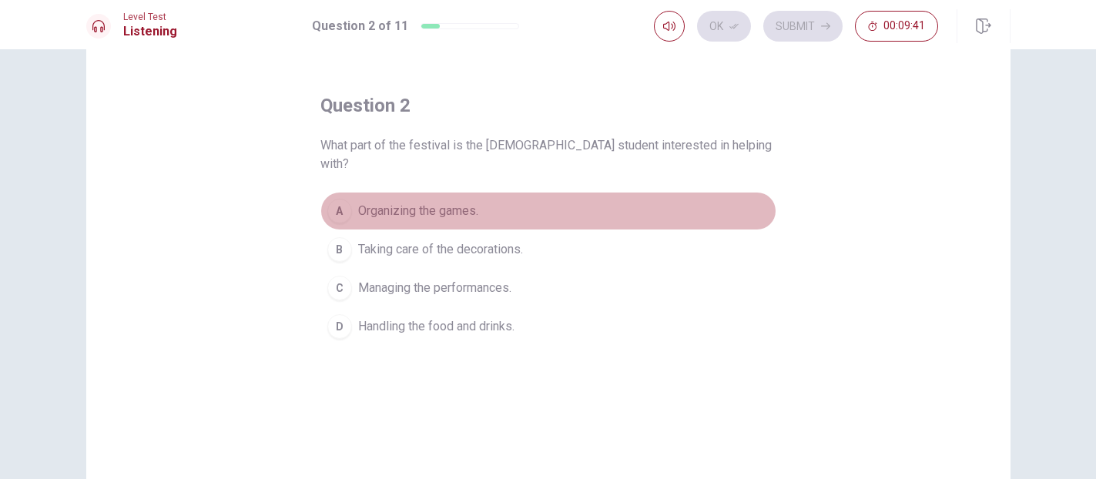
click at [351, 196] on button "A Organizing the games." at bounding box center [548, 211] width 456 height 39
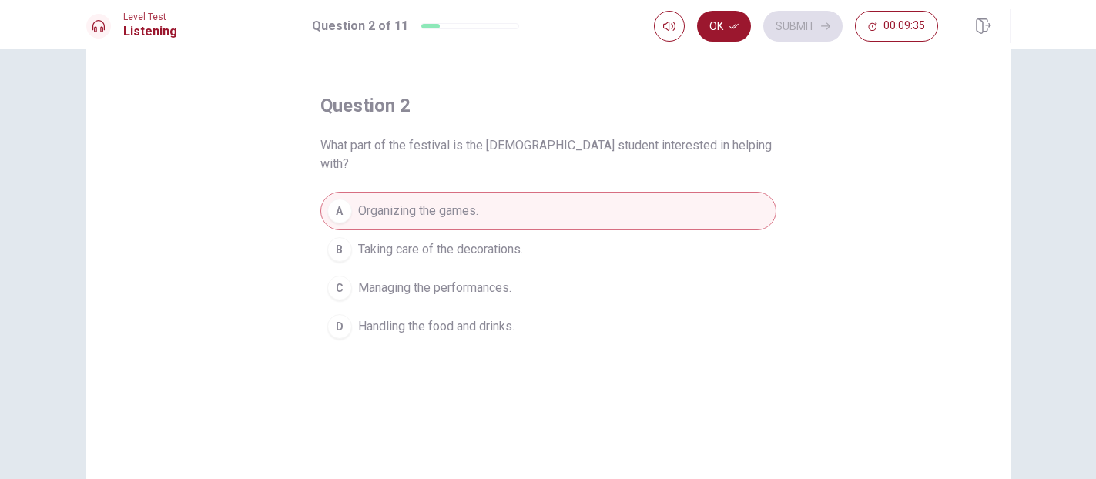
scroll to position [61, 0]
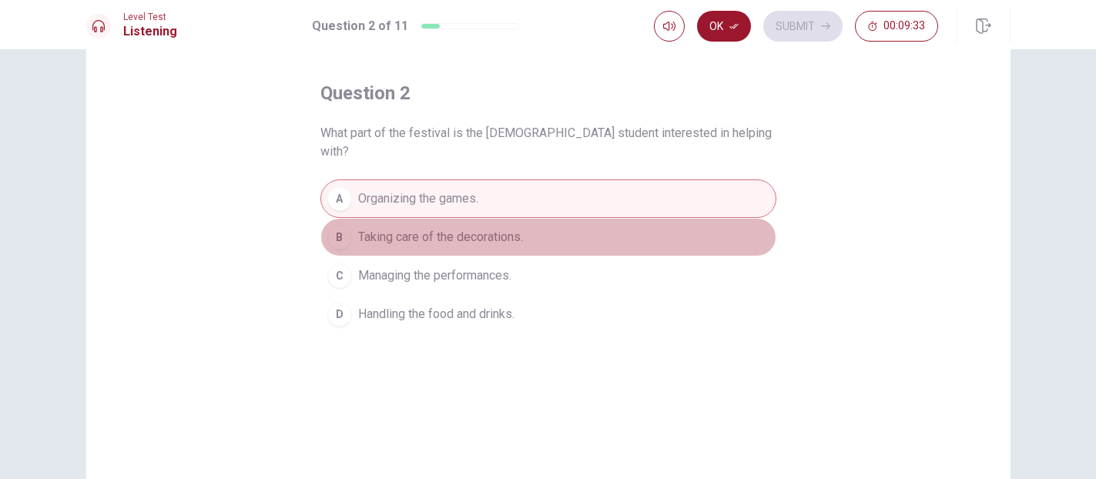
click at [482, 228] on button "B Taking care of the decorations." at bounding box center [548, 237] width 456 height 39
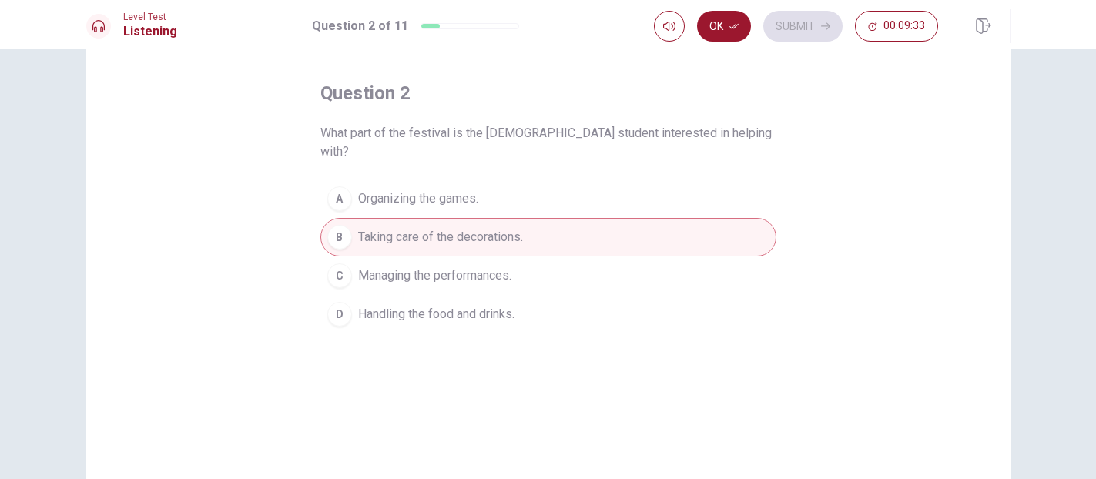
click at [485, 180] on button "A Organizing the games." at bounding box center [548, 199] width 456 height 39
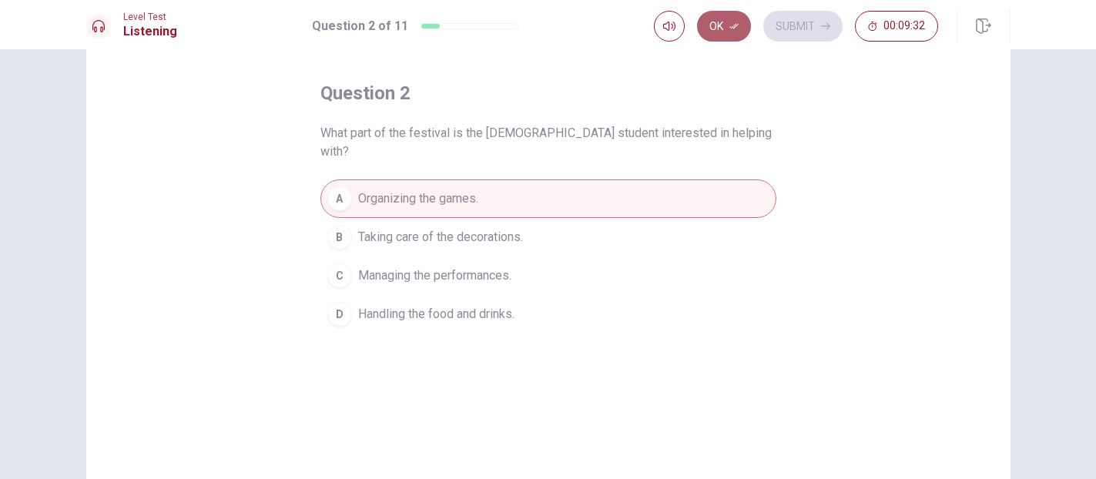
click at [737, 18] on button "Ok" at bounding box center [724, 26] width 54 height 31
click at [811, 22] on button "Submit" at bounding box center [802, 26] width 79 height 31
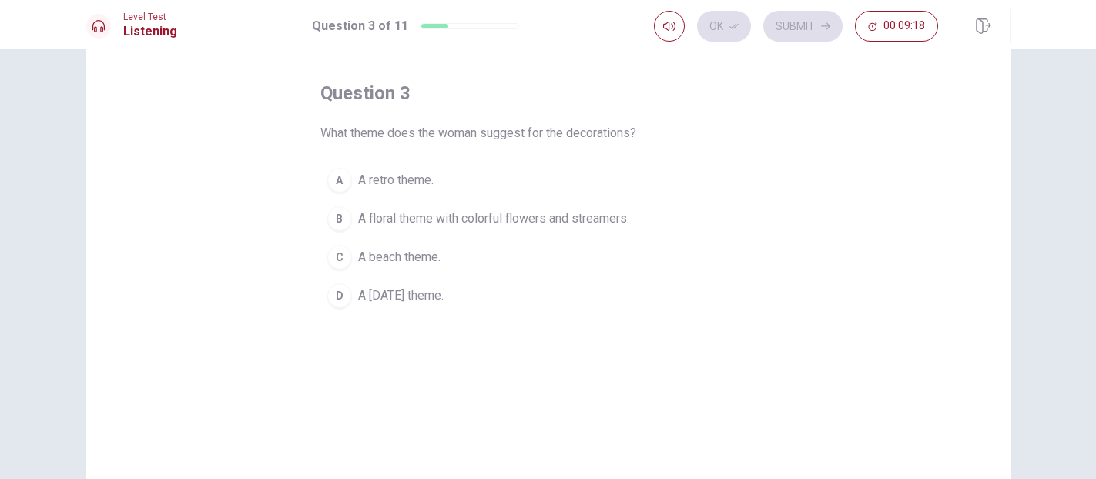
click at [348, 213] on div "B" at bounding box center [339, 218] width 25 height 25
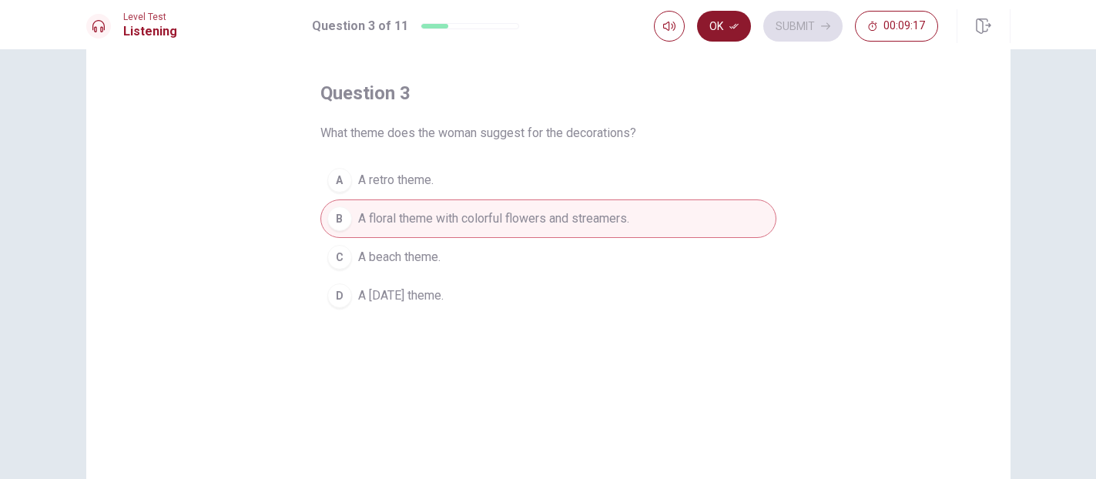
click at [737, 22] on icon "button" at bounding box center [734, 26] width 9 height 9
click at [804, 24] on button "Submit" at bounding box center [802, 26] width 79 height 31
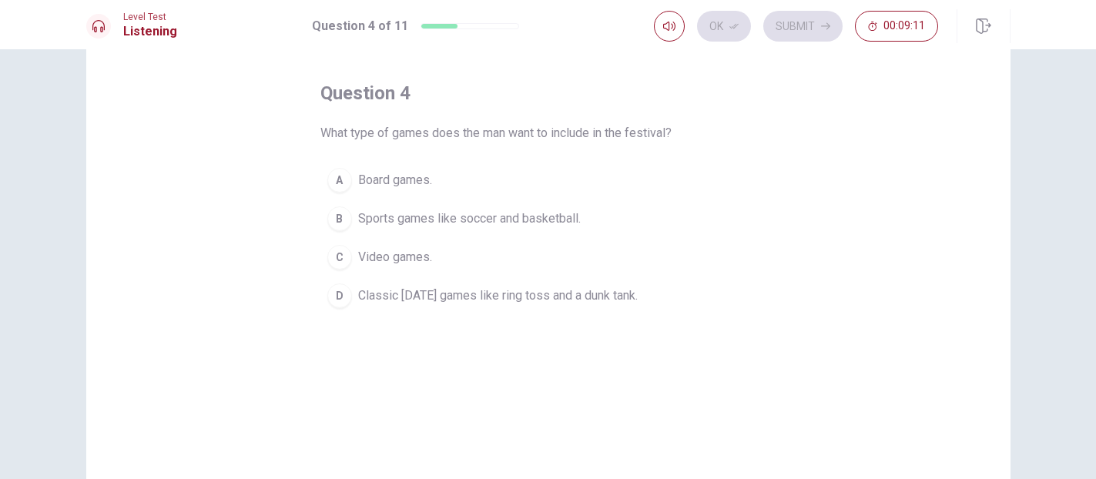
click at [339, 172] on div "A" at bounding box center [339, 180] width 25 height 25
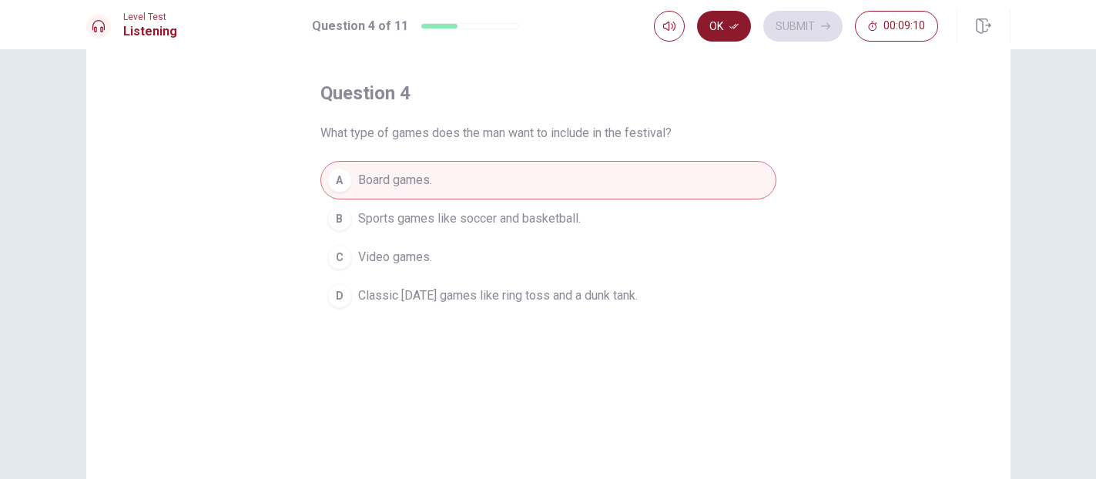
click at [728, 18] on button "Ok" at bounding box center [724, 26] width 54 height 31
click at [790, 27] on button "Submit" at bounding box center [802, 26] width 79 height 31
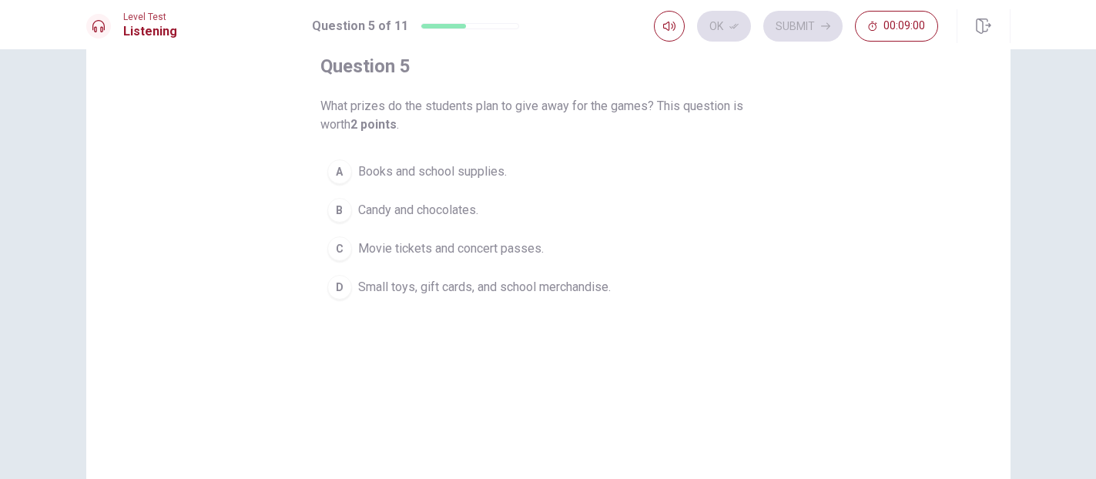
scroll to position [89, 0]
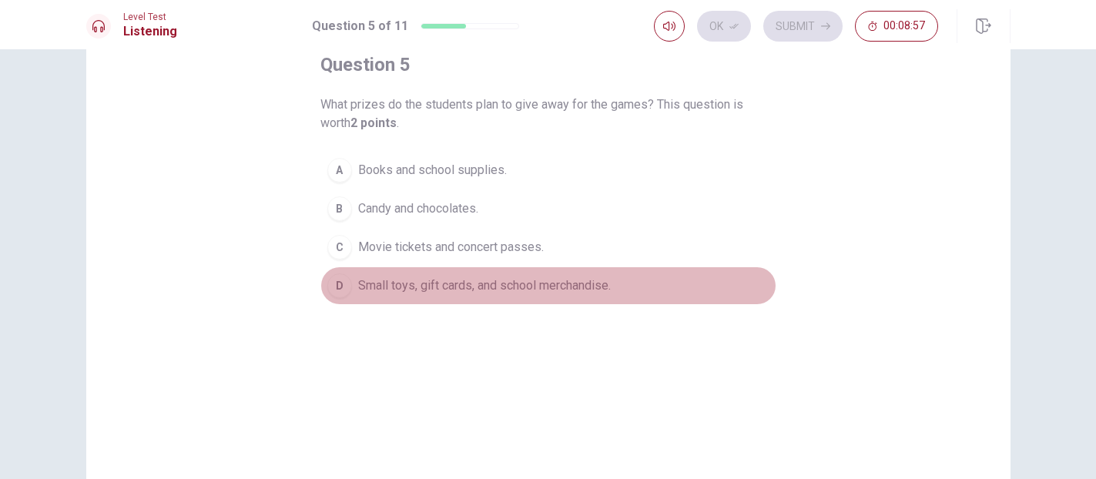
click at [347, 292] on div "D" at bounding box center [339, 286] width 25 height 25
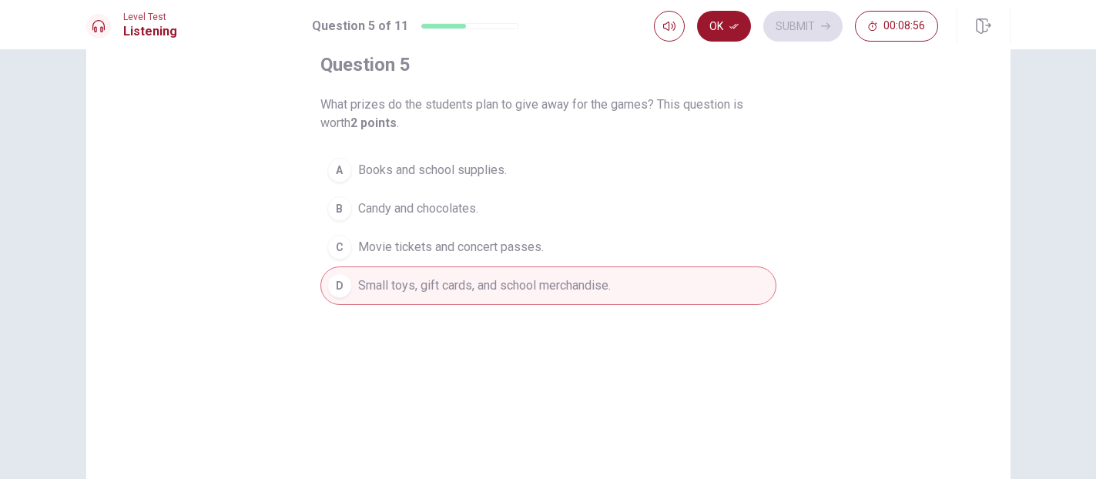
scroll to position [77, 0]
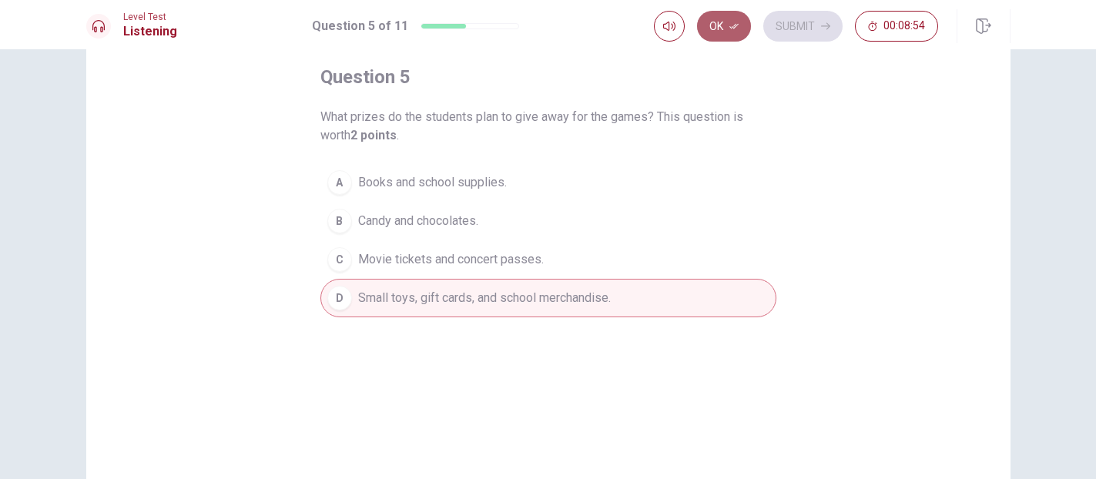
click at [730, 29] on icon "button" at bounding box center [734, 26] width 9 height 9
click at [798, 28] on button "Submit" at bounding box center [802, 26] width 79 height 31
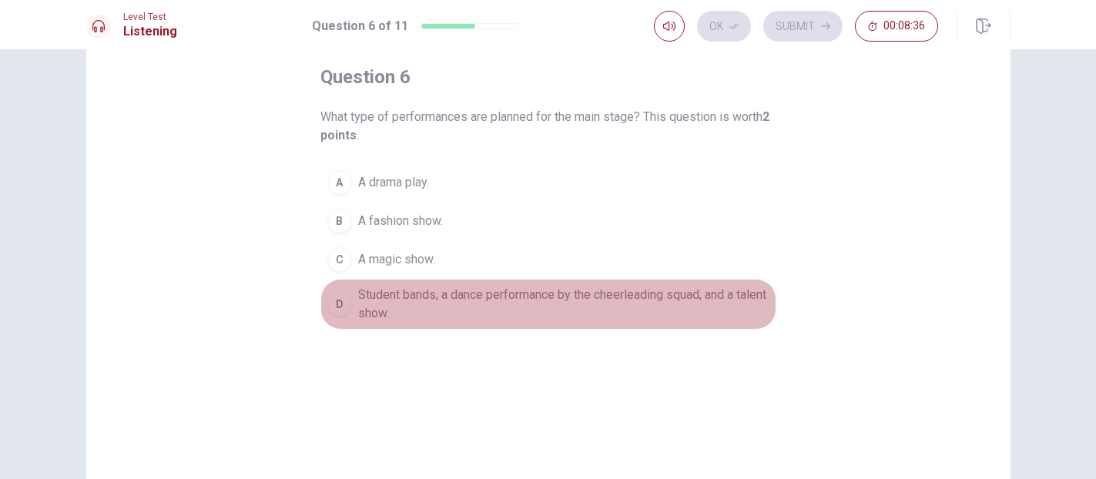
click at [344, 297] on div "D" at bounding box center [339, 304] width 25 height 25
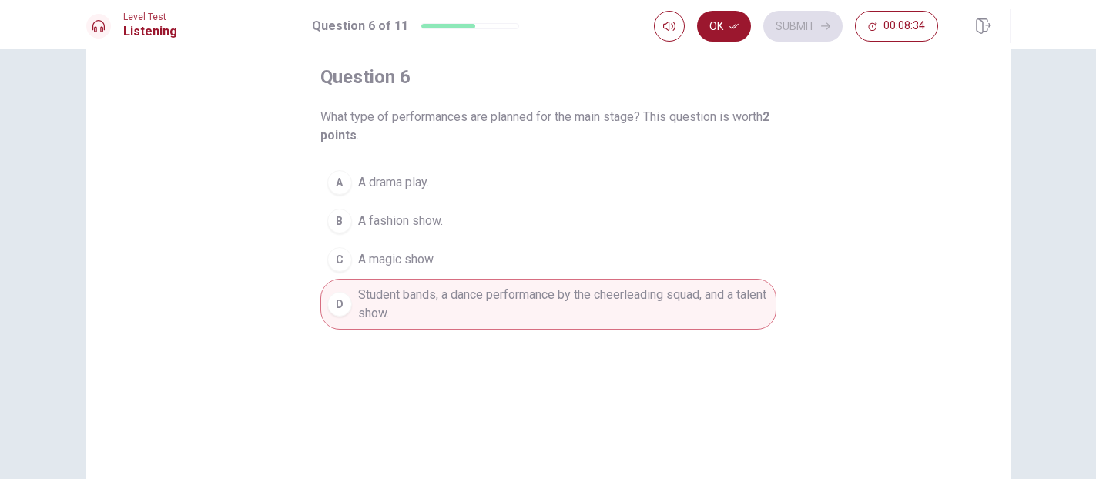
scroll to position [73, 0]
click at [747, 26] on button "Ok" at bounding box center [724, 26] width 54 height 31
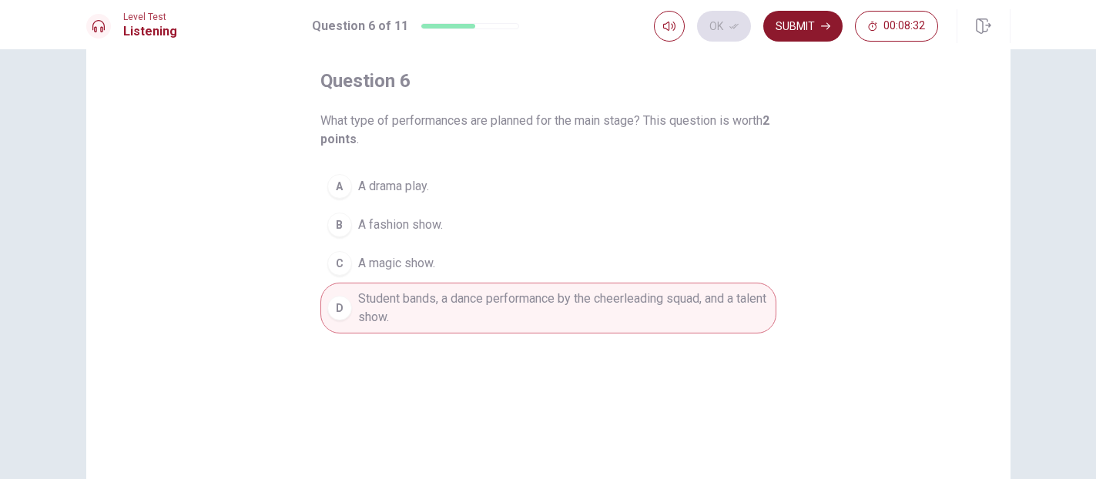
click at [792, 30] on button "Submit" at bounding box center [802, 26] width 79 height 31
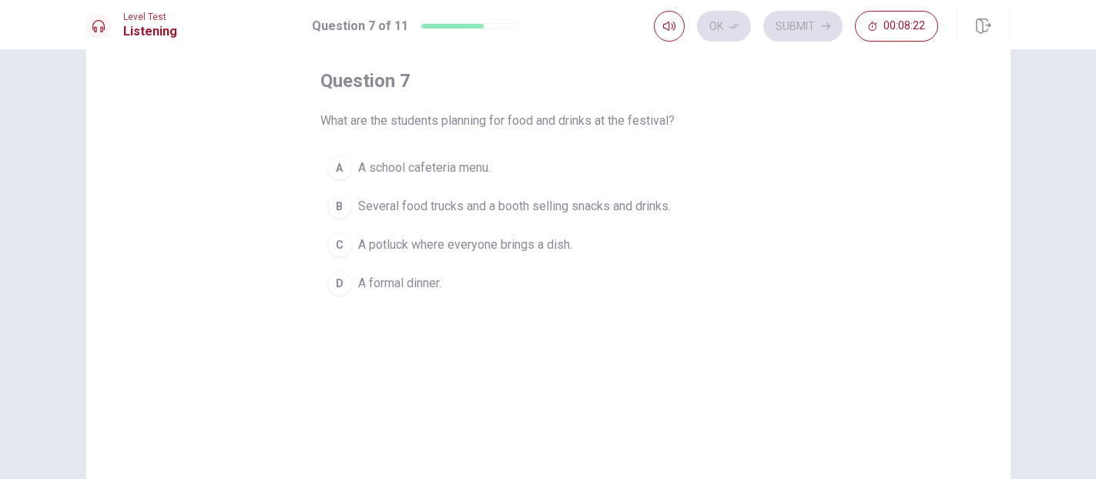
click at [337, 206] on div "B" at bounding box center [339, 206] width 25 height 25
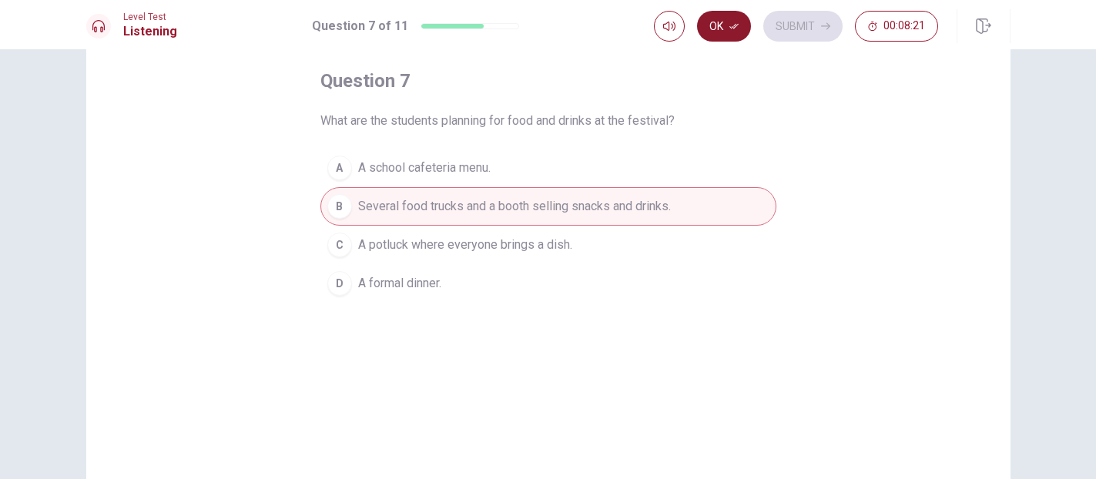
click at [727, 35] on button "Ok" at bounding box center [724, 26] width 54 height 31
click at [793, 19] on button "Submit" at bounding box center [802, 26] width 79 height 31
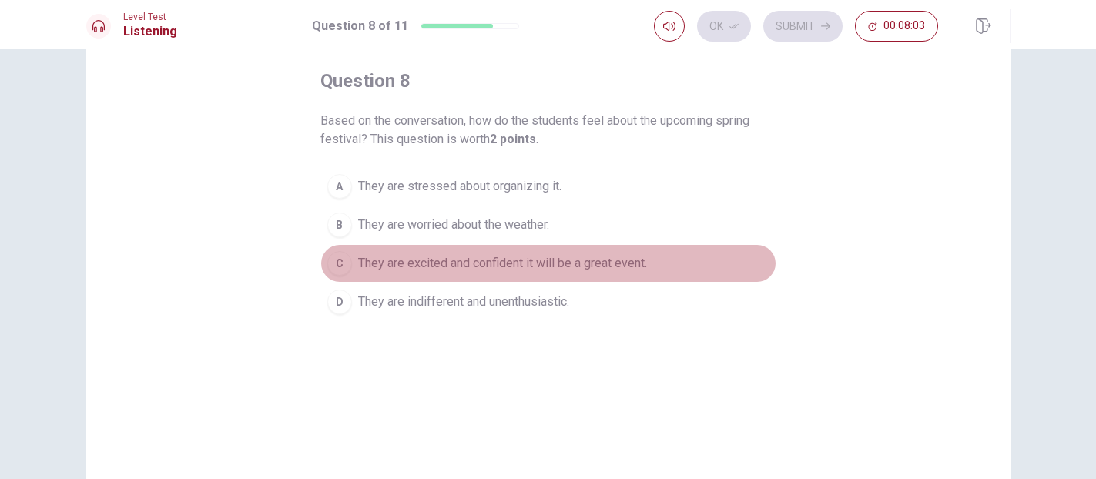
click at [343, 263] on div "C" at bounding box center [339, 263] width 25 height 25
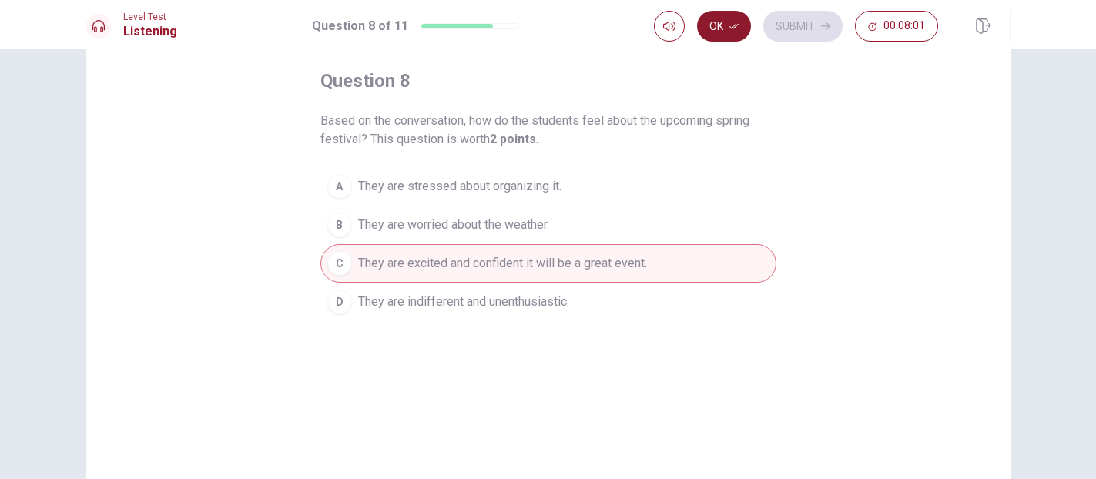
click at [728, 35] on button "Ok" at bounding box center [724, 26] width 54 height 31
click at [787, 39] on button "Submit" at bounding box center [802, 26] width 79 height 31
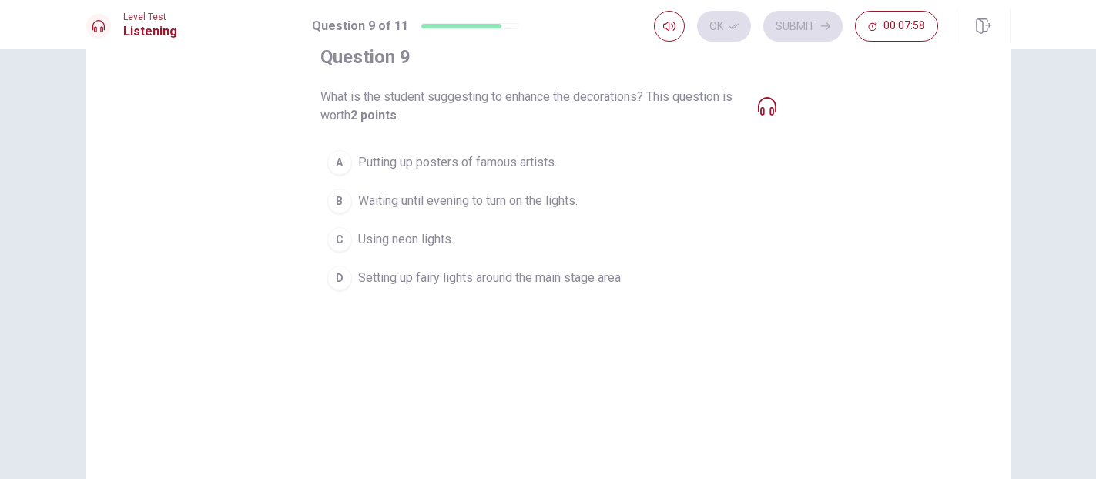
scroll to position [88, 0]
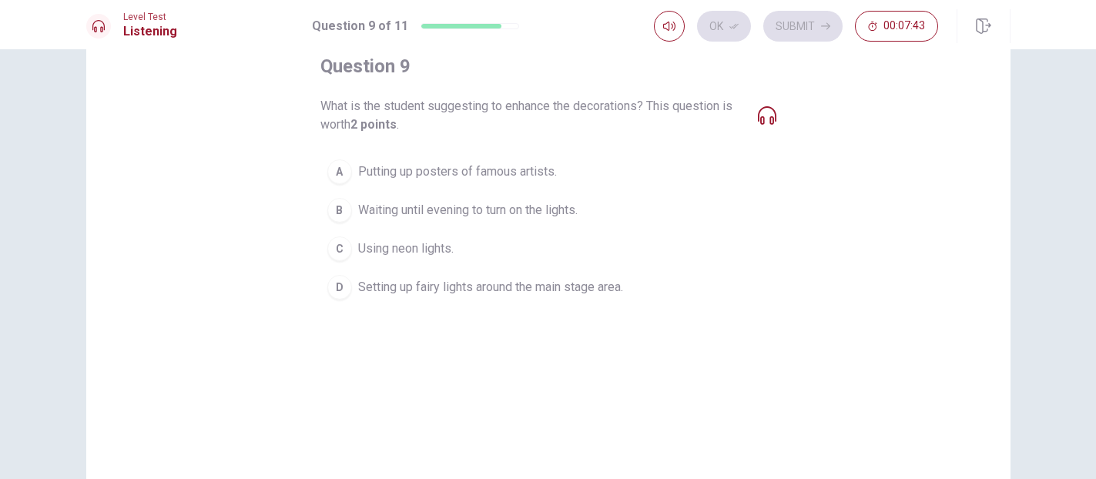
click at [337, 213] on div "B" at bounding box center [339, 210] width 25 height 25
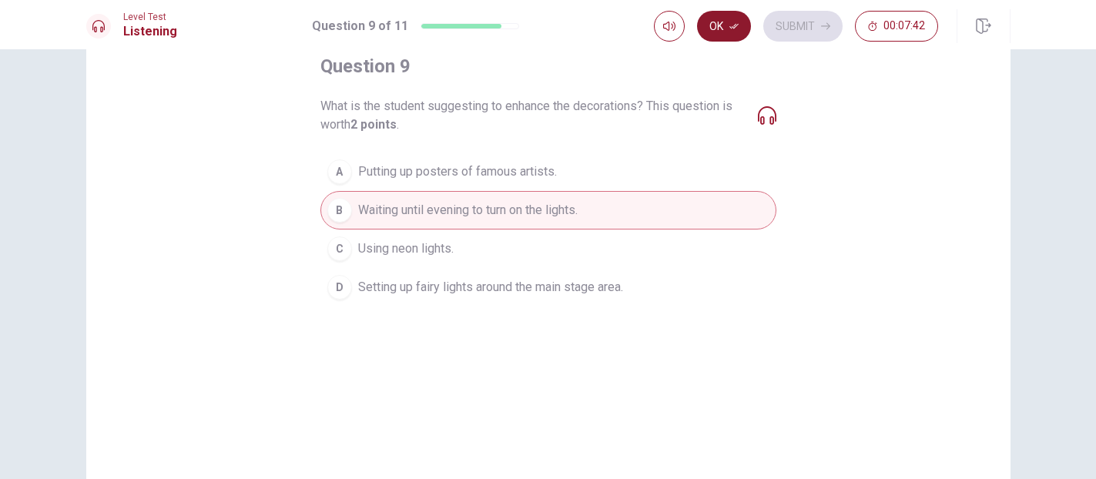
click at [729, 21] on button "Ok" at bounding box center [724, 26] width 54 height 31
click at [828, 25] on icon "button" at bounding box center [825, 26] width 9 height 7
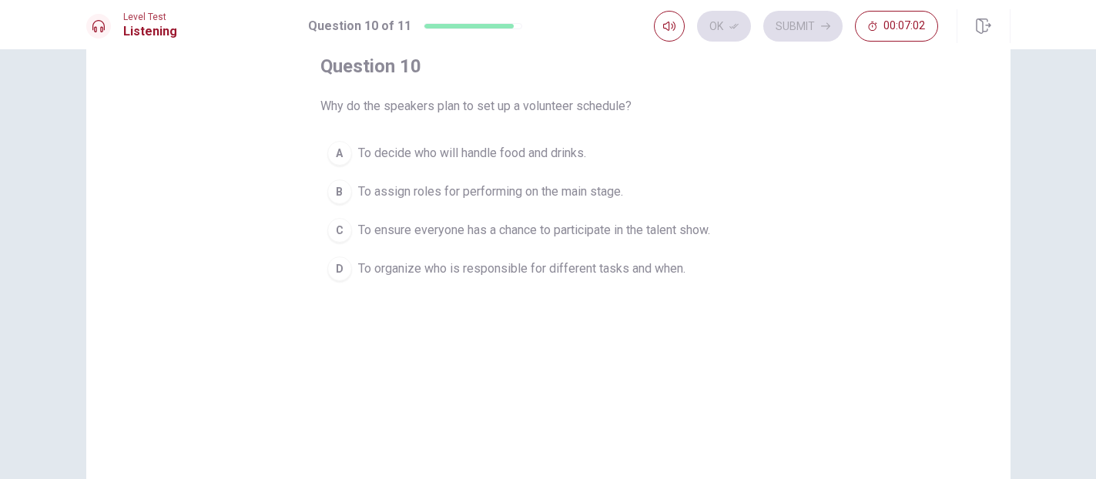
click at [339, 206] on button "B To assign roles for performing on the main stage." at bounding box center [548, 192] width 456 height 39
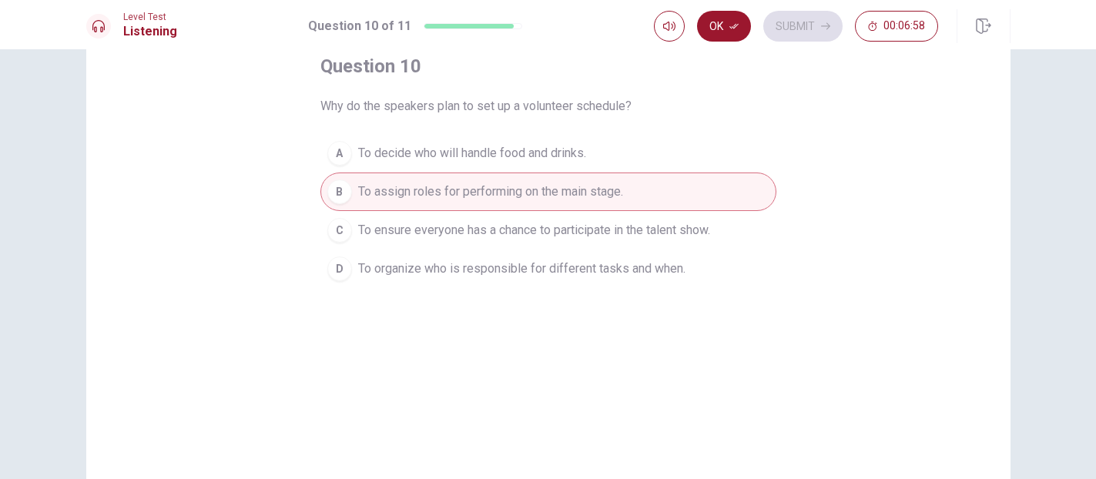
click at [734, 36] on button "Ok" at bounding box center [724, 26] width 54 height 31
click at [814, 19] on button "Submit" at bounding box center [802, 26] width 79 height 31
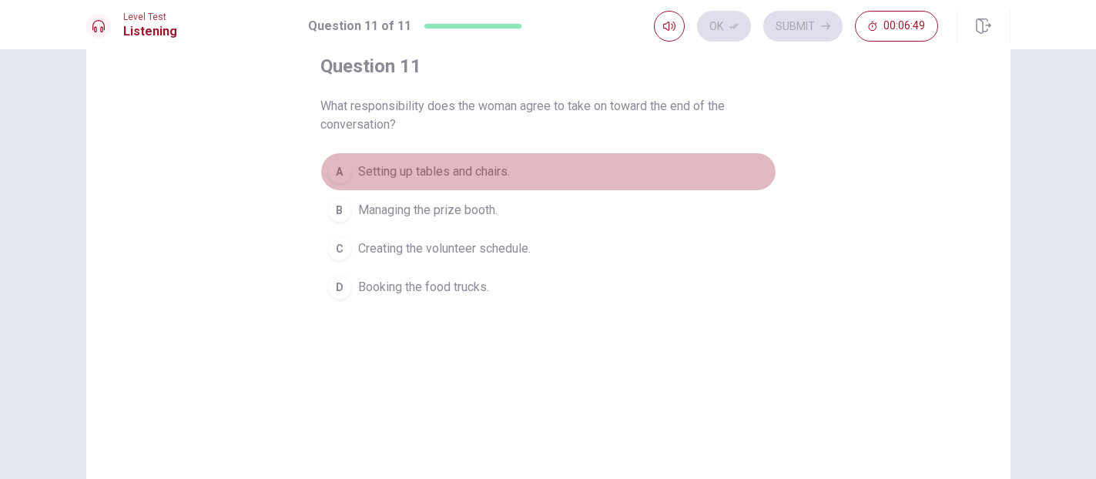
click at [342, 176] on div "A" at bounding box center [339, 171] width 25 height 25
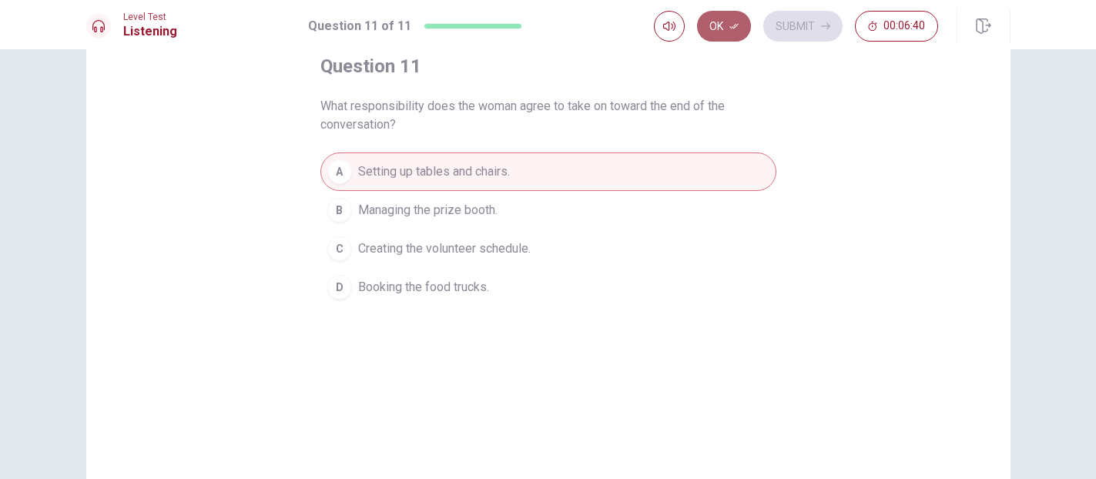
click at [725, 28] on button "Ok" at bounding box center [724, 26] width 54 height 31
click at [793, 31] on button "Submit" at bounding box center [802, 26] width 79 height 31
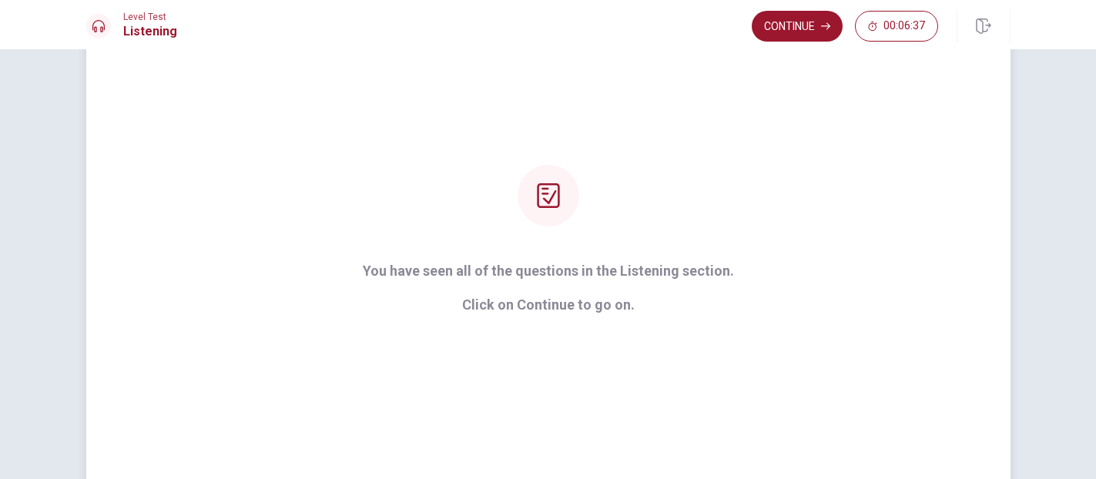
scroll to position [106, 0]
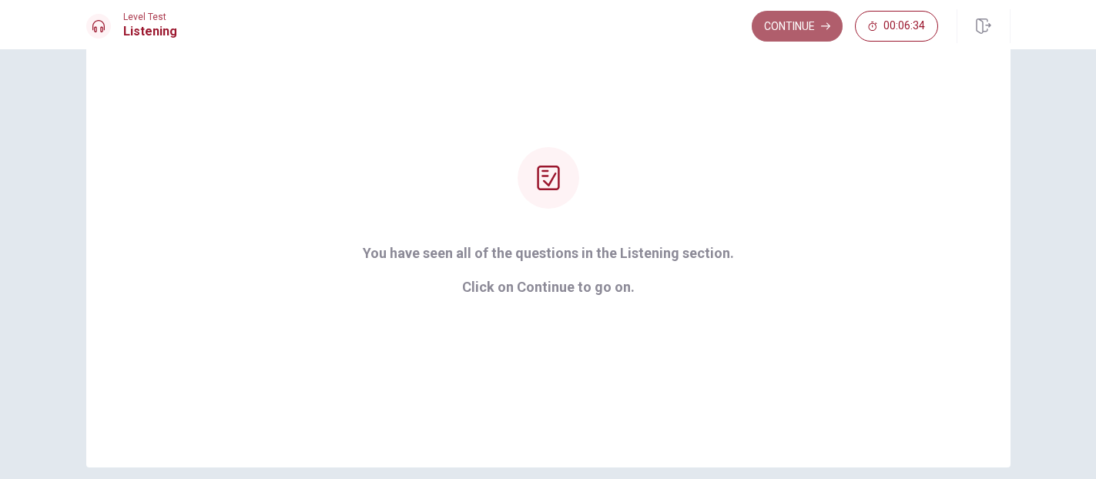
click at [784, 35] on button "Continue" at bounding box center [797, 26] width 91 height 31
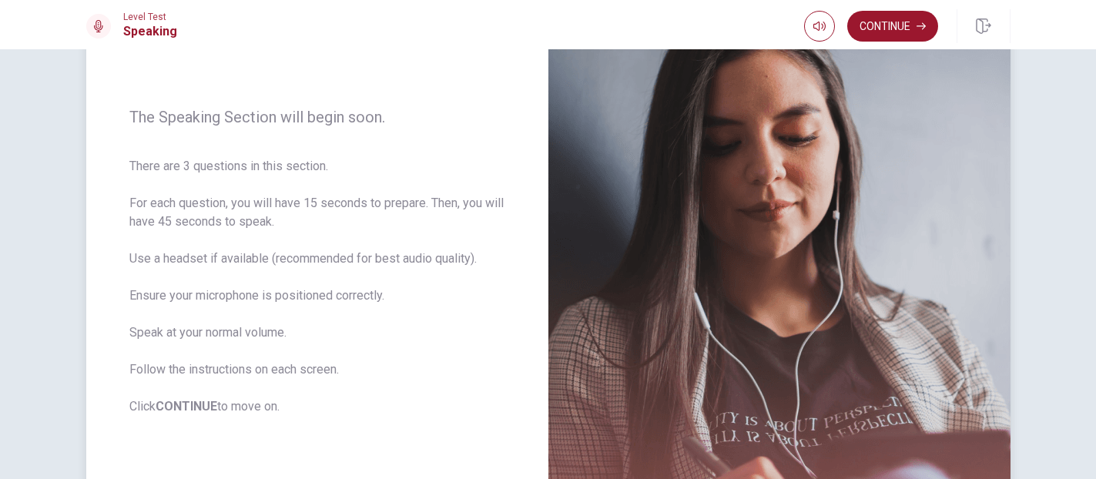
scroll to position [156, 0]
drag, startPoint x: 128, startPoint y: 112, endPoint x: 305, endPoint y: 391, distance: 331.1
click at [305, 391] on div "The Speaking Section will begin soon. There are 3 questions in this section. Fo…" at bounding box center [317, 260] width 462 height 672
click at [849, 18] on button "Continue" at bounding box center [892, 26] width 91 height 31
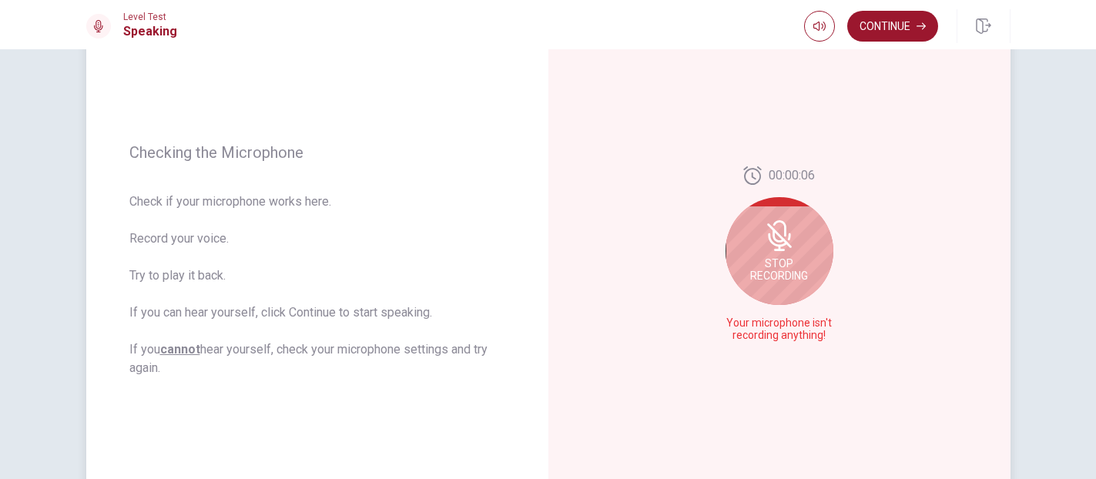
click at [776, 270] on div "Stop Recording" at bounding box center [780, 251] width 108 height 108
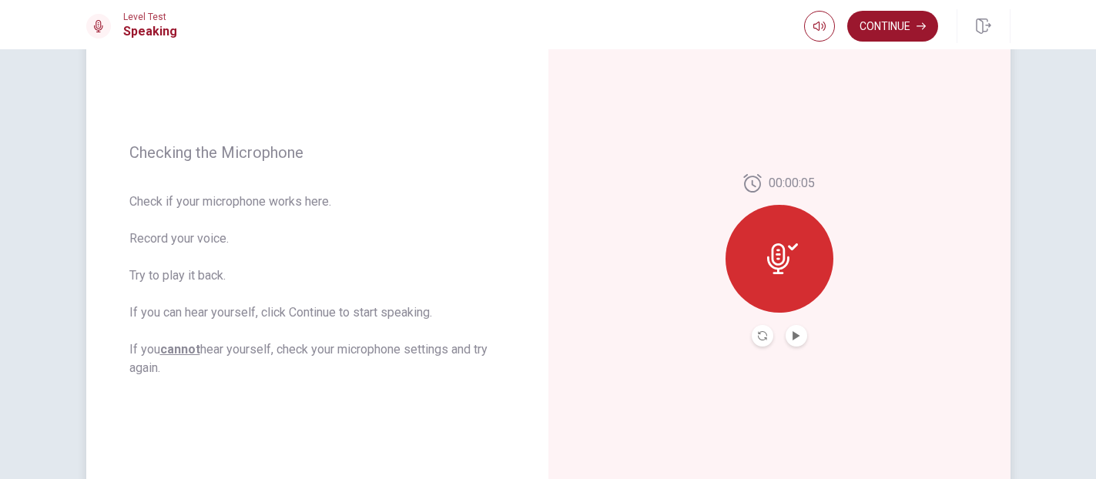
click at [780, 264] on icon at bounding box center [778, 258] width 22 height 31
click at [756, 334] on button "Record Again" at bounding box center [763, 336] width 22 height 22
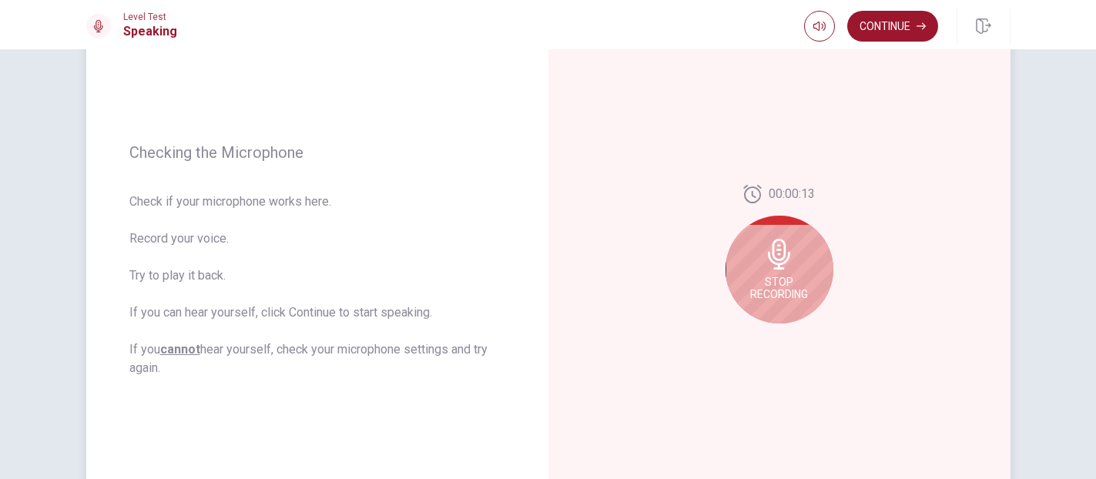
click at [786, 260] on icon at bounding box center [779, 254] width 22 height 31
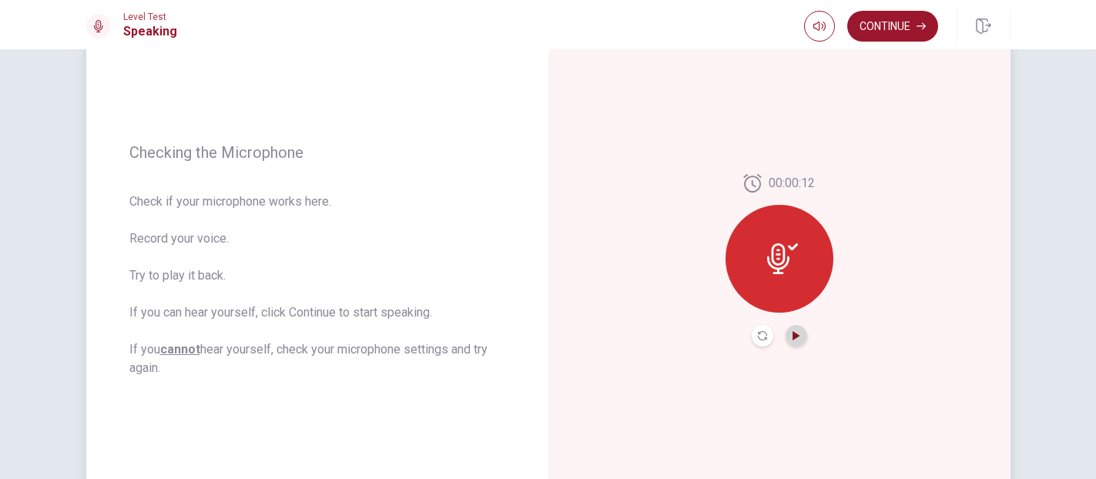
click at [795, 338] on icon "Play Audio" at bounding box center [796, 335] width 7 height 9
click at [849, 40] on button "Continue" at bounding box center [892, 26] width 91 height 31
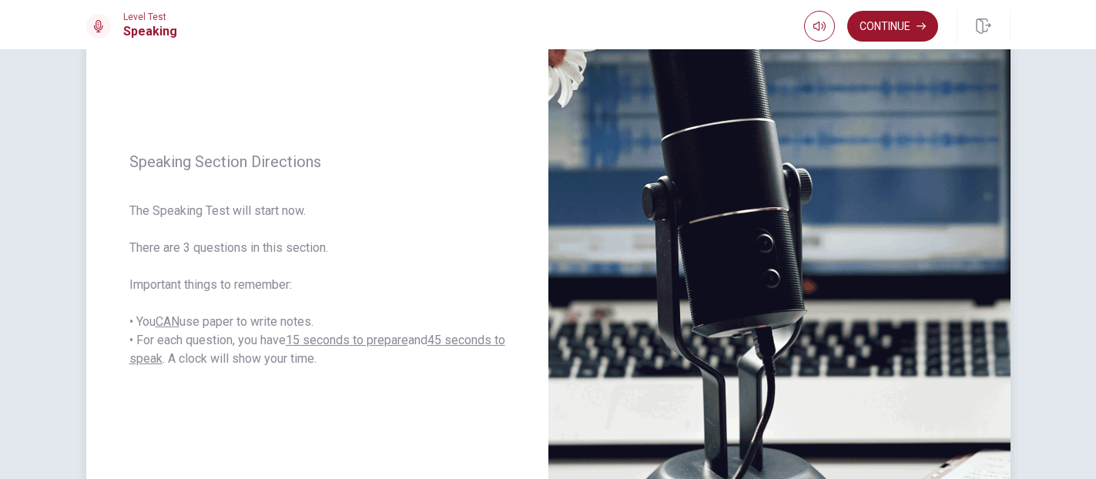
scroll to position [166, 0]
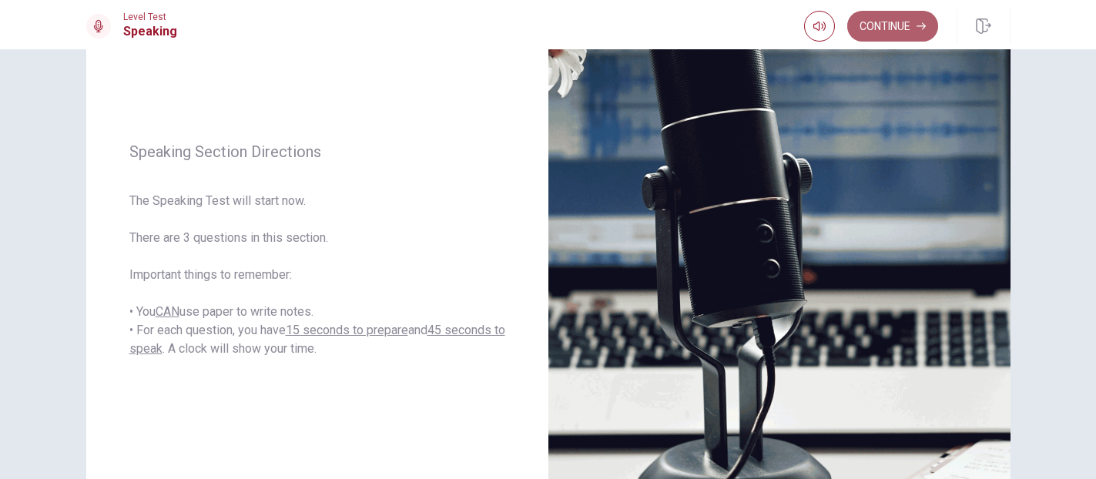
click at [849, 17] on button "Continue" at bounding box center [892, 26] width 91 height 31
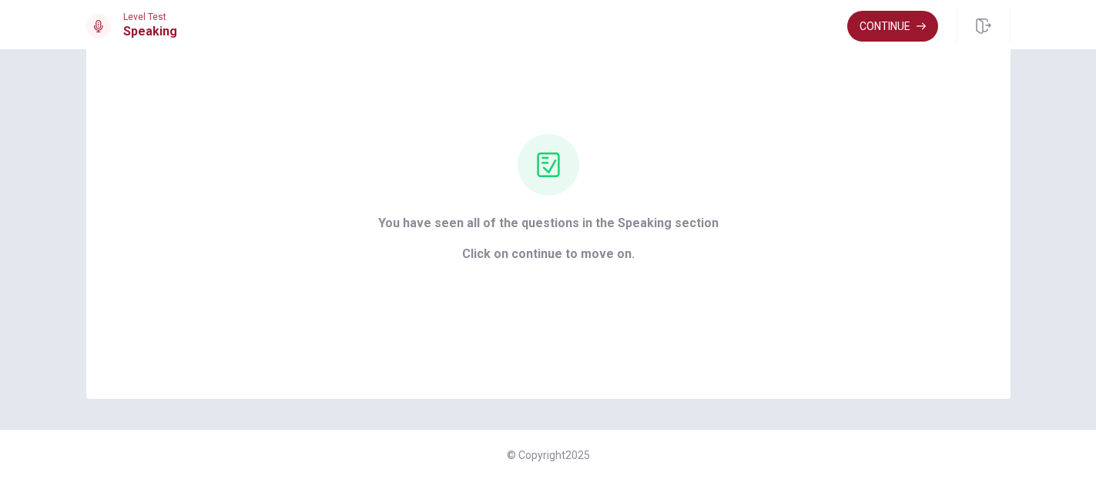
scroll to position [82, 0]
click at [849, 16] on button "Continue" at bounding box center [892, 26] width 91 height 31
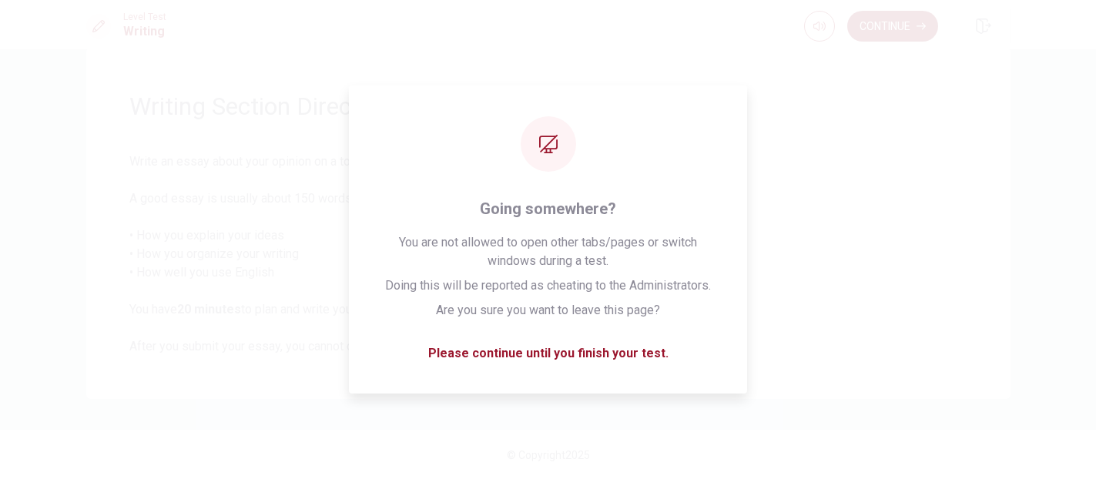
click at [849, 18] on button "Continue" at bounding box center [892, 26] width 91 height 31
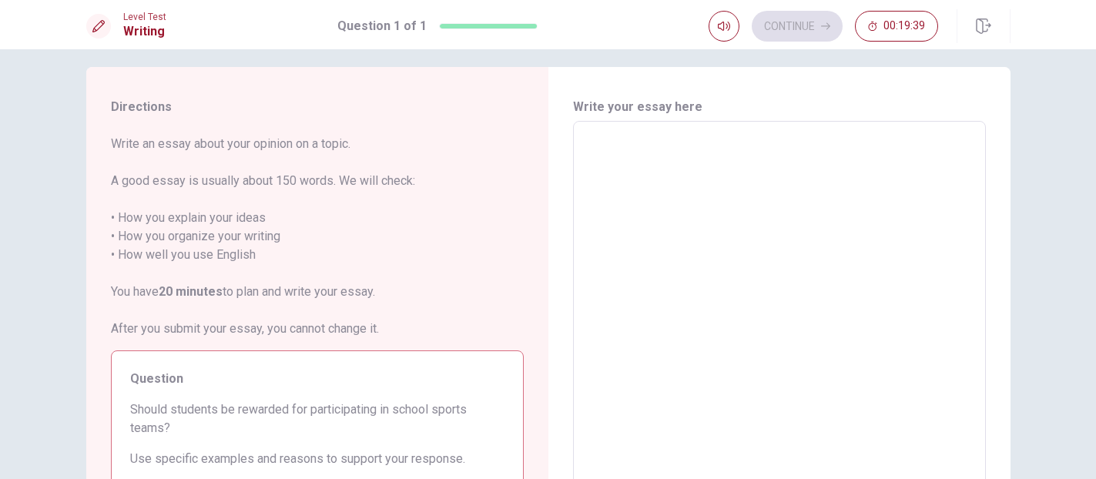
scroll to position [0, 0]
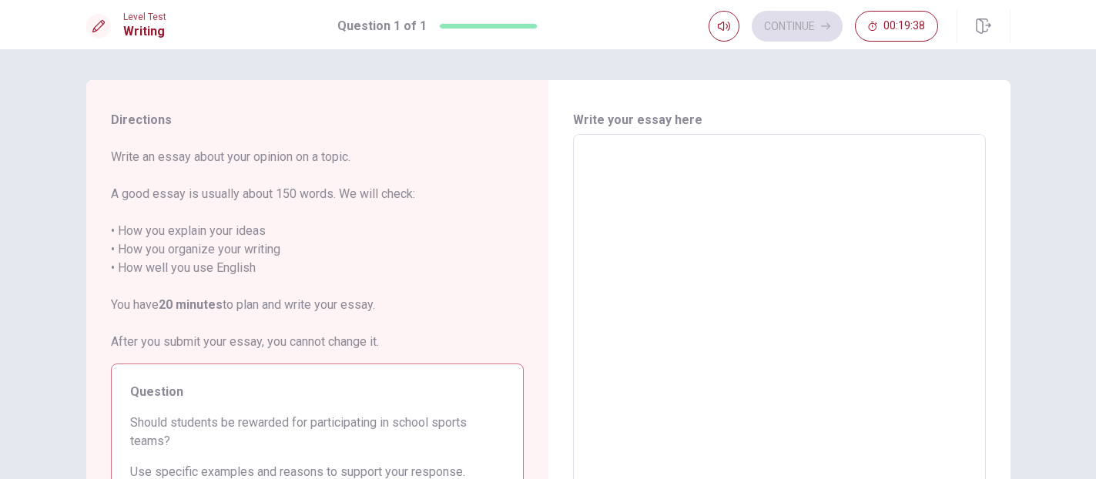
click at [653, 190] on textarea at bounding box center [779, 347] width 391 height 401
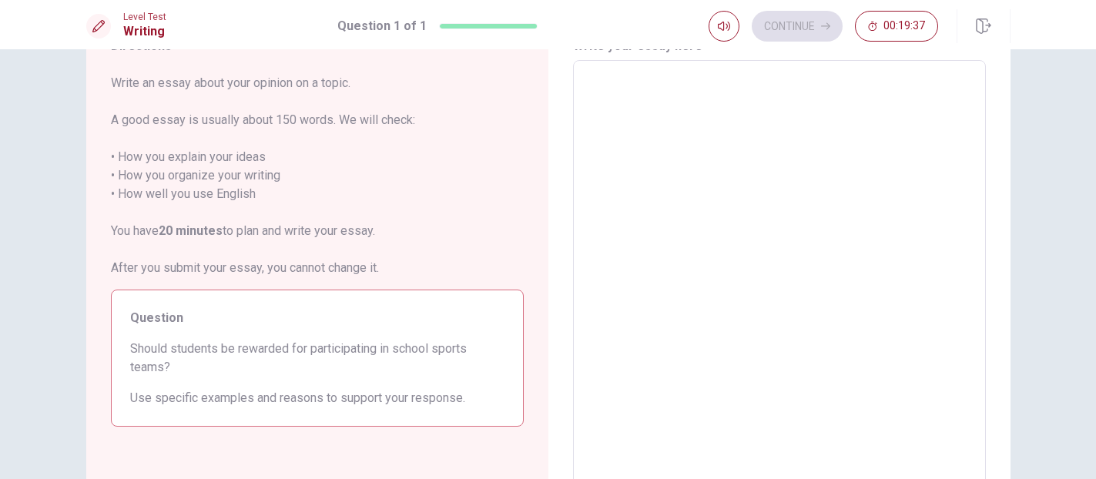
scroll to position [82, 0]
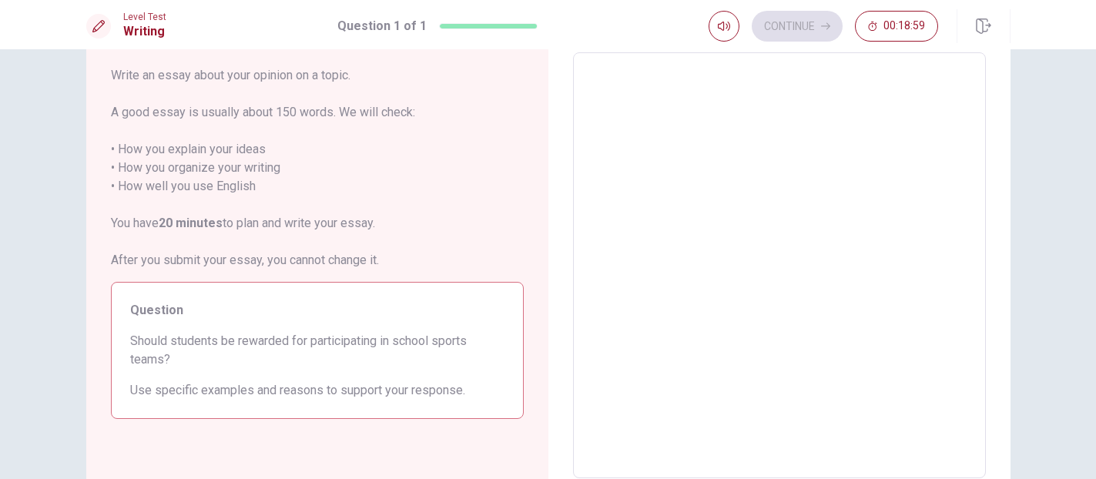
click at [760, 113] on textarea at bounding box center [779, 265] width 391 height 401
type textarea "i"
type textarea "x"
type textarea "I"
type textarea "x"
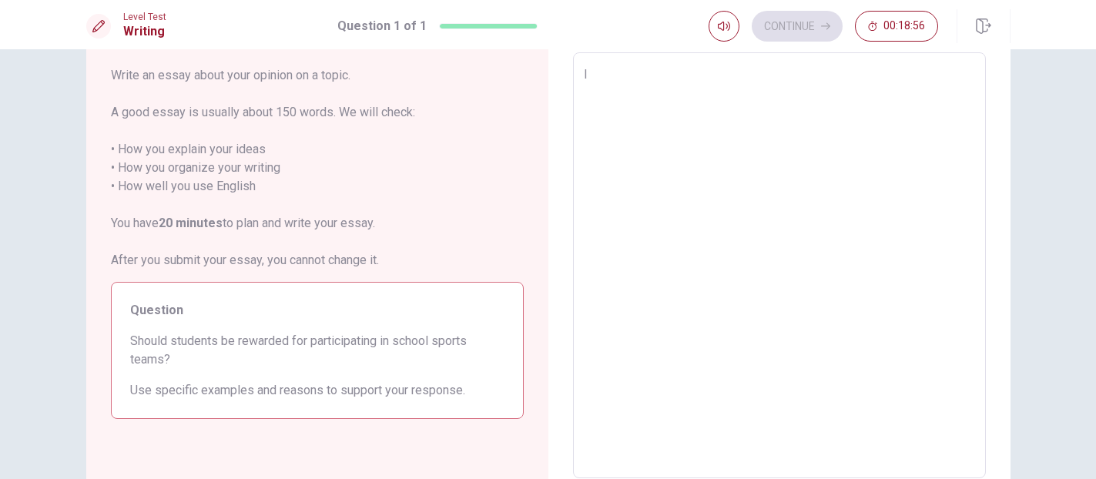
type textarea "I"
type textarea "x"
type textarea "I w"
type textarea "x"
type textarea "I wo"
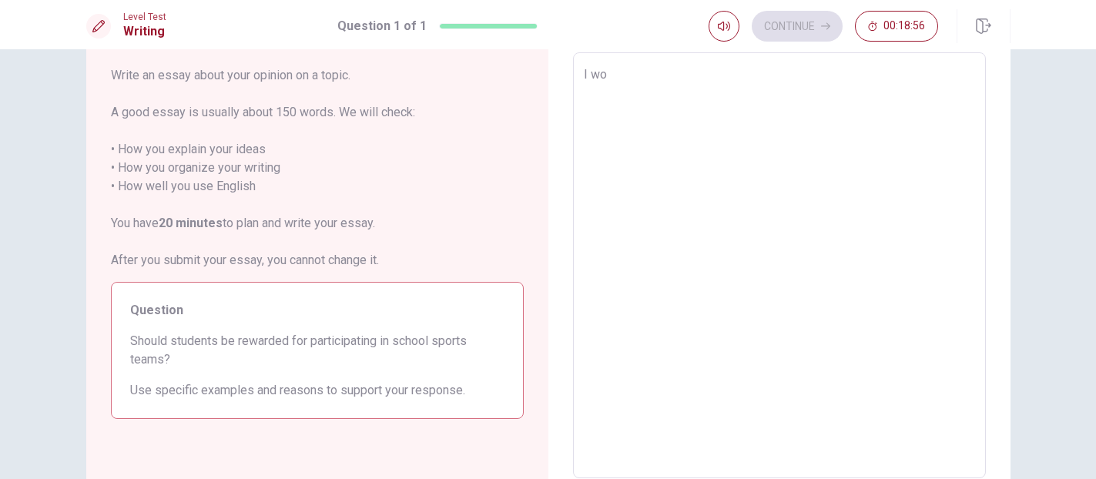
type textarea "x"
type textarea "I wou"
type textarea "x"
type textarea "I woul"
type textarea "x"
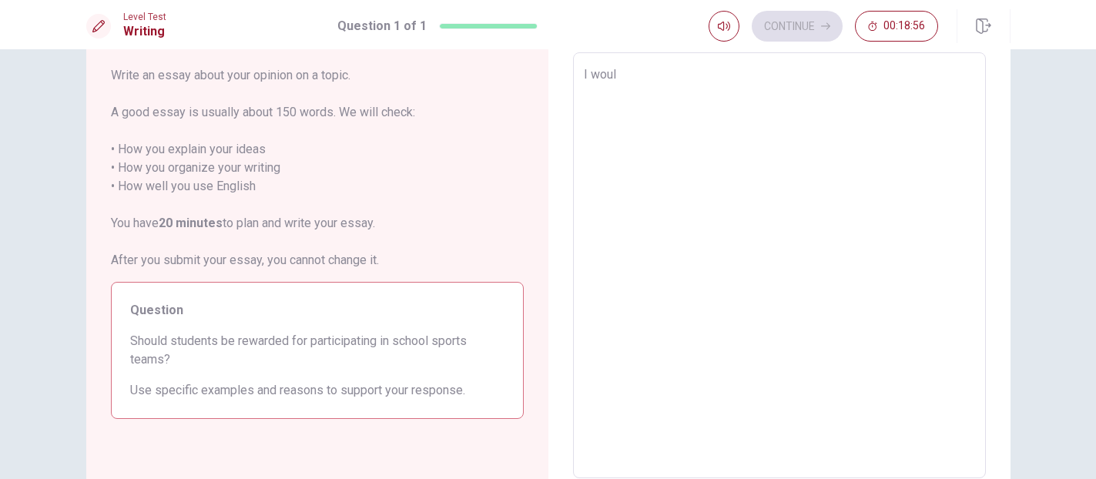
type textarea "I would"
type textarea "x"
type textarea "I would"
type textarea "x"
type textarea "I would s"
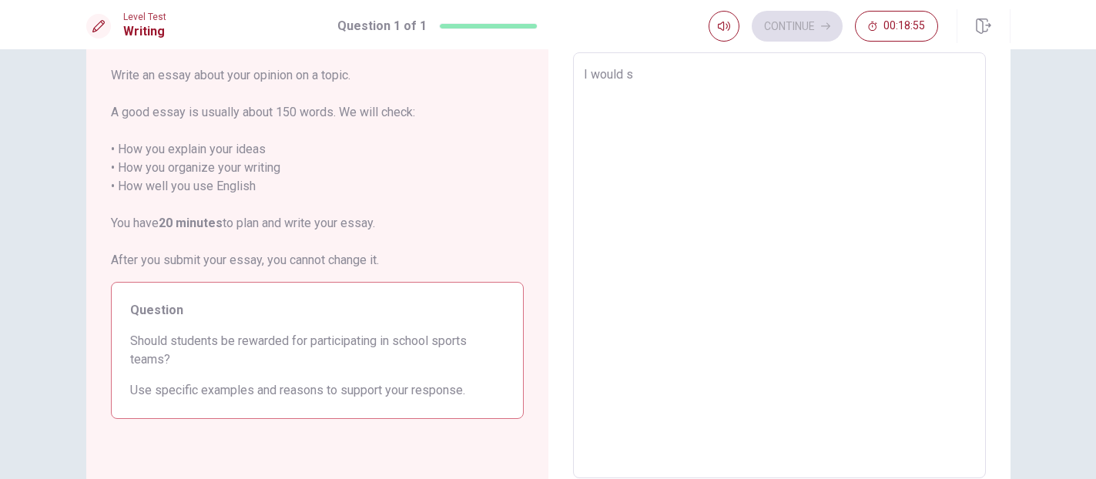
type textarea "x"
type textarea "I would sa"
type textarea "x"
type textarea "I would say"
type textarea "x"
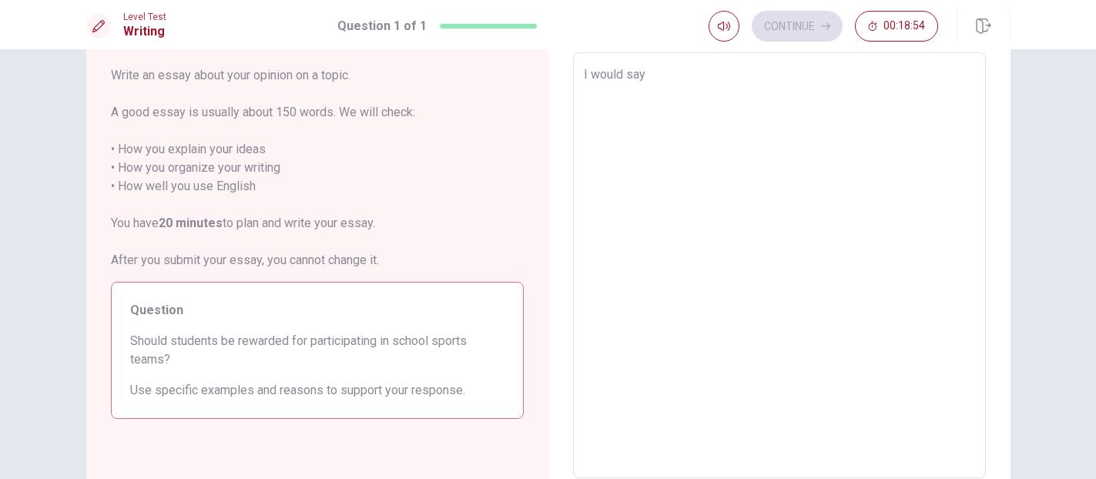
type textarea "I would say"
type textarea "x"
type textarea "I would say a"
type textarea "x"
type textarea "I would say aw"
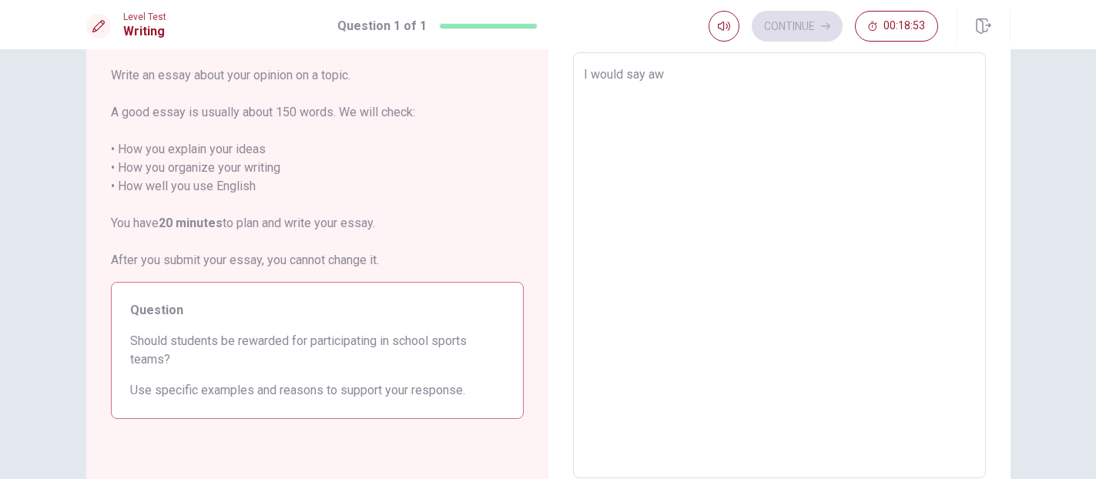
type textarea "x"
type textarea "I would say a"
type textarea "x"
type textarea "I would say aw"
type textarea "x"
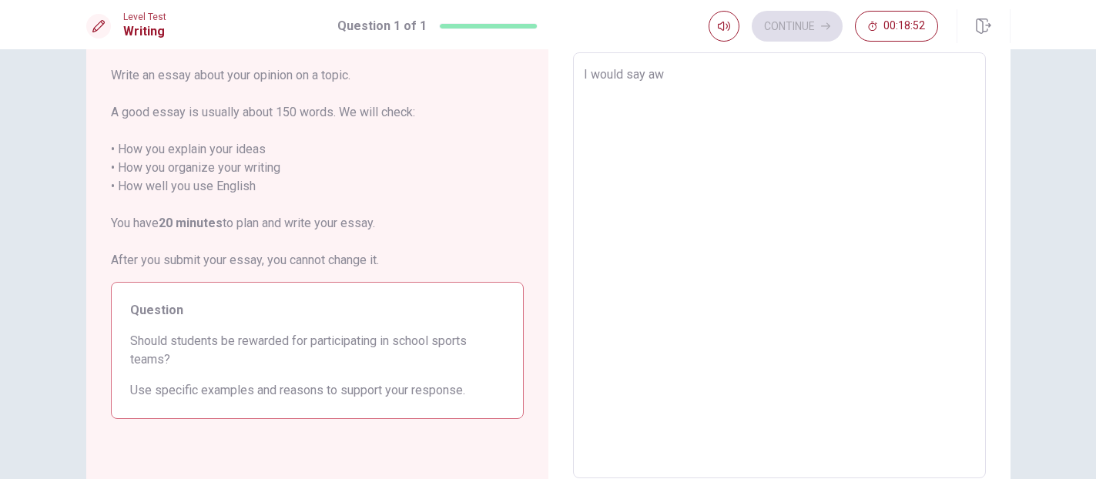
type textarea "I would say a"
type textarea "x"
type textarea "I would say ae"
type textarea "x"
type textarea "I would say ae"
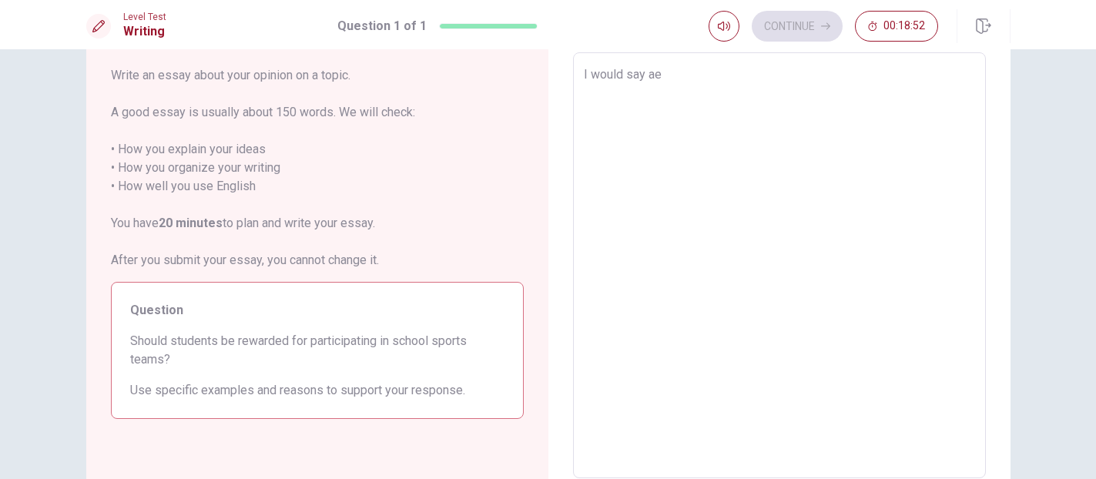
type textarea "x"
type textarea "I would say ae"
type textarea "x"
type textarea "I would say a"
type textarea "x"
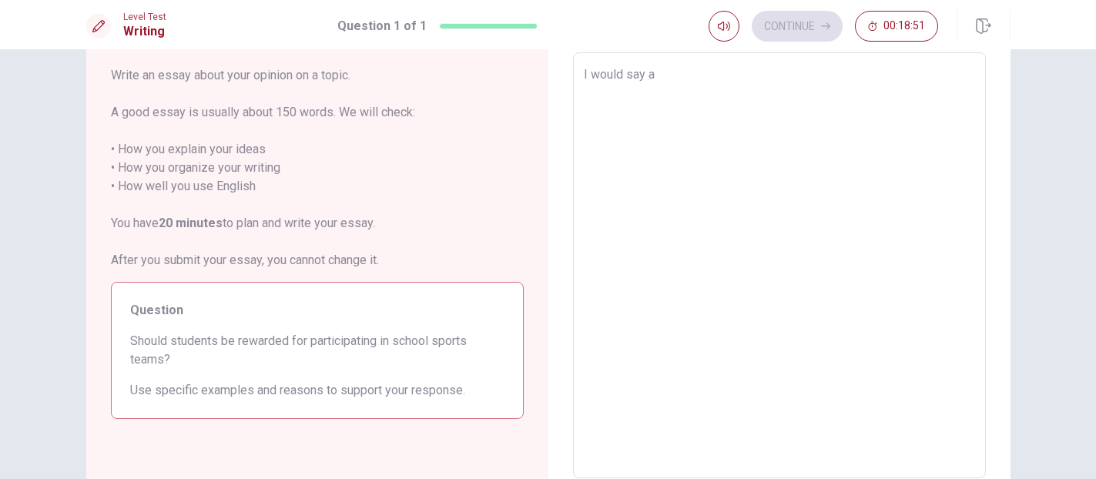
type textarea "I would say"
type textarea "x"
type textarea "I would say q"
type textarea "x"
type textarea "I would say qw"
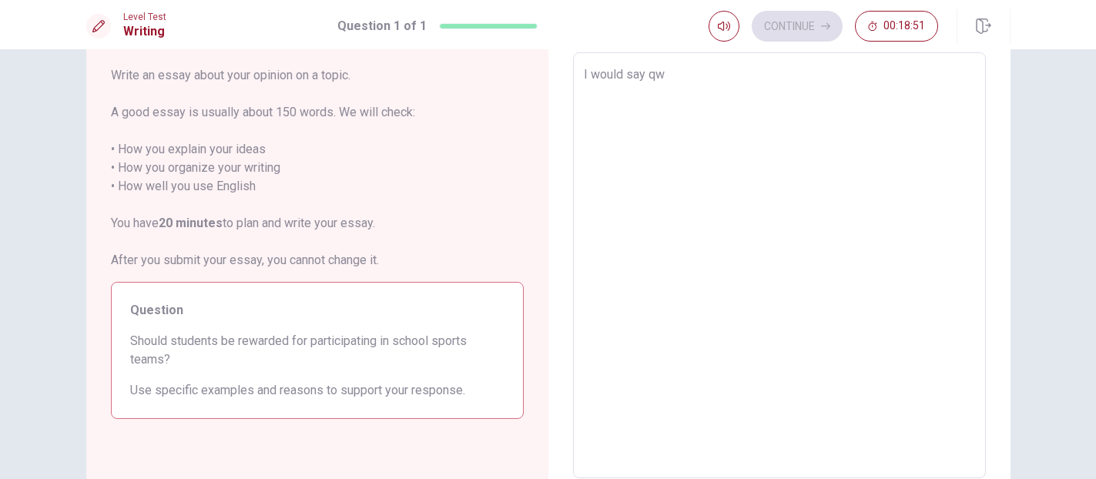
type textarea "x"
type textarea "I would say qw"
type textarea "x"
type textarea "I would say qw"
type textarea "x"
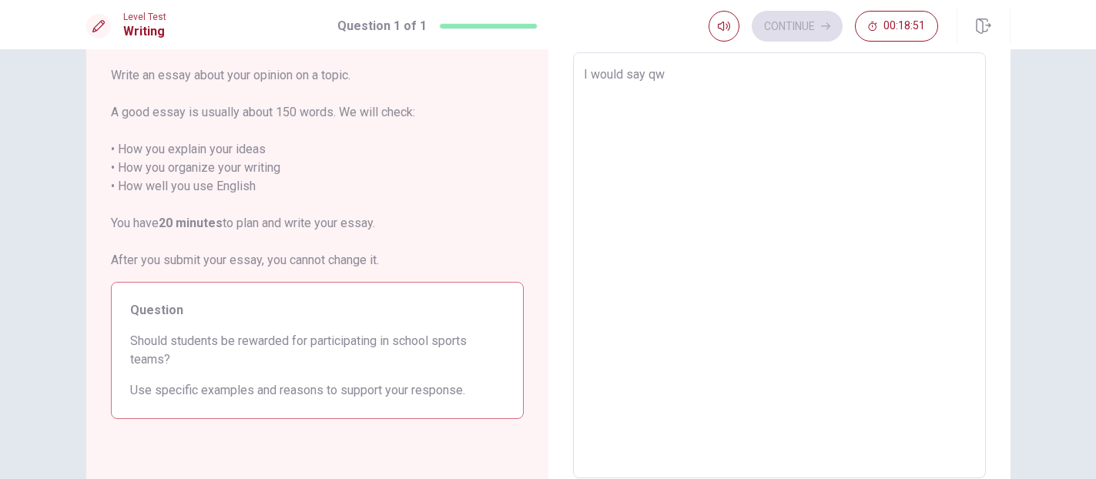
type textarea "I would say q"
type textarea "x"
type textarea "I would say"
type textarea "x"
type textarea "I would say w"
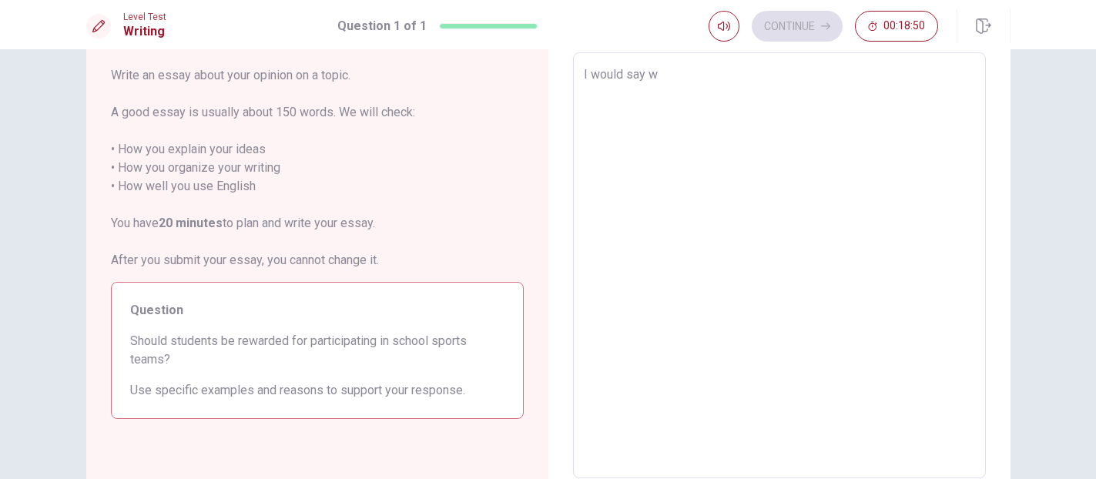
type textarea "x"
type textarea "I would say we"
type textarea "x"
type textarea "I would say we"
type textarea "x"
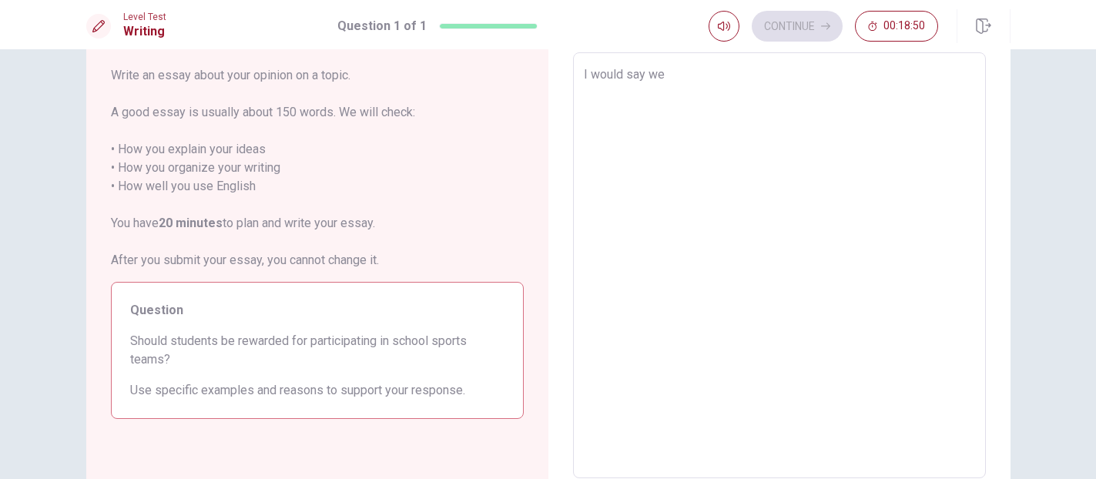
type textarea "I would say we s"
type textarea "x"
type textarea "I would say we sh"
type textarea "x"
type textarea "I would say we sho"
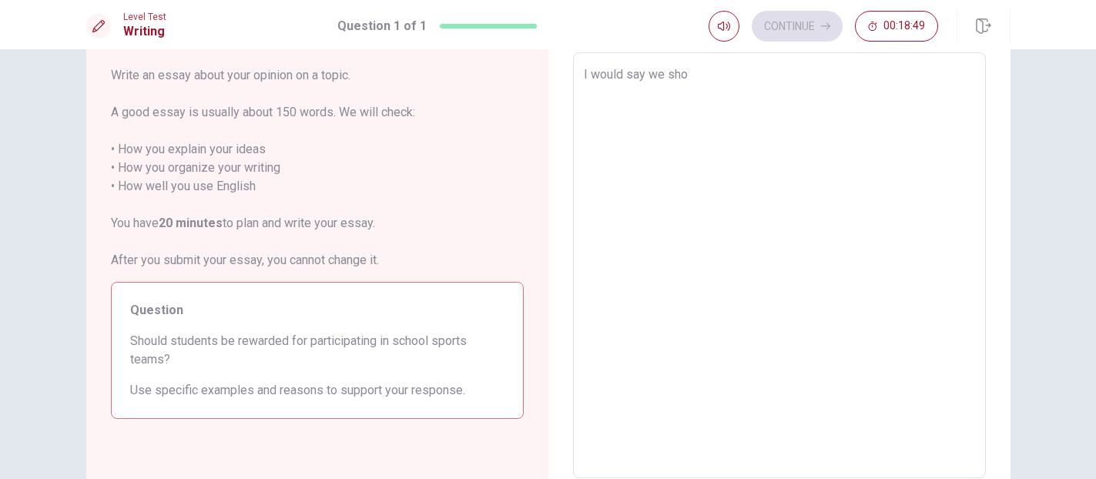
type textarea "x"
type textarea "I would say we shou"
type textarea "x"
type textarea "I would say we shoul"
type textarea "x"
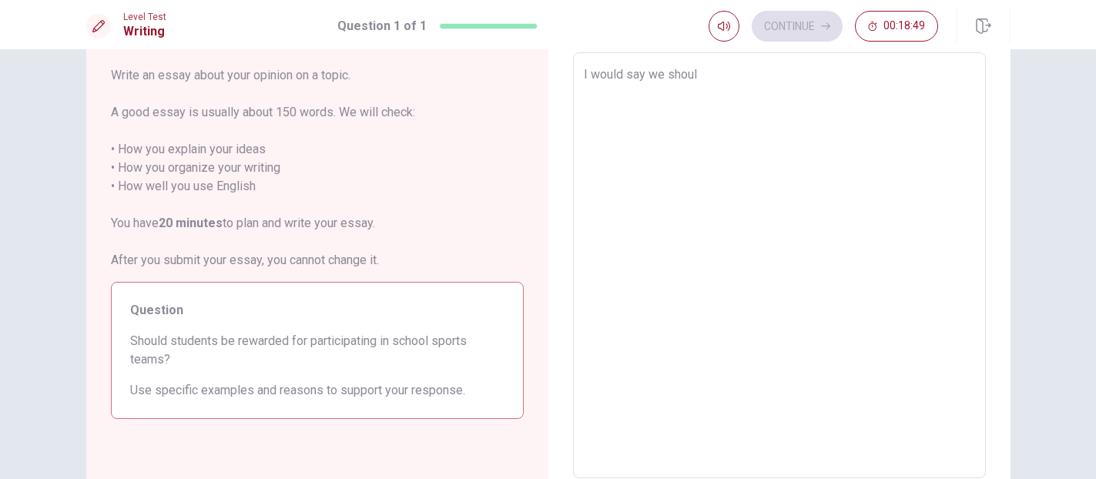
type textarea "I would say we should"
type textarea "x"
type textarea "I would say we should"
type textarea "x"
type textarea "I would say we should s"
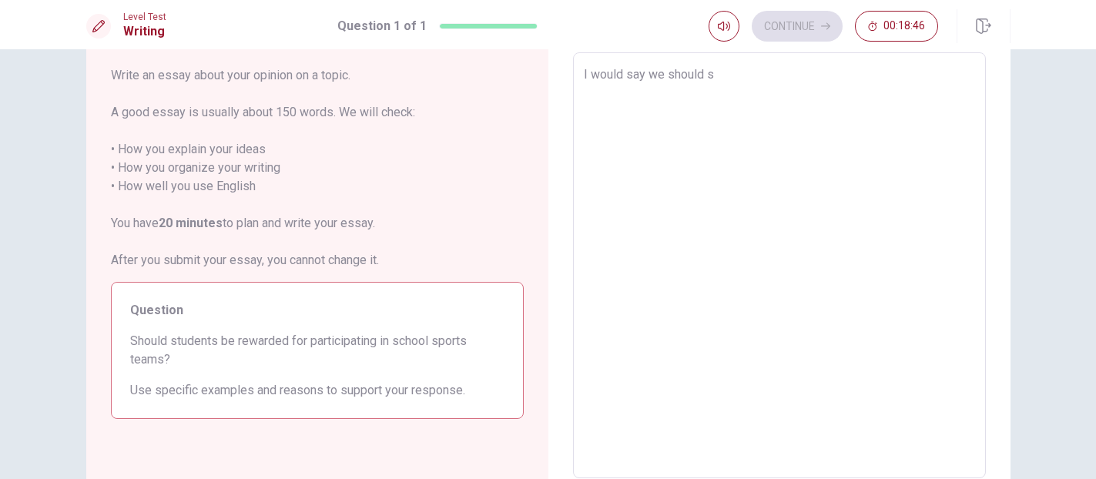
type textarea "x"
type textarea "I would say we should"
type textarea "x"
type textarea "I would say we should g"
type textarea "x"
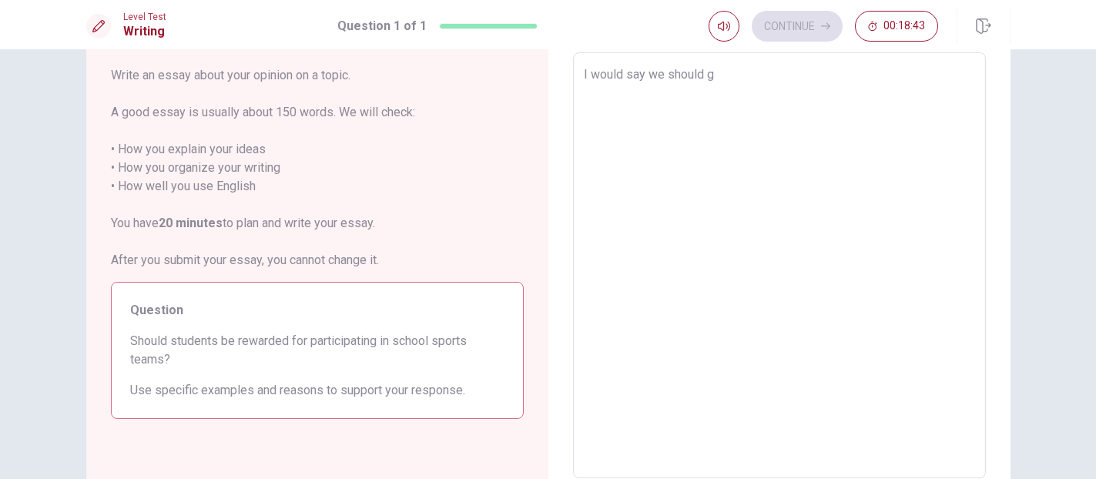
type textarea "I would say we should gi"
type textarea "x"
type textarea "I would say we should giv"
type textarea "x"
type textarea "I would say we should give"
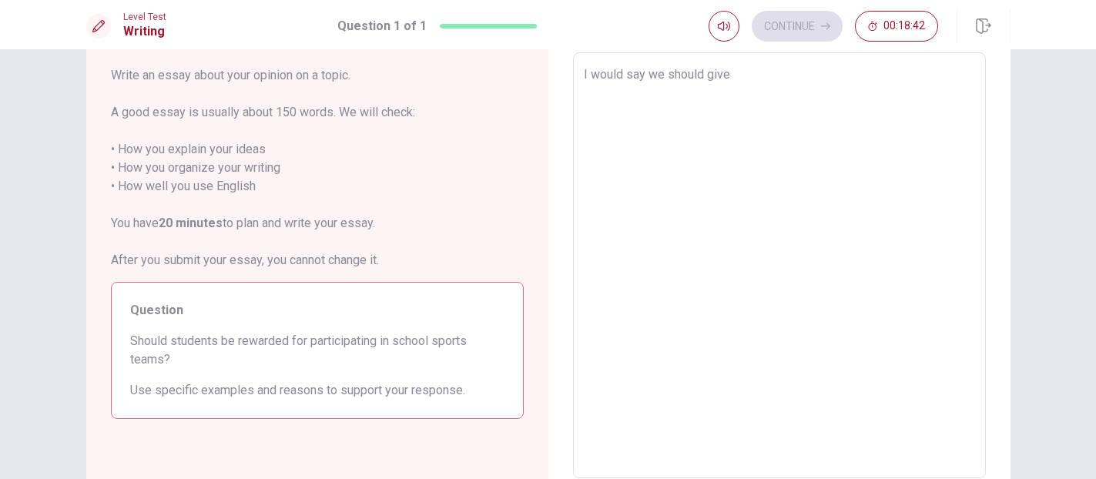
type textarea "x"
type textarea "I would say we should give"
type textarea "x"
type textarea "I would say we should give s"
type textarea "x"
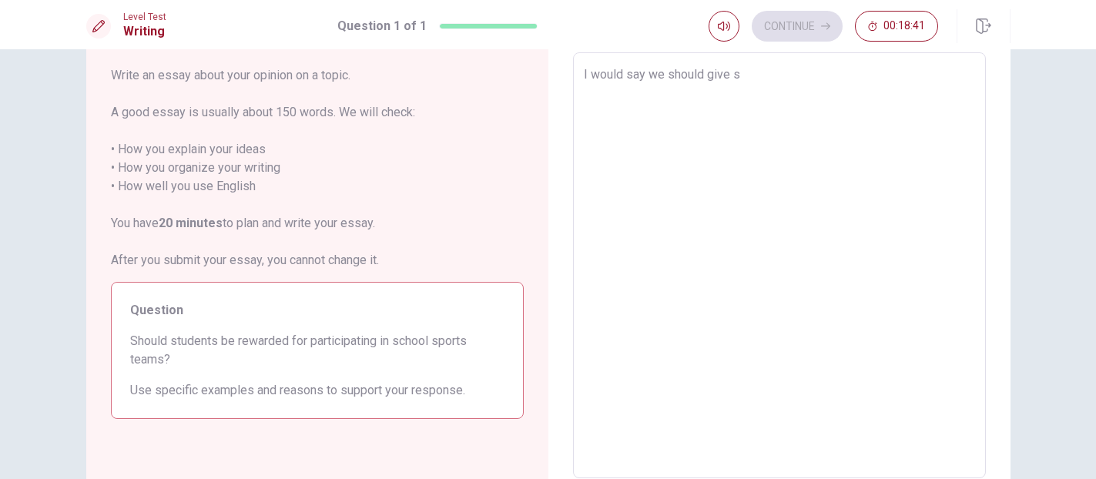
type textarea "I would say we should give so"
type textarea "x"
type textarea "I would say we should give som"
type textarea "x"
type textarea "I would say we should give some"
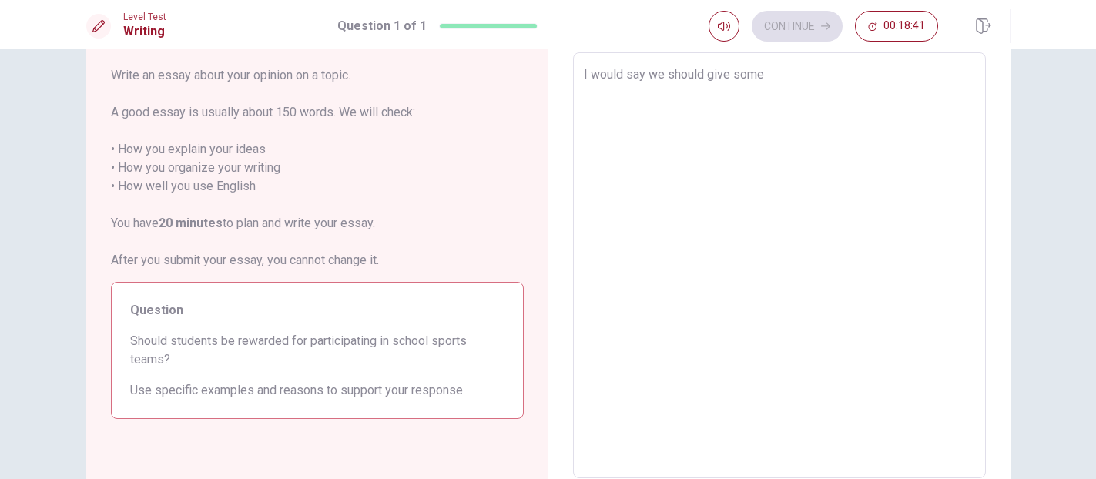
type textarea "x"
type textarea "I would say we should give some"
type textarea "x"
type textarea "I would say we should give some r"
type textarea "x"
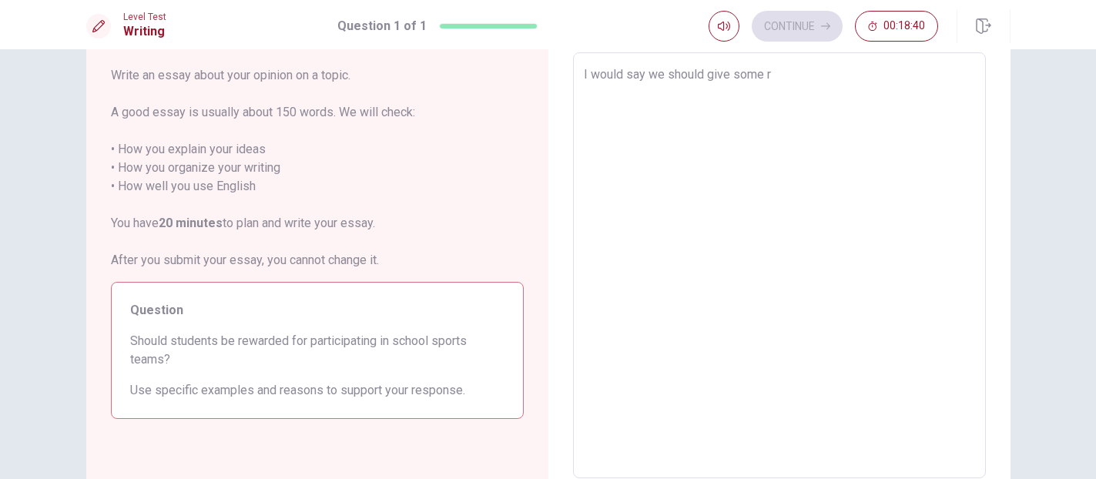
type textarea "I would say we should give some re"
type textarea "x"
type textarea "I would say we should give some rew"
type textarea "x"
type textarea "I would say we should give some rewo"
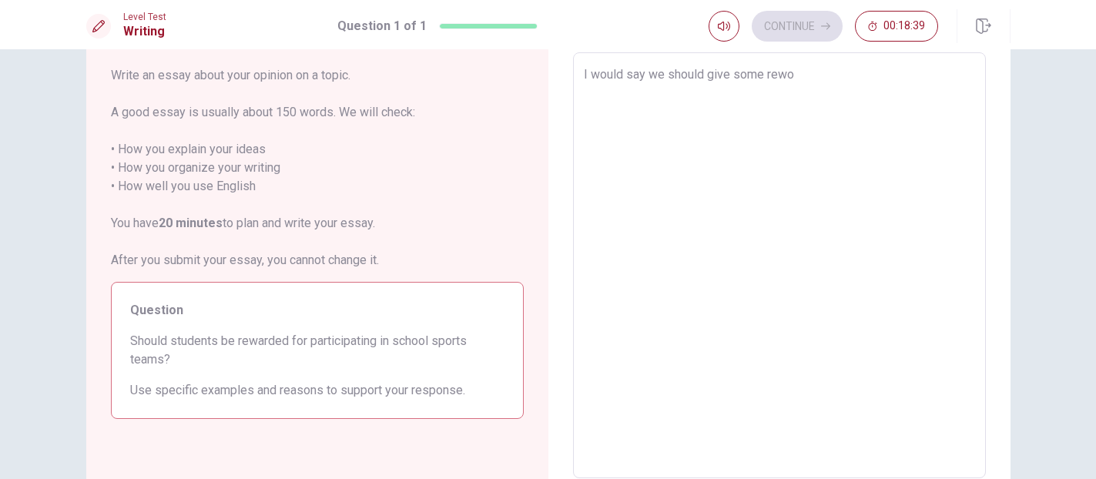
type textarea "x"
type textarea "I would say we should give some rewoe"
type textarea "x"
type textarea "I would say we should give some rewo"
type textarea "x"
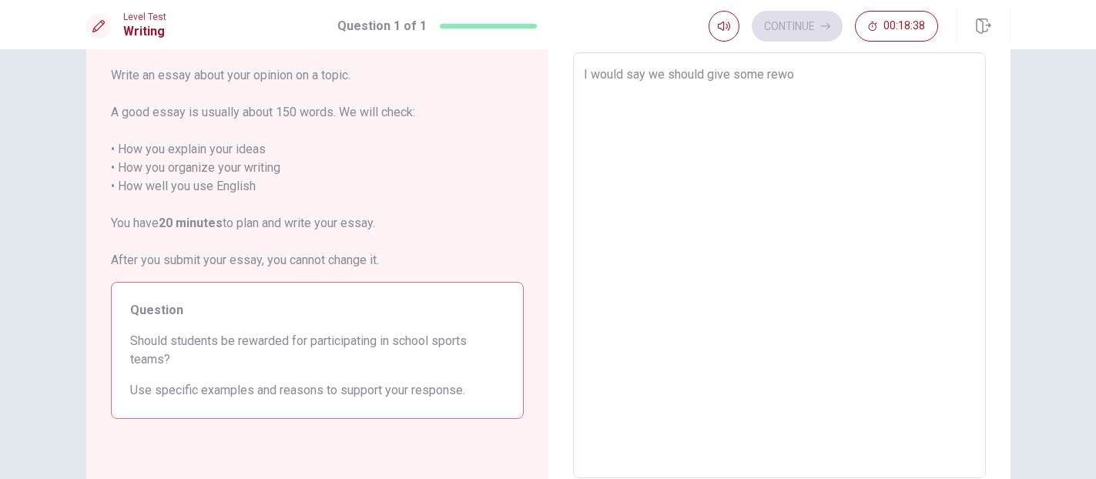
type textarea "I would say we should give some rew"
type textarea "x"
type textarea "I would say we should give some rewa"
type textarea "x"
type textarea "I would say we should give some rewae"
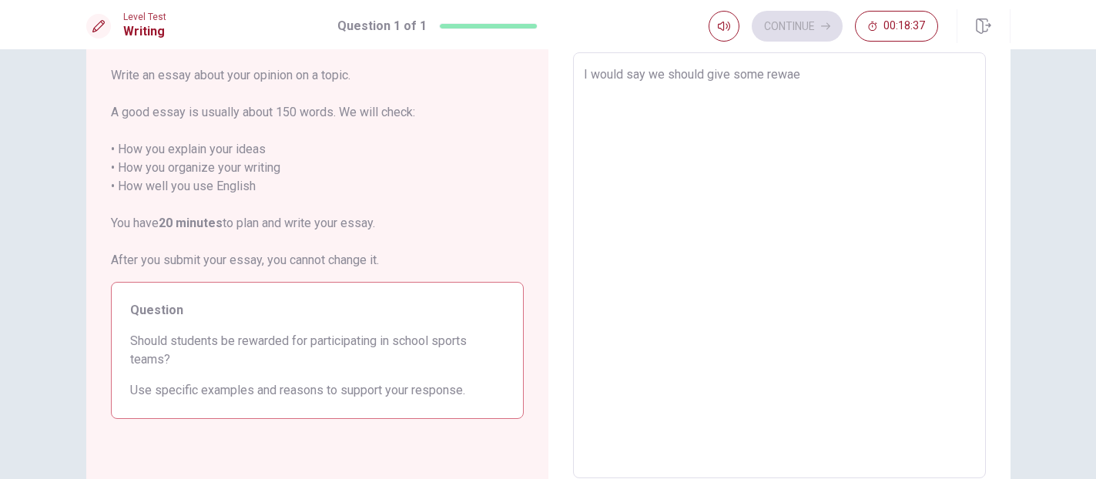
type textarea "x"
type textarea "I would say we should give some rewa"
type textarea "x"
type textarea "I would say we should give some rewar"
type textarea "x"
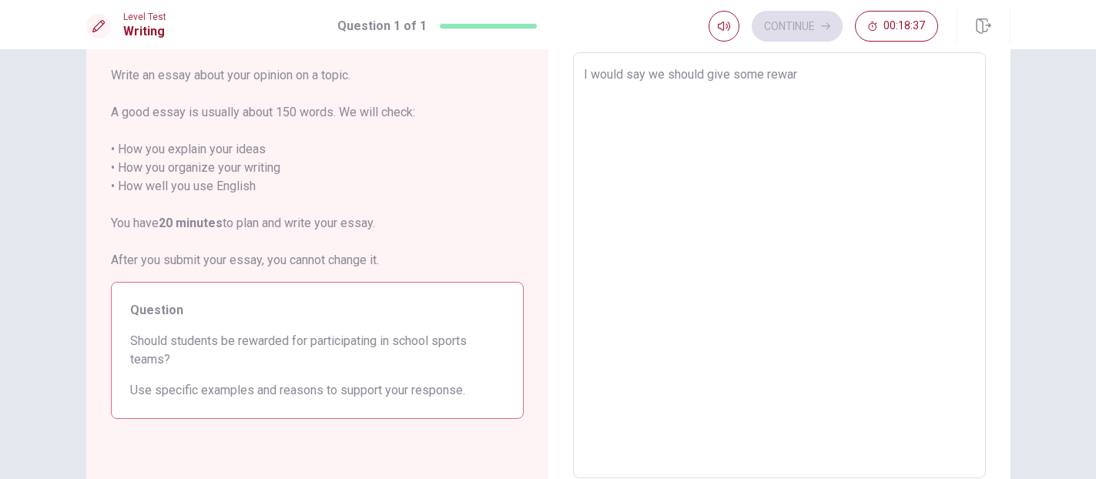
type textarea "I would say we should give some reward"
type textarea "x"
type textarea "I would say we should give some reward"
type textarea "x"
type textarea "I would say we should give some reward t"
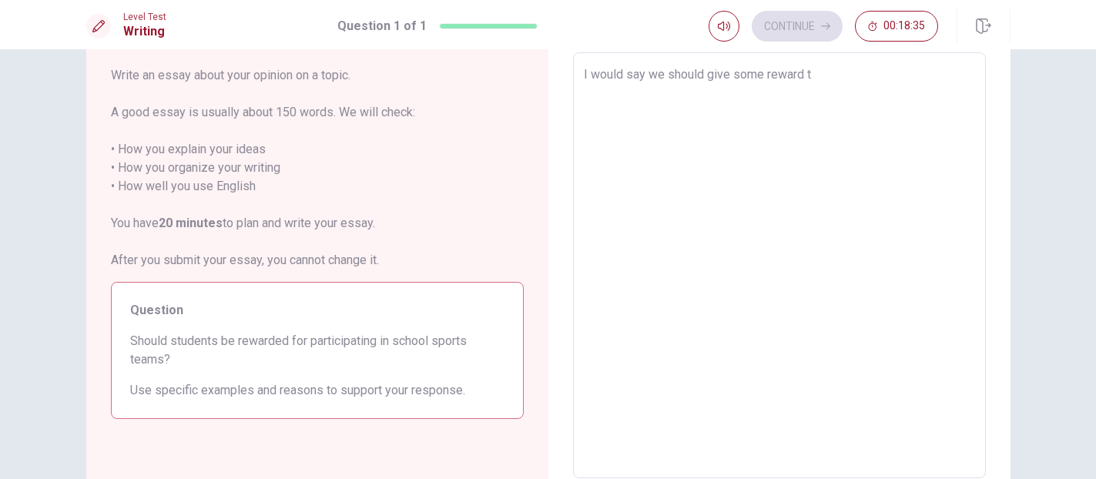
type textarea "x"
type textarea "I would say we should give some reward to"
type textarea "x"
type textarea "I would say we should give some reward to"
type textarea "x"
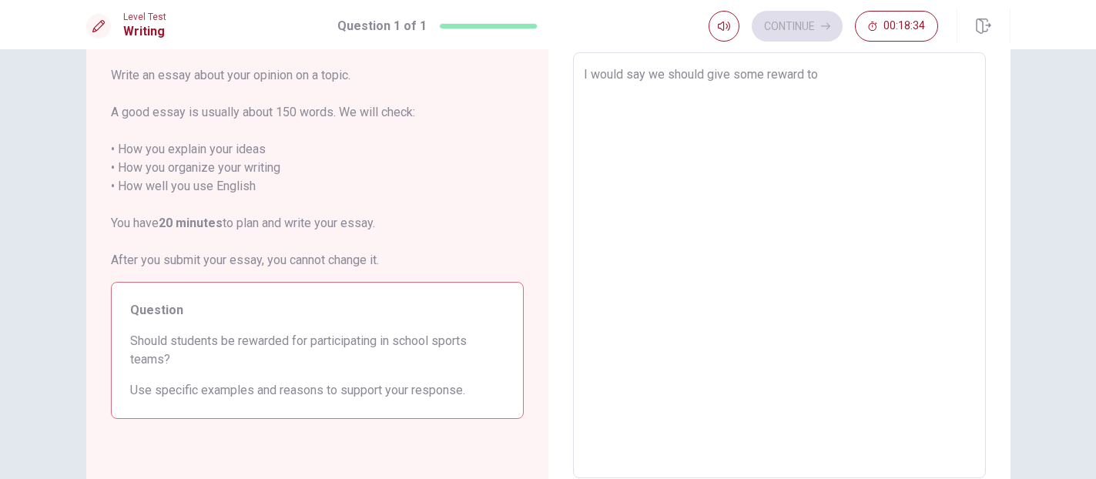
type textarea "I would say we should give some reward to s"
type textarea "x"
type textarea "I would say we should give some reward to st"
type textarea "x"
type textarea "I would say we should give some reward to stu"
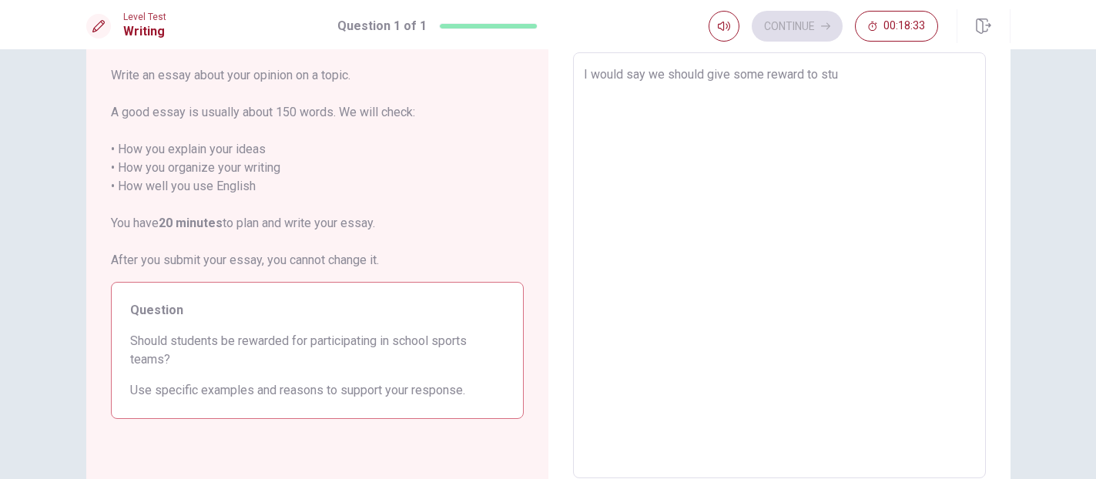
type textarea "x"
type textarea "I would say we should give some reward to stud"
type textarea "x"
type textarea "I would say we should give some reward to stude"
type textarea "x"
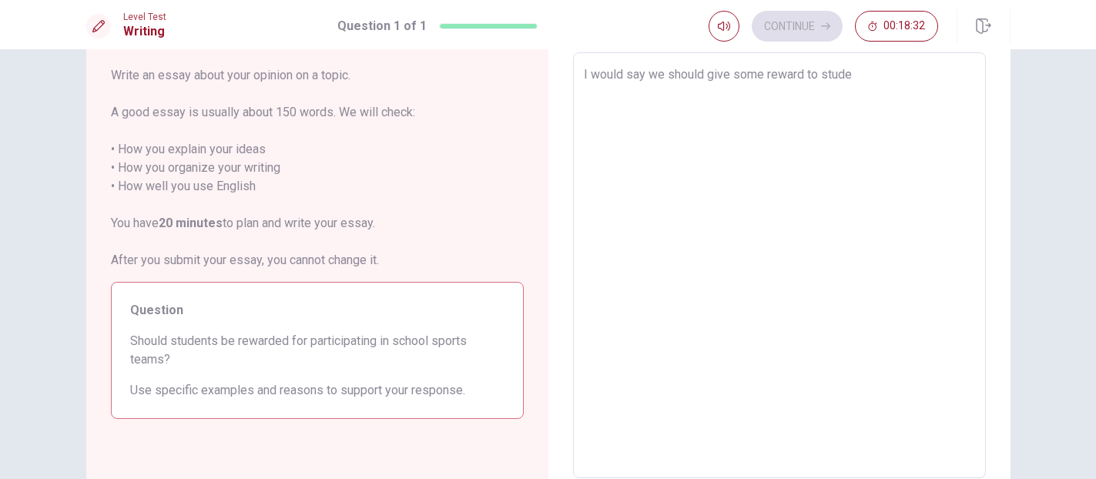
type textarea "I would say we should give some reward to studen"
type textarea "x"
type textarea "I would say we should give some reward to student"
type textarea "x"
type textarea "I would say we should give some reward to students"
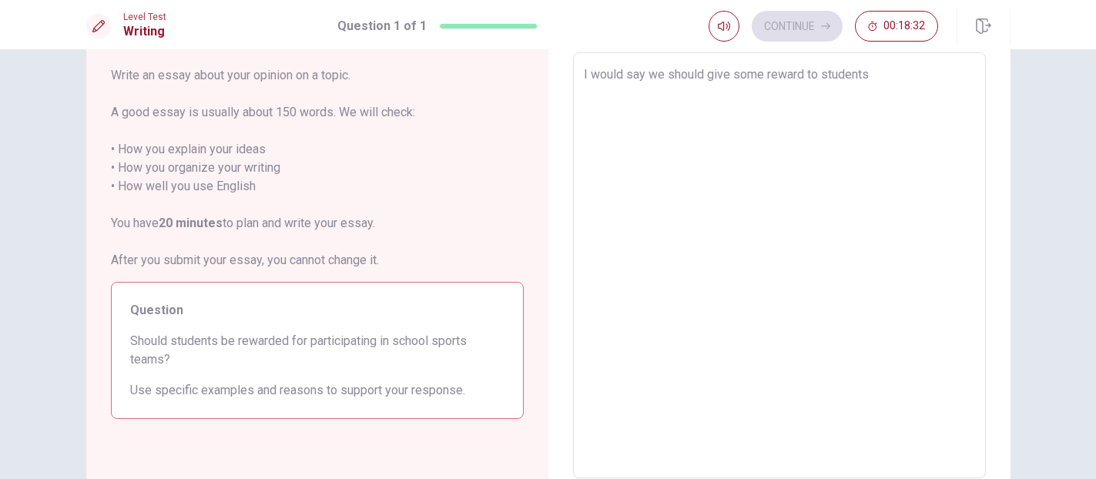
type textarea "x"
type textarea "I would say we should give some reward to students"
type textarea "x"
type textarea "I would say we should give some reward to students f"
type textarea "x"
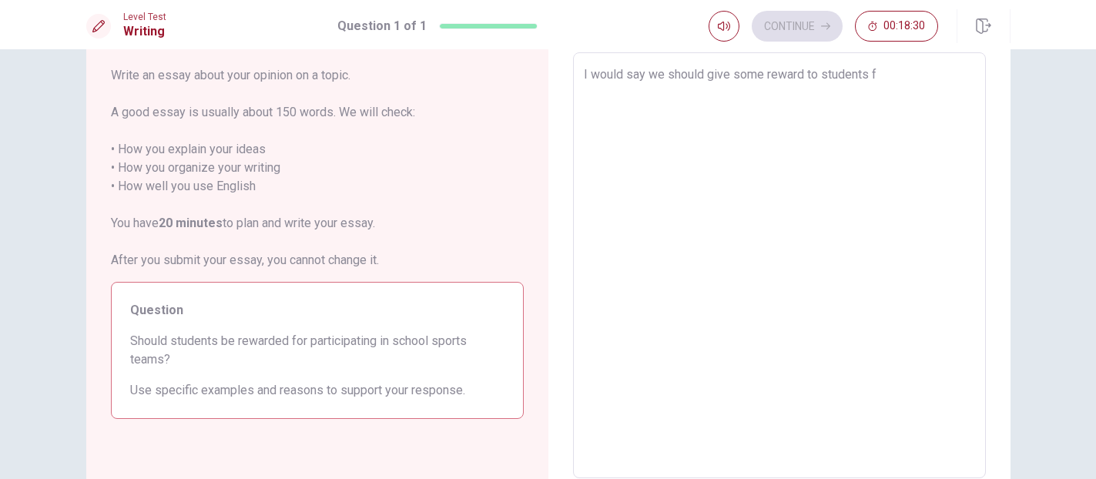
type textarea "I would say we should give some reward to students fo"
type textarea "x"
type textarea "I would say we should give some reward to students for"
type textarea "x"
type textarea "I would say we should give some reward to students for"
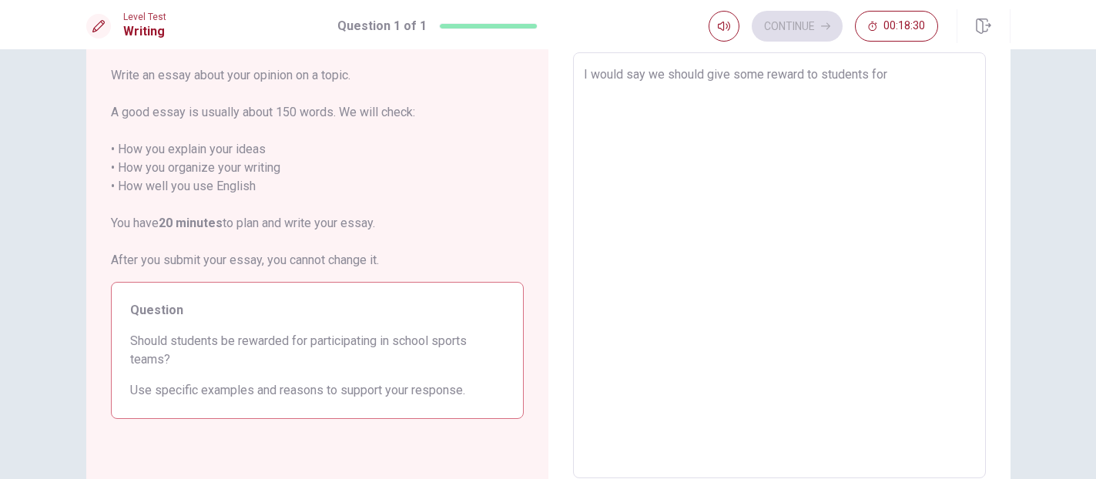
type textarea "x"
type textarea "I would say we should give some reward to students for p"
type textarea "x"
type textarea "I would say we should give some reward to students for pa"
type textarea "x"
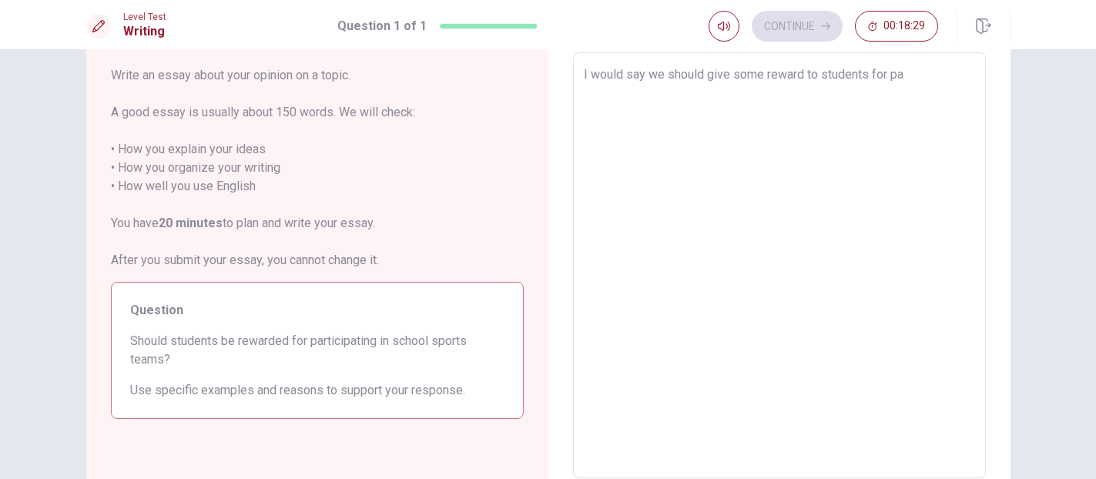
type textarea "I would say we should give some reward to students for par"
type textarea "x"
type textarea "I would say we should give some reward to students for part"
type textarea "x"
type textarea "I would say we should give some reward to students for parti"
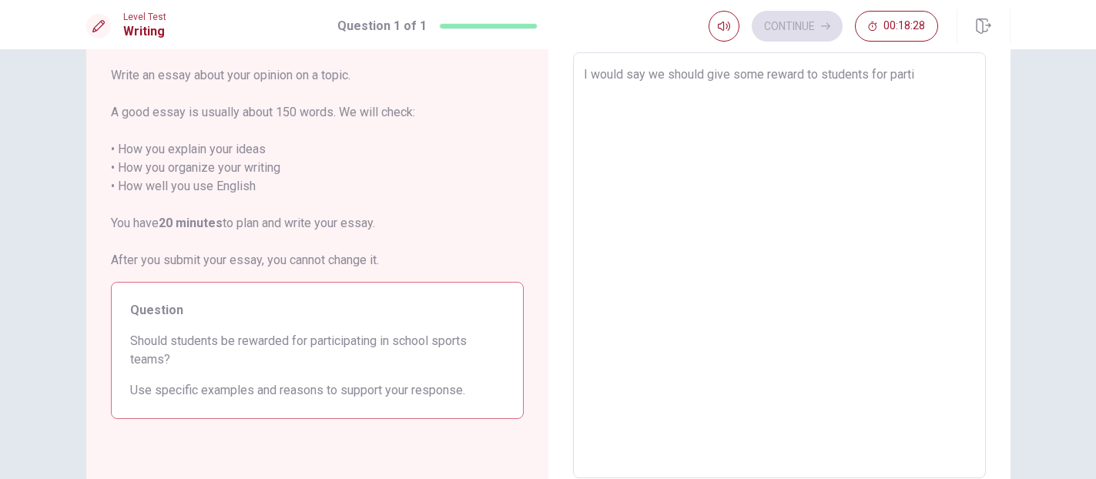
type textarea "x"
type textarea "I would say we should give some reward to students for partic"
type textarea "x"
type textarea "I would say we should give some reward to students for partici"
type textarea "x"
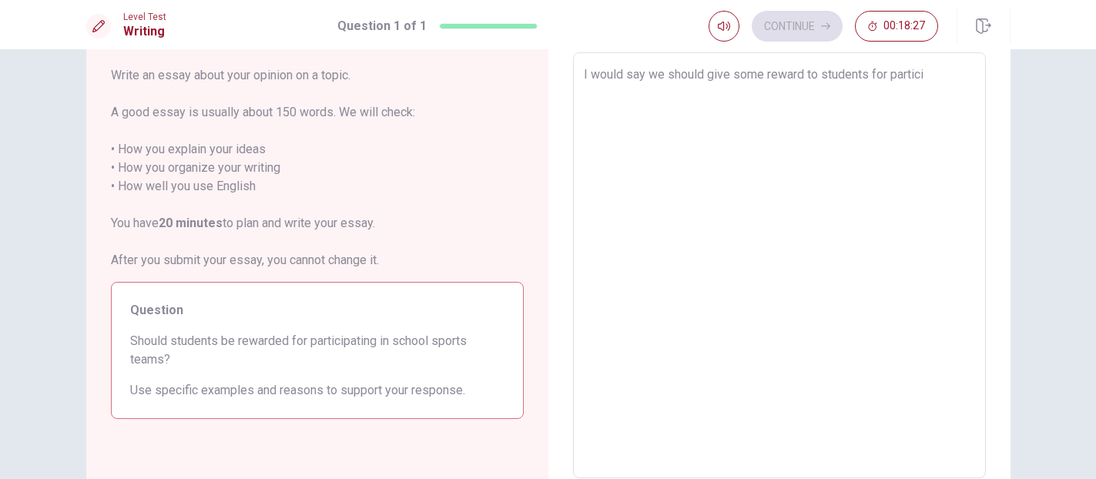
type textarea "I would say we should give some reward to students for particip"
type textarea "x"
type textarea "I would say we should give some reward to students for participa"
type textarea "x"
type textarea "I would say we should give some reward to students for participat"
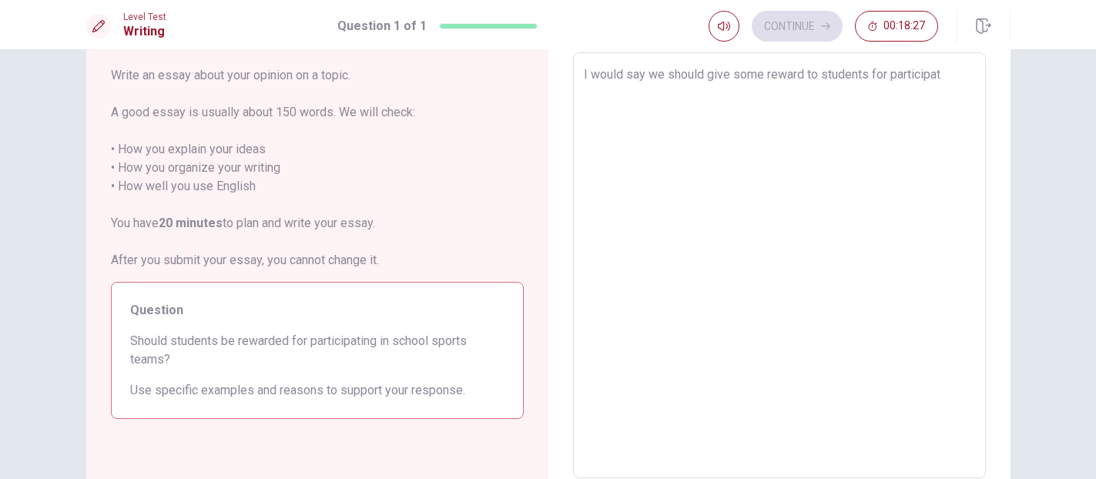
type textarea "x"
type textarea "I would say we should give some reward to students for participati"
type textarea "x"
type textarea "I would say we should give some reward to students for participatio"
type textarea "x"
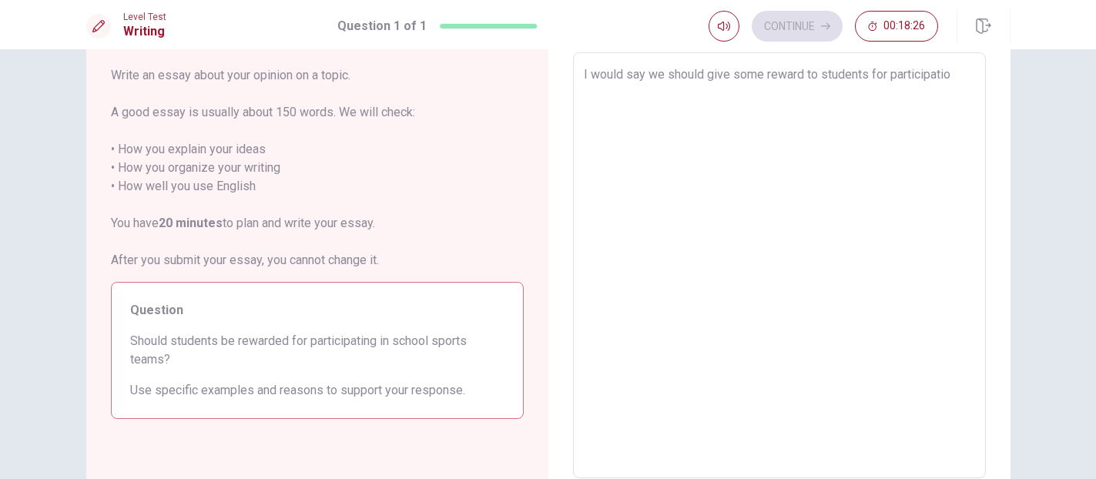
type textarea "I would say we should give some reward to students for participati"
type textarea "x"
type textarea "I would say we should give some reward to students for participatin"
type textarea "x"
type textarea "I would say we should give some reward to students for participating"
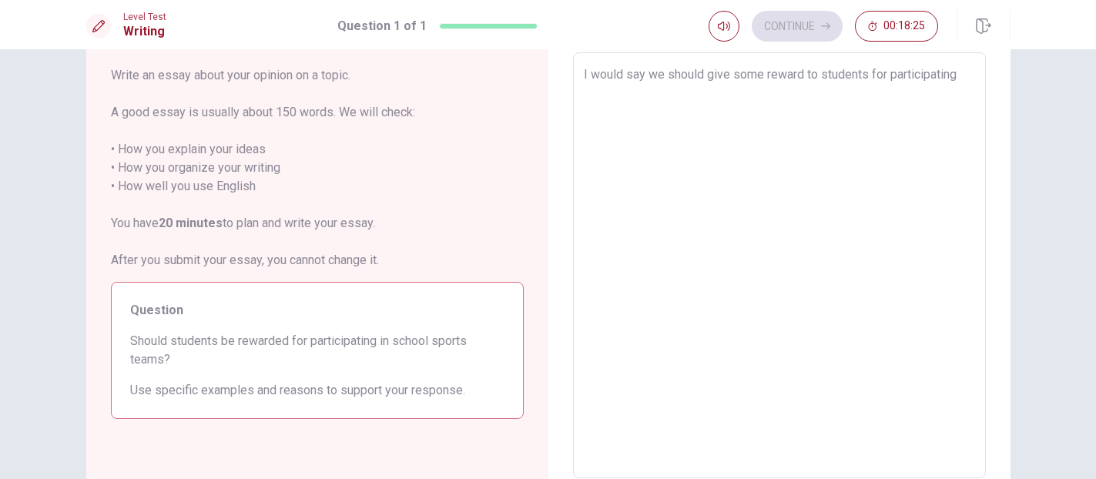
type textarea "x"
type textarea "I would say we should give some reward to students for participating"
type textarea "x"
type textarea "I would say we should give some reward to students for participating i"
type textarea "x"
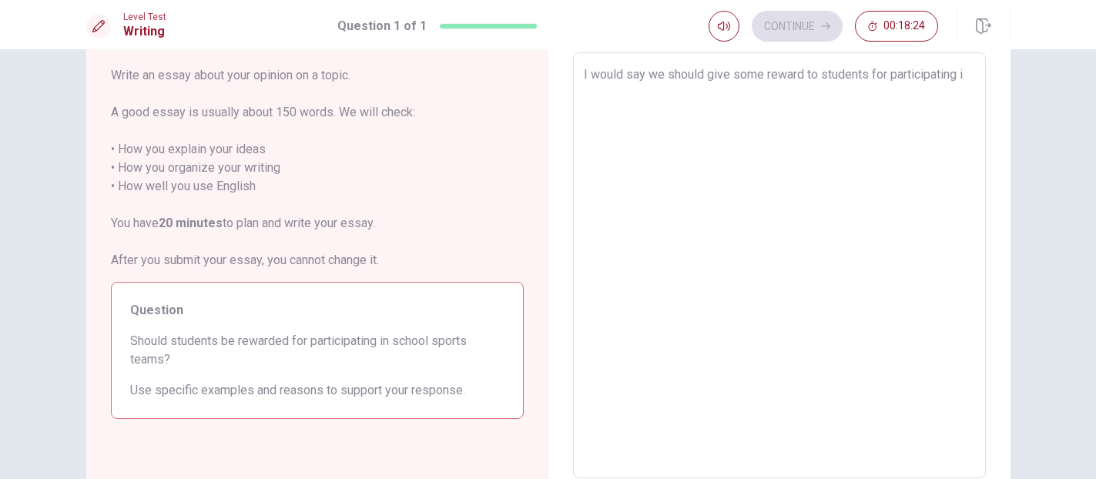
type textarea "I would say we should give some reward to students for participating in"
type textarea "x"
type textarea "I would say we should give some reward to students for participating in"
type textarea "x"
type textarea "I would say we should give some reward to students for participating in s"
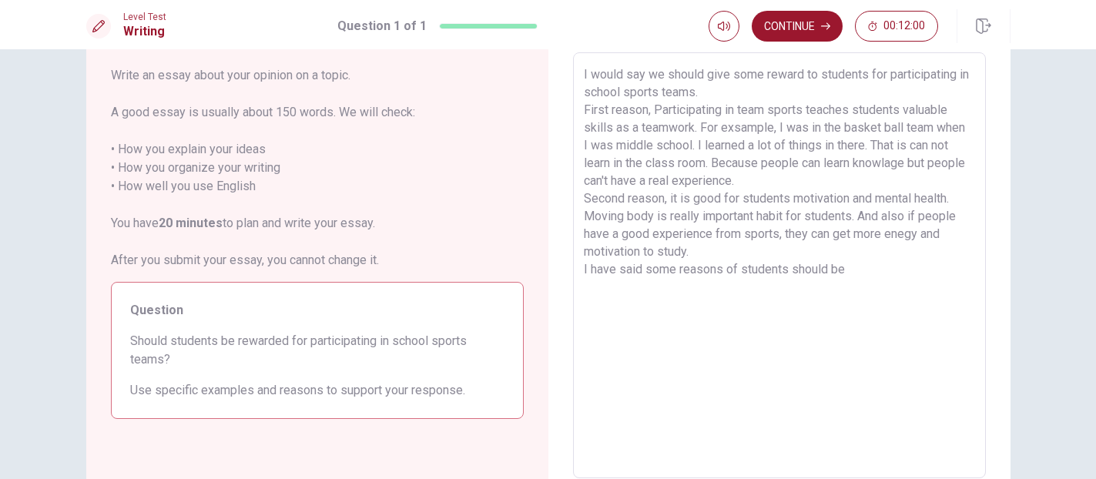
drag, startPoint x: 761, startPoint y: 76, endPoint x: 708, endPoint y: 72, distance: 53.3
click at [708, 72] on textarea "I would say we should give some reward to students for participating in school …" at bounding box center [779, 265] width 391 height 401
click at [665, 76] on textarea "I would say we should give some reward to students for participating in school …" at bounding box center [779, 265] width 391 height 401
drag, startPoint x: 653, startPoint y: 76, endPoint x: 760, endPoint y: 73, distance: 107.1
click at [760, 73] on textarea "I would say we should give some reward to students for participating in school …" at bounding box center [779, 265] width 391 height 401
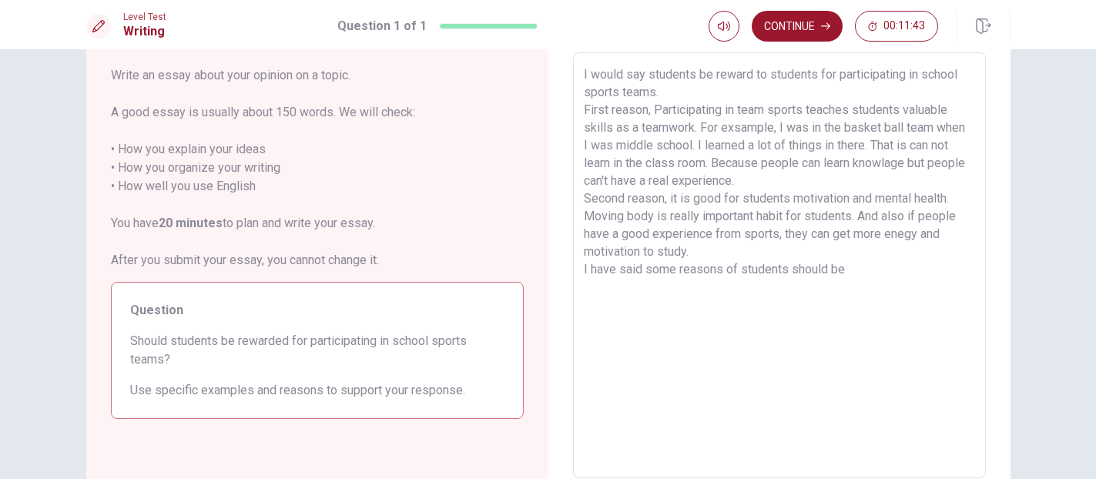
drag, startPoint x: 757, startPoint y: 72, endPoint x: 820, endPoint y: 72, distance: 62.4
click at [820, 72] on textarea "I would say students be reward to students for participating in school sports t…" at bounding box center [779, 265] width 391 height 401
click at [849, 273] on textarea "I would say students be reward for participating in school sports teams. First …" at bounding box center [779, 265] width 391 height 401
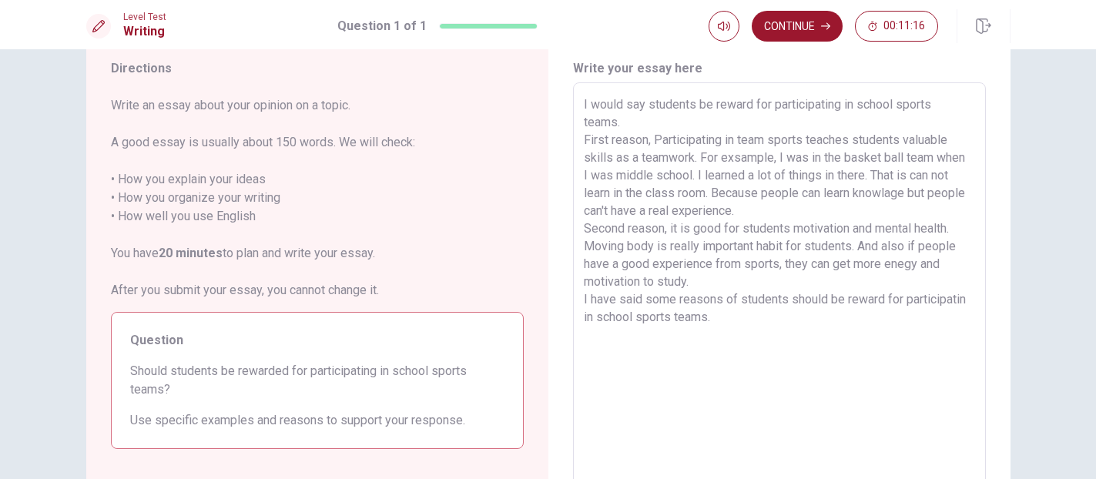
scroll to position [50, 0]
click at [819, 26] on button "Continue" at bounding box center [797, 26] width 91 height 31
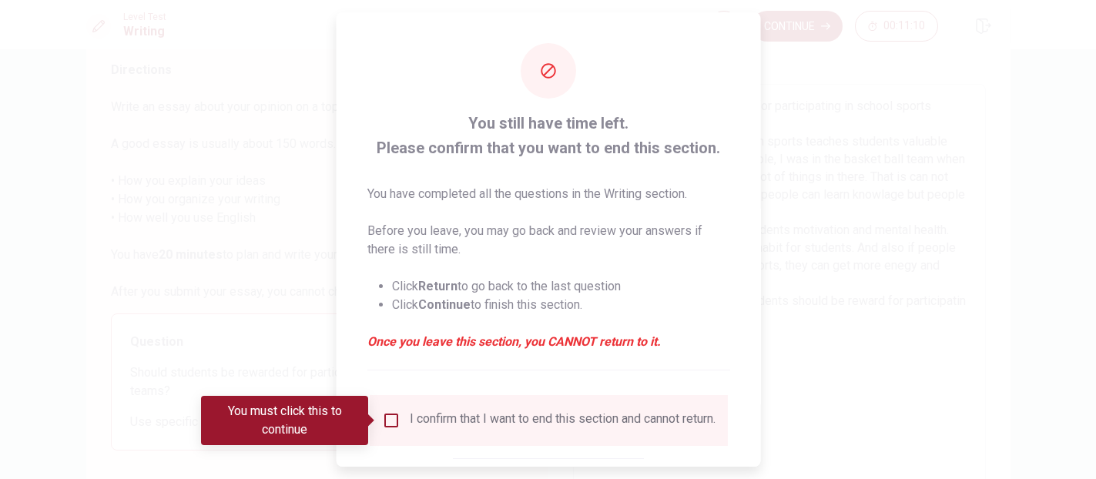
click at [730, 68] on div "You still have time left. Please confirm that you want to end this section. You…" at bounding box center [548, 281] width 425 height 539
click at [849, 186] on div at bounding box center [548, 239] width 1096 height 479
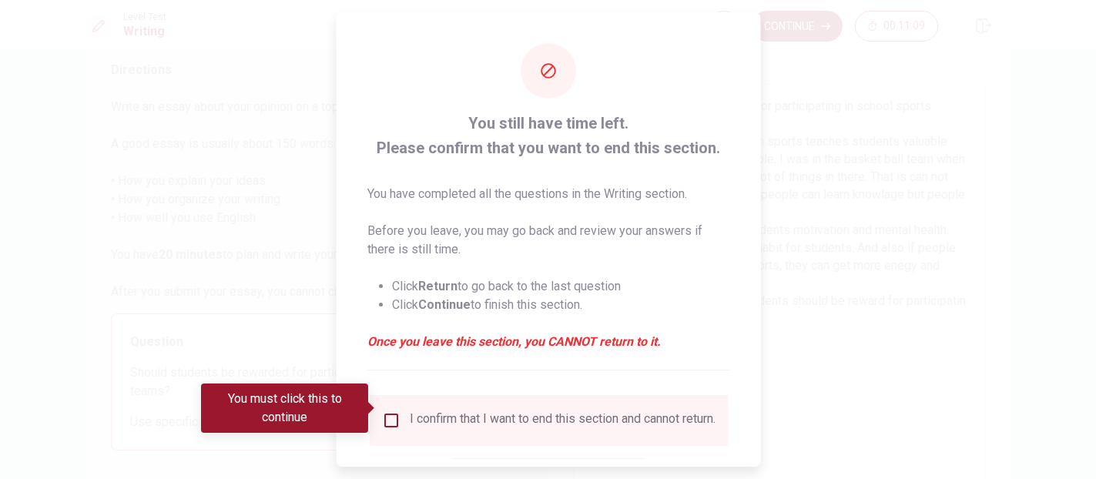
scroll to position [96, 0]
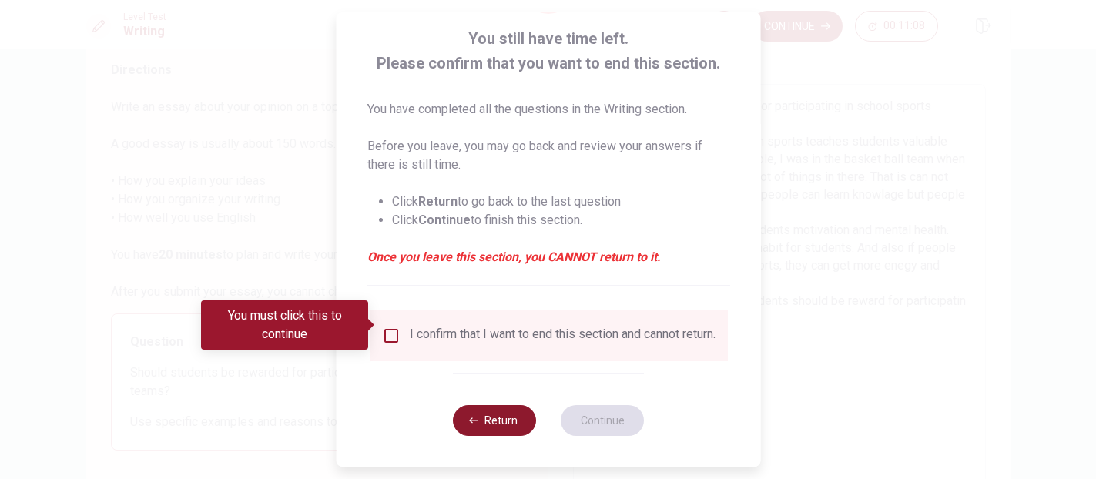
click at [511, 427] on button "Return" at bounding box center [494, 420] width 83 height 31
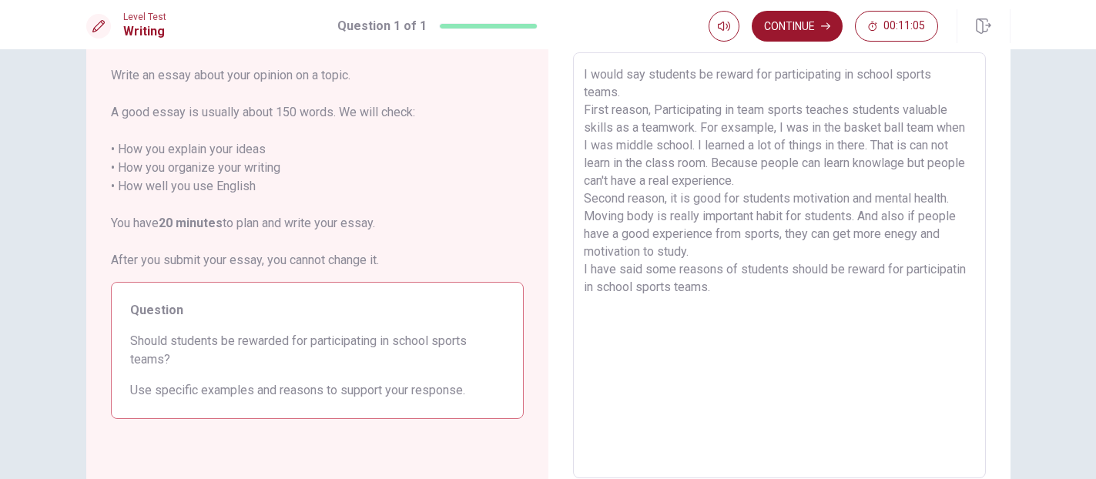
scroll to position [45, 0]
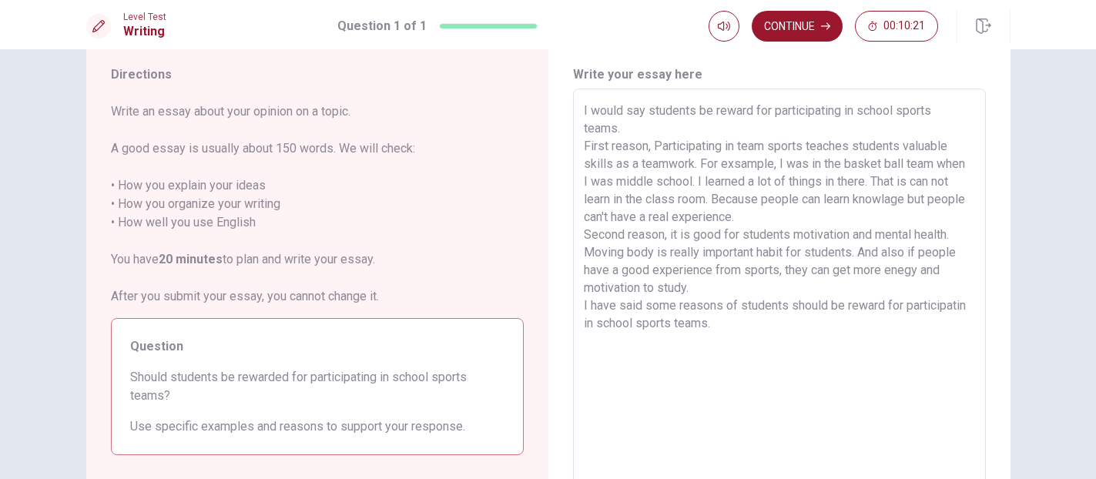
click at [713, 287] on textarea "I would say students be reward for participating in school sports teams. First …" at bounding box center [779, 302] width 391 height 401
drag, startPoint x: 583, startPoint y: 255, endPoint x: 859, endPoint y: 250, distance: 275.9
click at [849, 250] on textarea "I would say students be reward for participating in school sports teams. First …" at bounding box center [779, 302] width 391 height 401
click at [822, 22] on icon "button" at bounding box center [825, 26] width 9 height 9
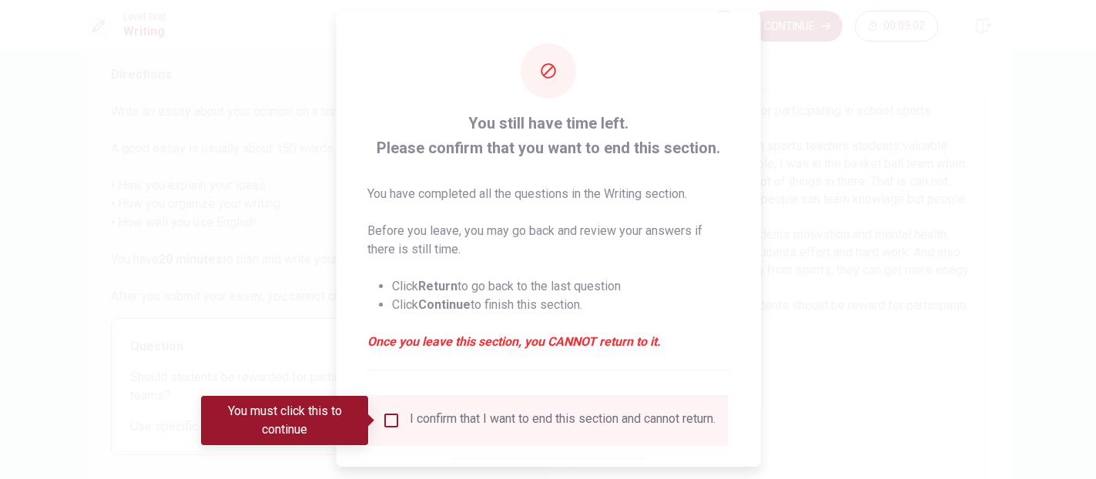
click at [428, 412] on div "I confirm that I want to end this section and cannot return." at bounding box center [562, 420] width 306 height 18
click at [394, 428] on input "You must click this to continue" at bounding box center [390, 420] width 18 height 18
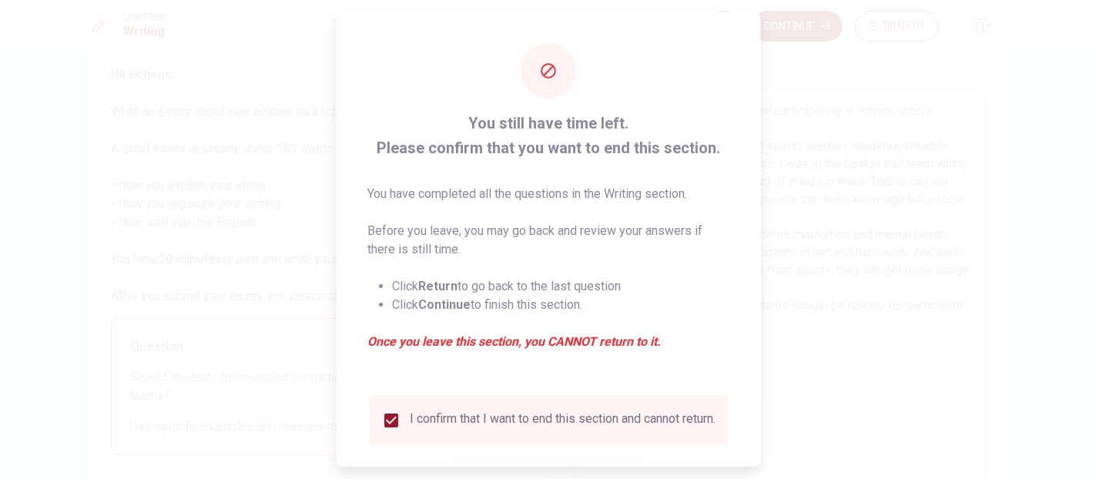
scroll to position [96, 0]
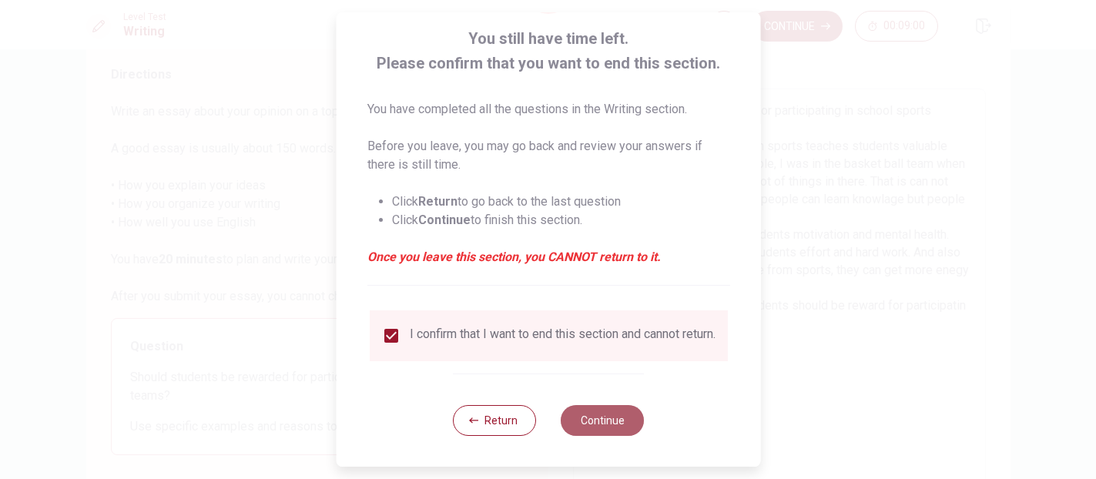
click at [600, 430] on button "Continue" at bounding box center [602, 420] width 83 height 31
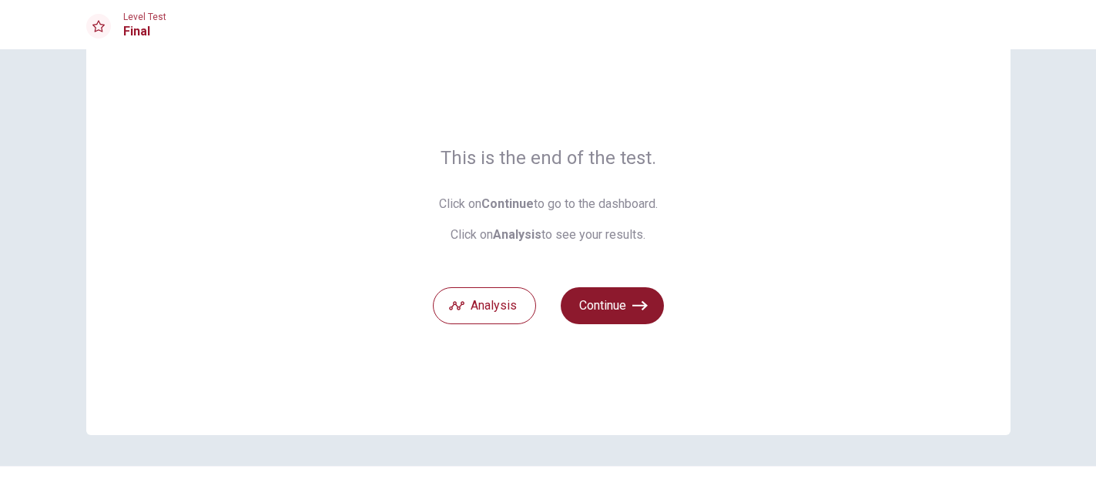
click at [635, 300] on icon "button" at bounding box center [640, 305] width 15 height 15
